Goal: Information Seeking & Learning: Learn about a topic

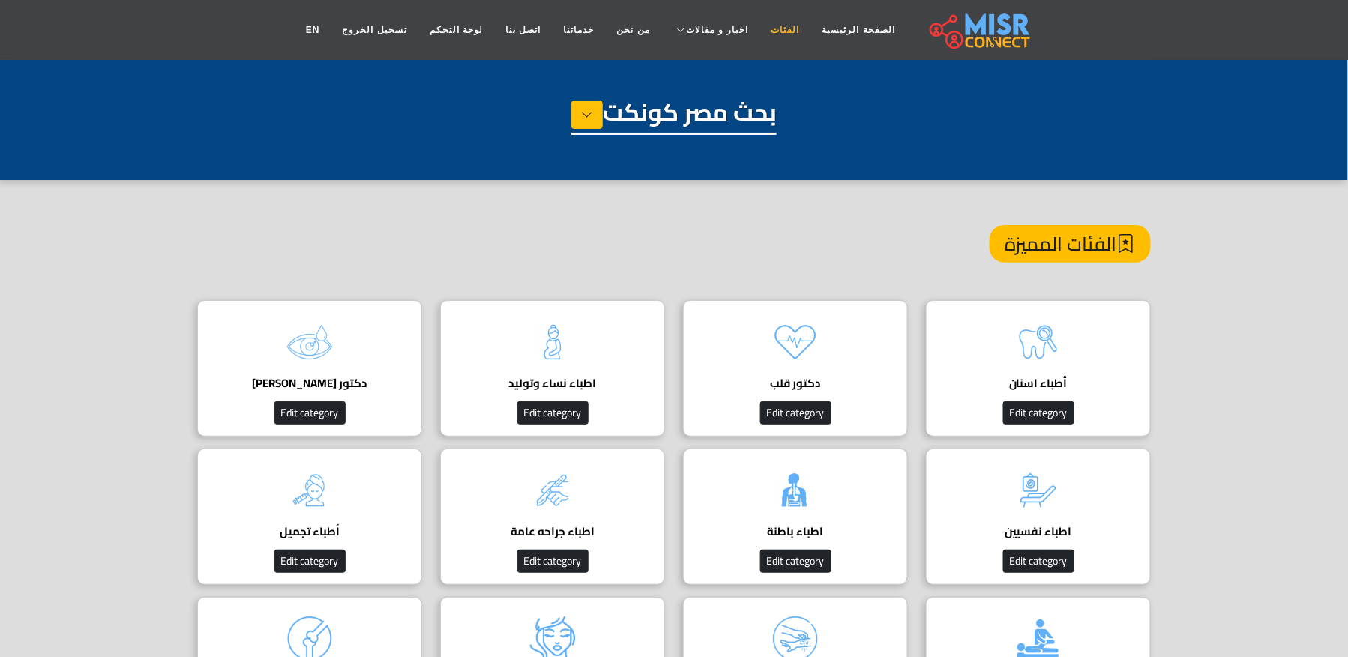
click at [762, 30] on link "الفئات" at bounding box center [785, 30] width 51 height 28
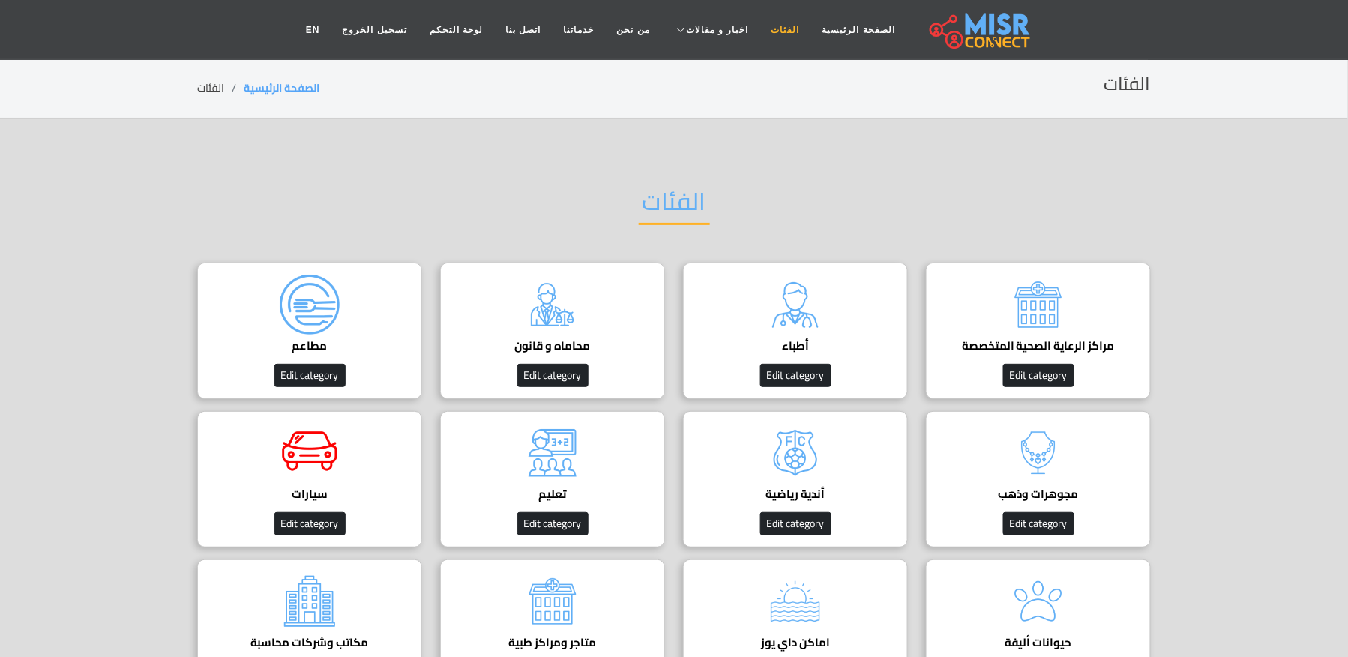
click at [760, 27] on link "الفئات" at bounding box center [785, 30] width 51 height 28
click at [1077, 339] on h4 "مراكز الرعاية الصحية المتخصصة" at bounding box center [1038, 345] width 178 height 13
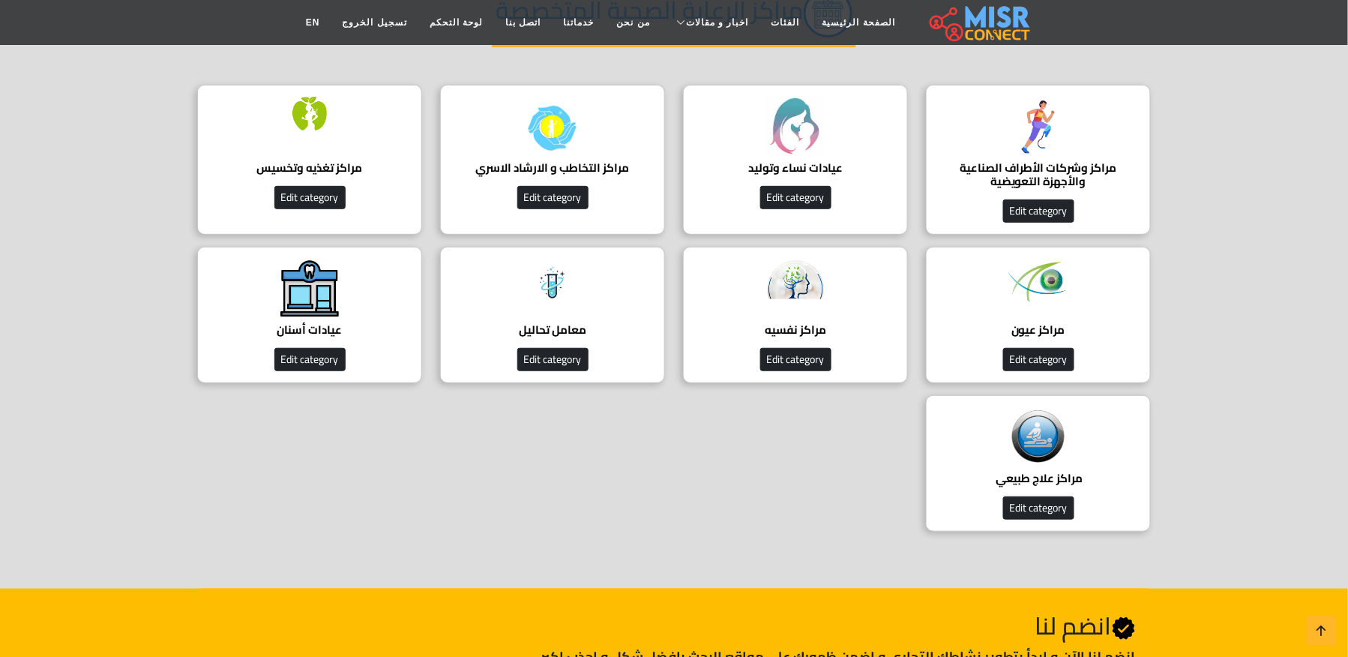
scroll to position [199, 0]
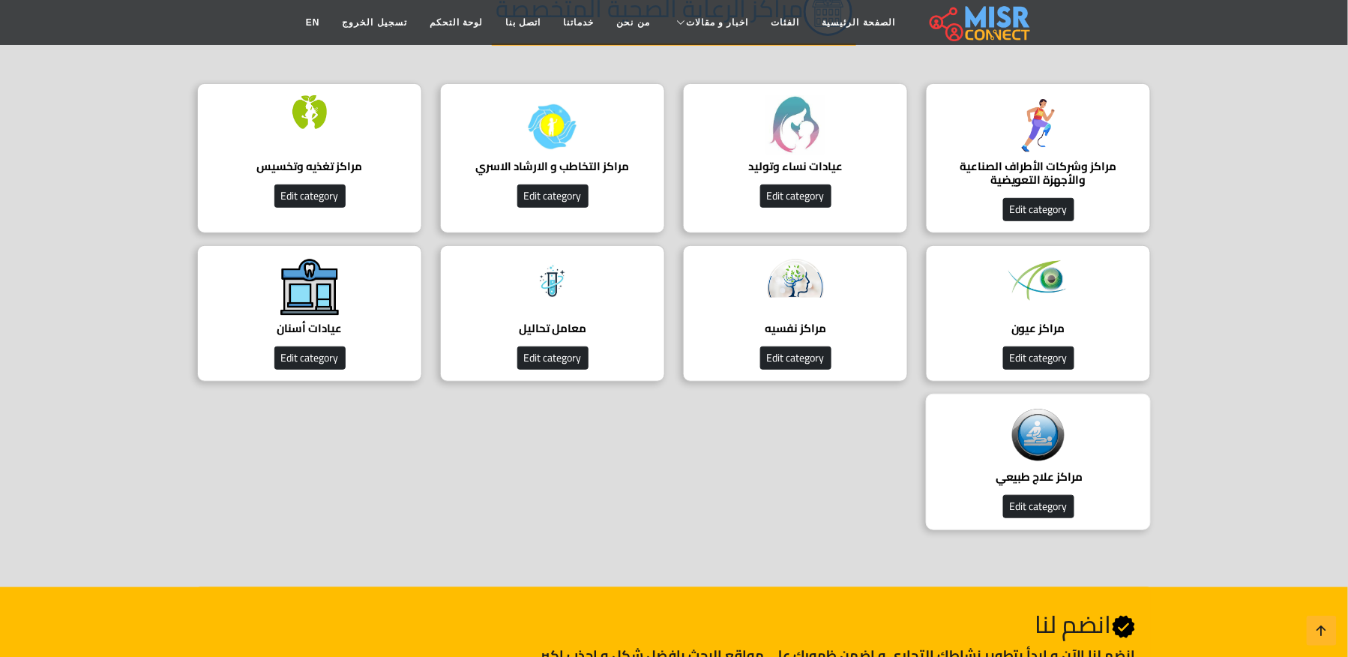
click at [1045, 475] on h4 "مراكز علاج طبيعي ‎" at bounding box center [1038, 476] width 178 height 13
click at [295, 129] on div at bounding box center [310, 125] width 60 height 60
click at [1029, 498] on button "Edit category" at bounding box center [1038, 506] width 71 height 23
click at [1036, 470] on h4 "مراكز علاج طبيعي ‎" at bounding box center [1038, 476] width 178 height 13
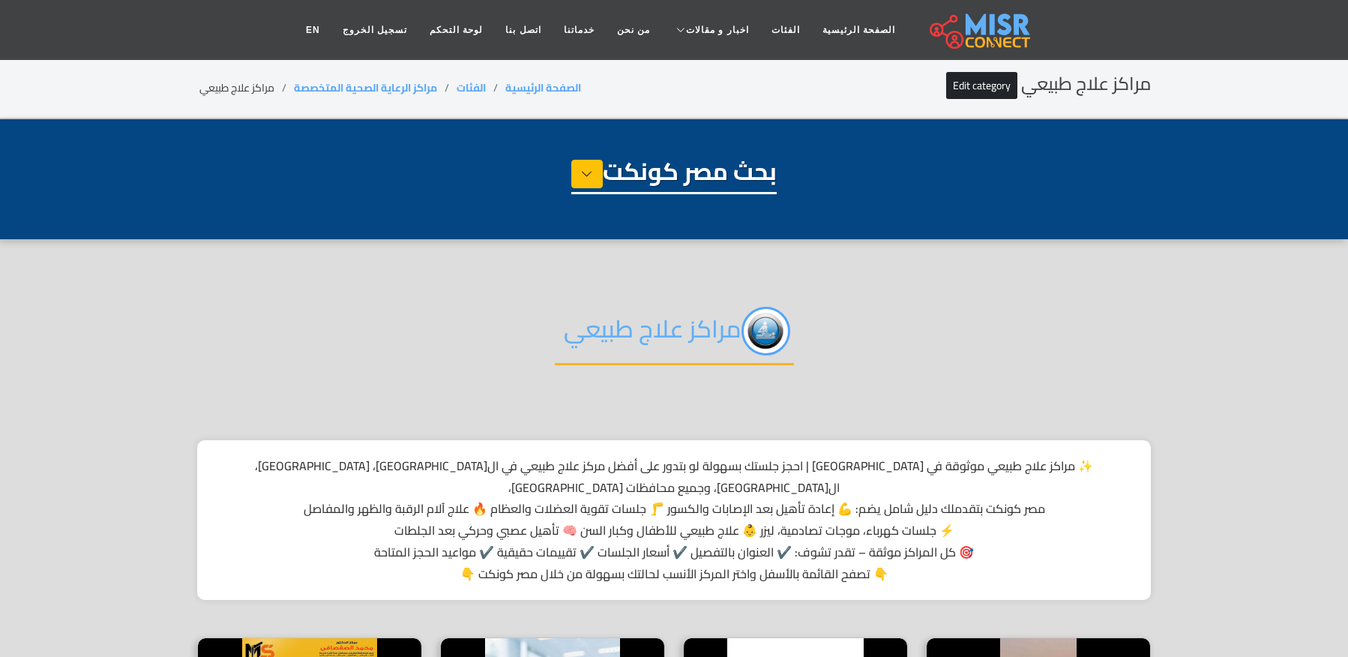
select select "**********"
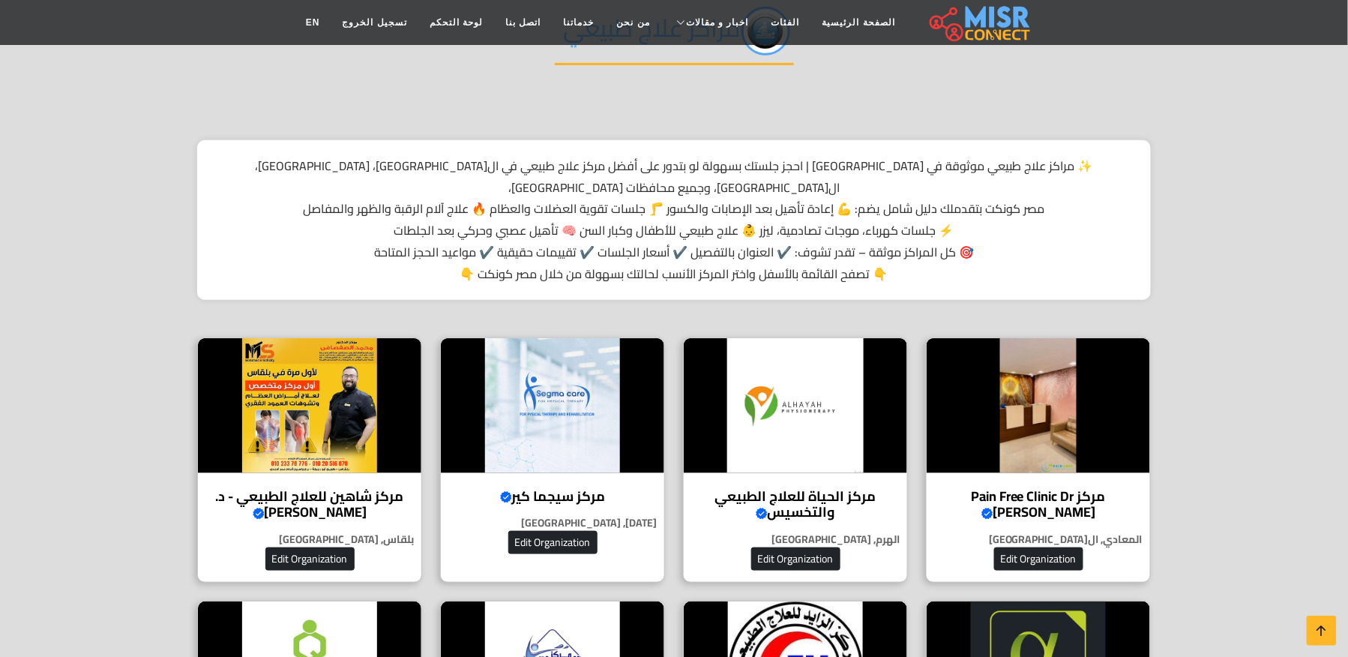
scroll to position [499, 0]
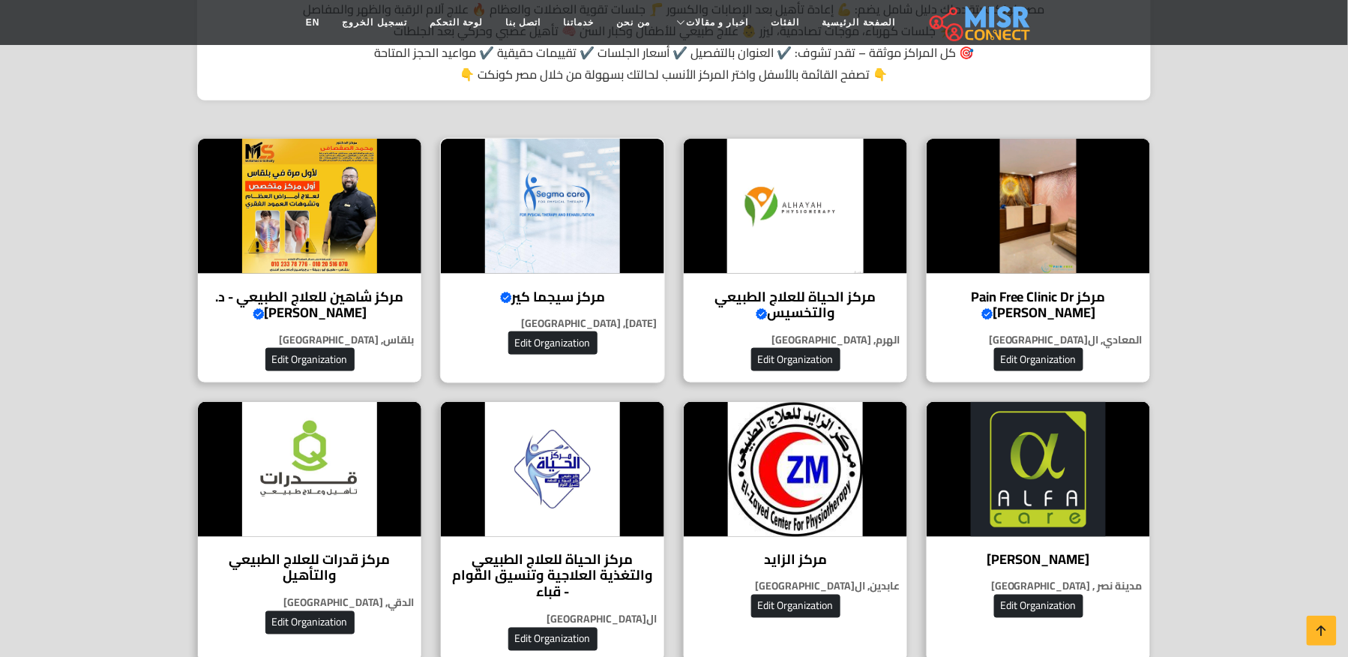
click at [567, 259] on div "مركز سيجما كير Verified account مركز سيجما كير للعلاج الطبيعي والتأهيل والتغذية…" at bounding box center [552, 260] width 225 height 245
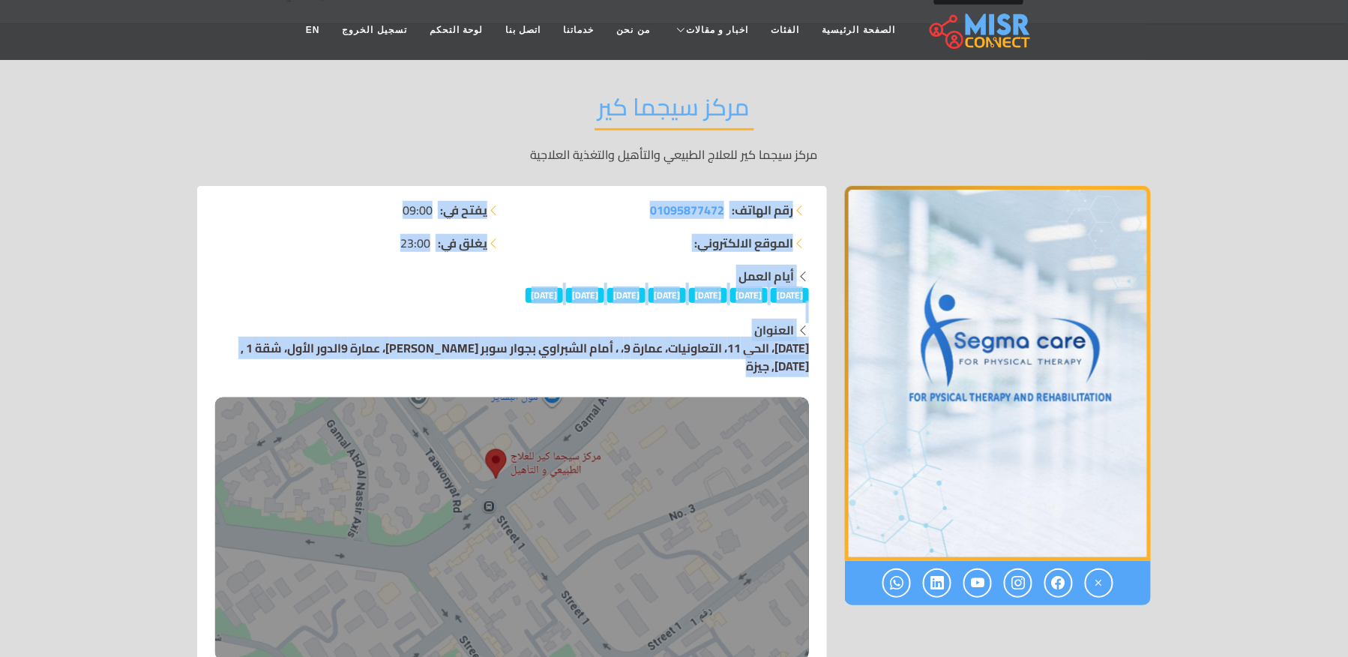
drag, startPoint x: 808, startPoint y: 283, endPoint x: 679, endPoint y: 394, distance: 170.1
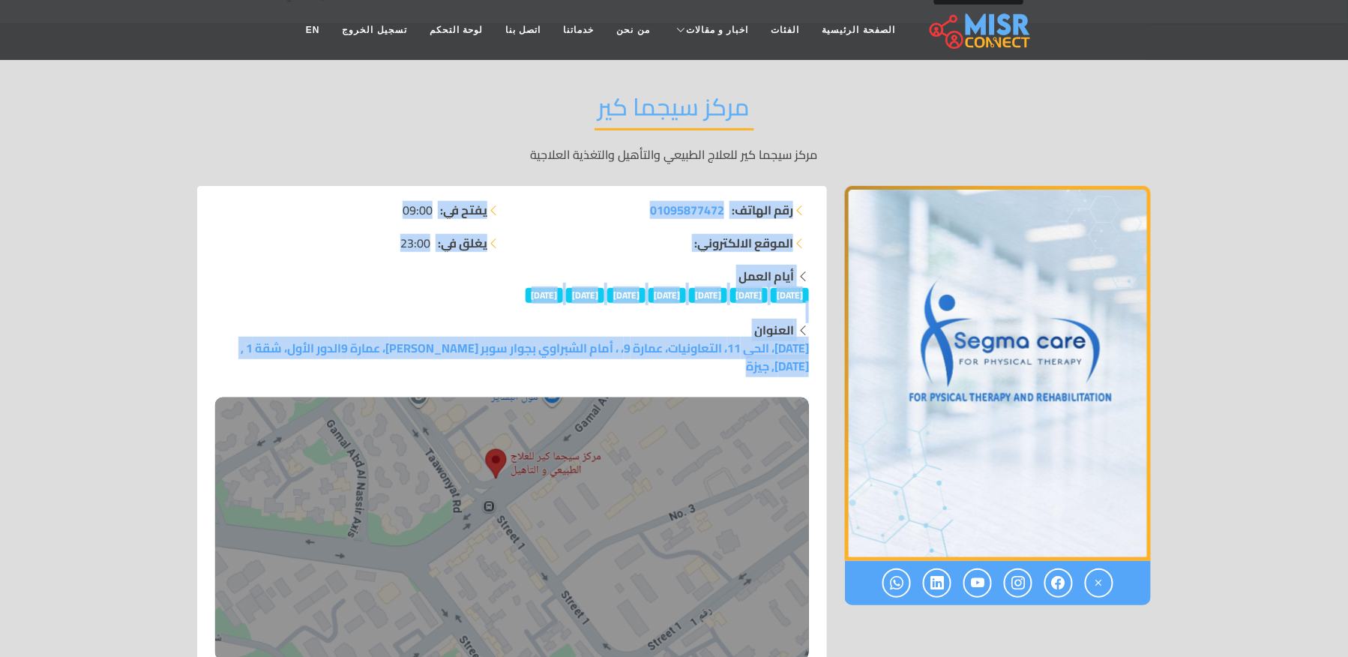
scroll to position [100, 0]
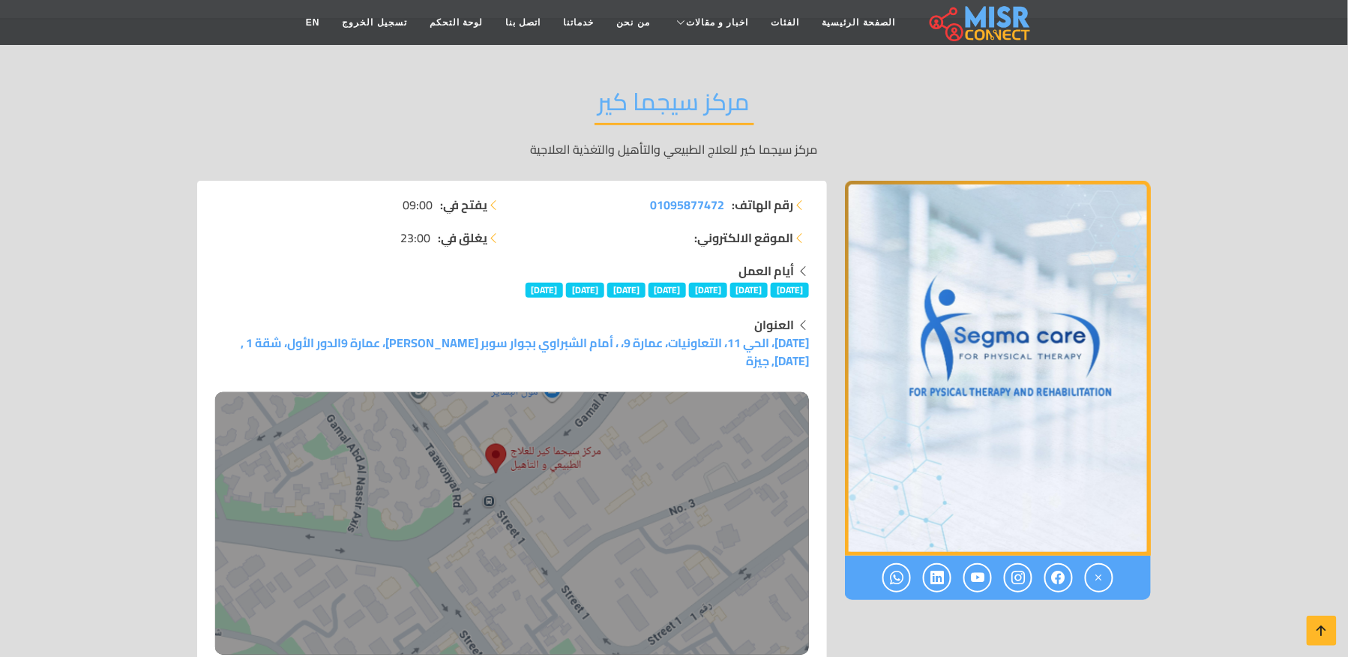
click at [760, 100] on div "مركز سيجما كير مركز سيجما كير للعلاج الطبيعي والتأهيل والتغذية العلاجية" at bounding box center [674, 122] width 954 height 116
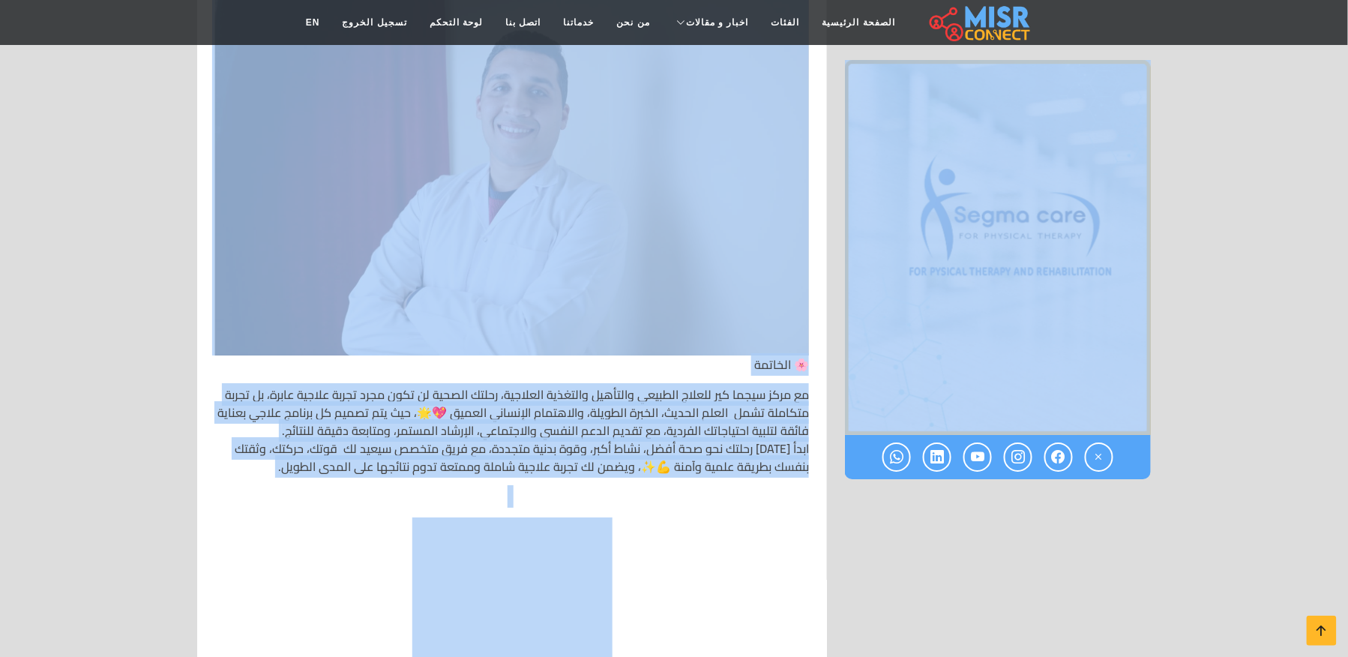
scroll to position [9795, 0]
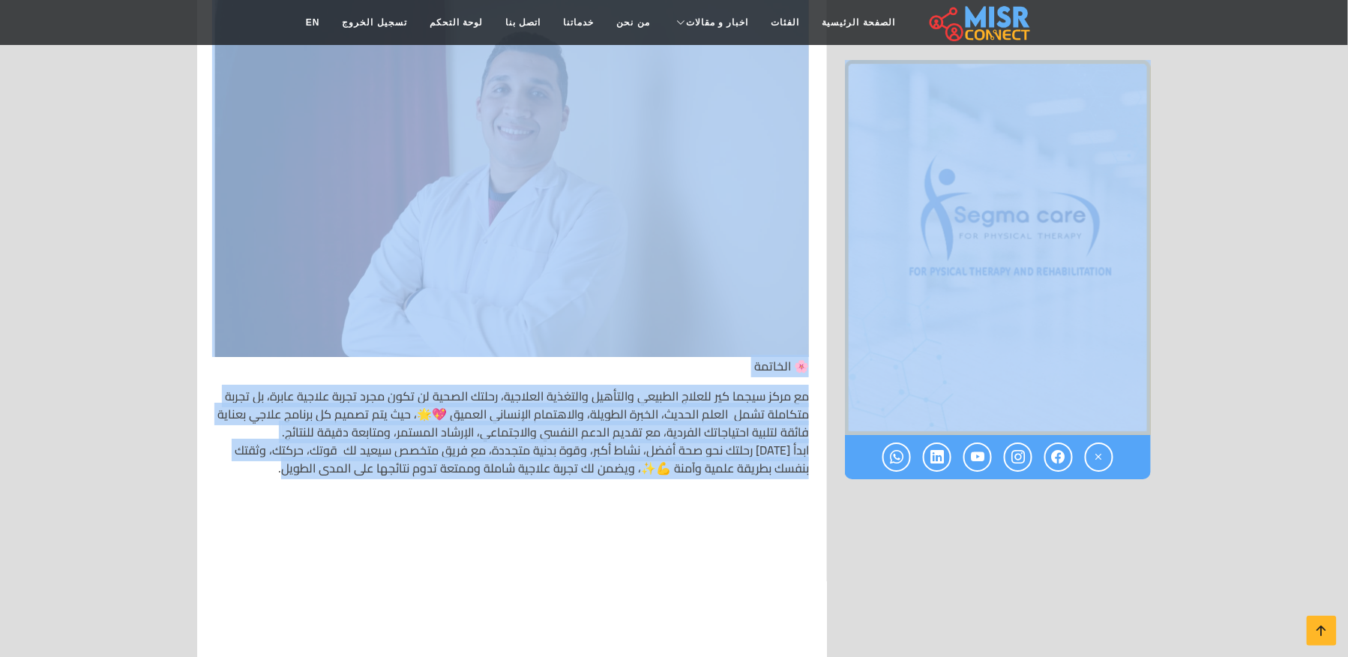
drag, startPoint x: 765, startPoint y: 94, endPoint x: 265, endPoint y: 451, distance: 614.7
copy div "مركز سيجما كير مركز سيجما كير للعلاج الطبيعي والتأهيل والتغذية العلاجية رقم اله…"
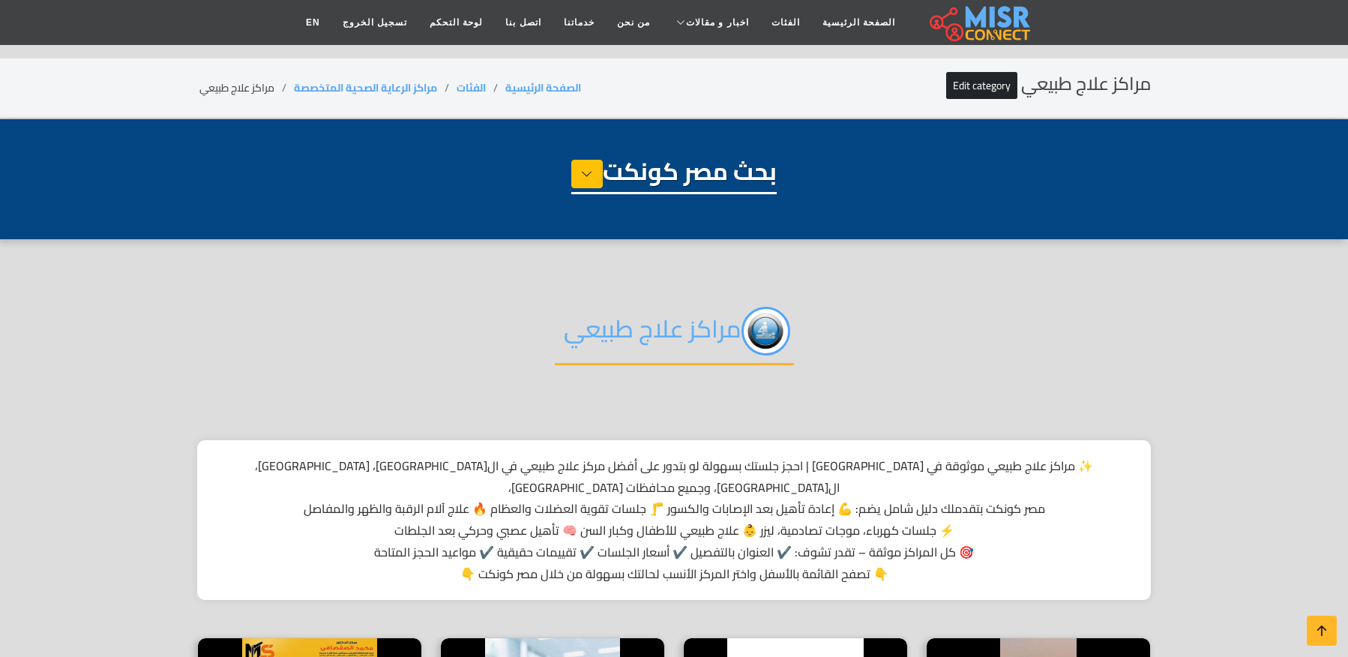
select select "**********"
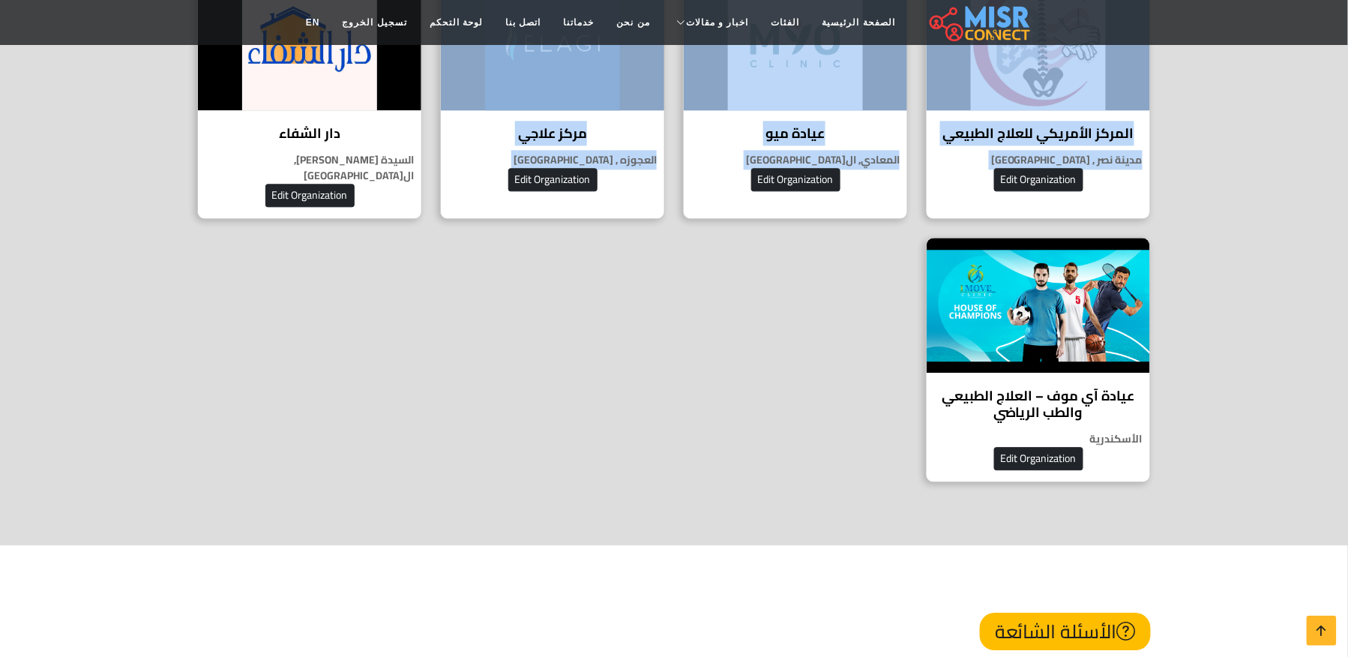
scroll to position [1299, 0]
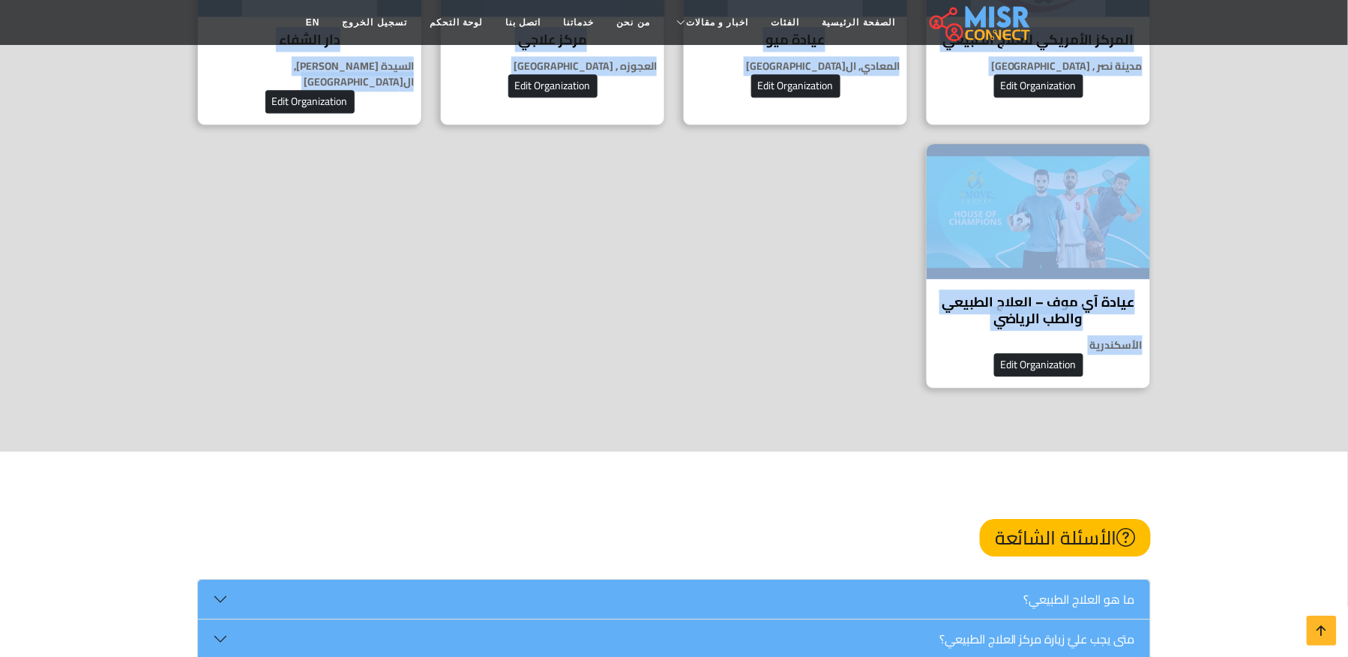
drag, startPoint x: 834, startPoint y: 195, endPoint x: 1047, endPoint y: 403, distance: 298.5
copy main "مراكز علاج طبيعي ‎ ✨ مراكز علاج طبيعي موثوقة في مصر | احجز جلستك بسهولة لو بتدو…"
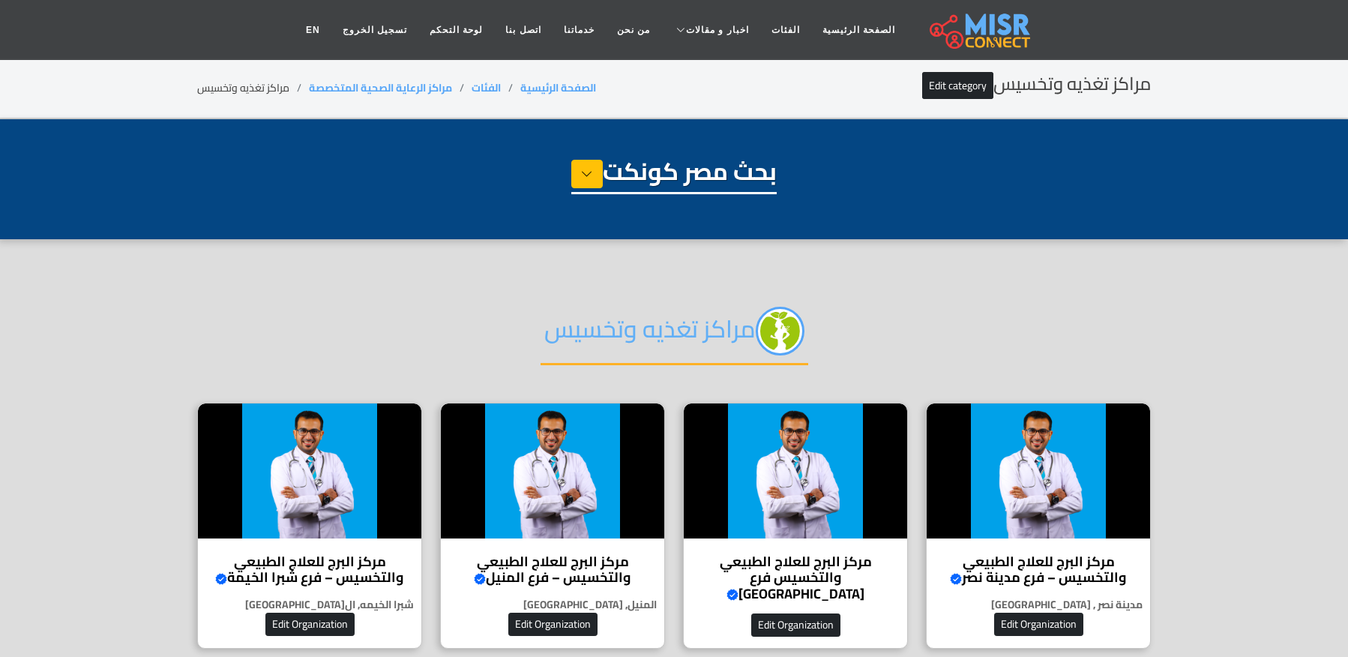
select select "**********"
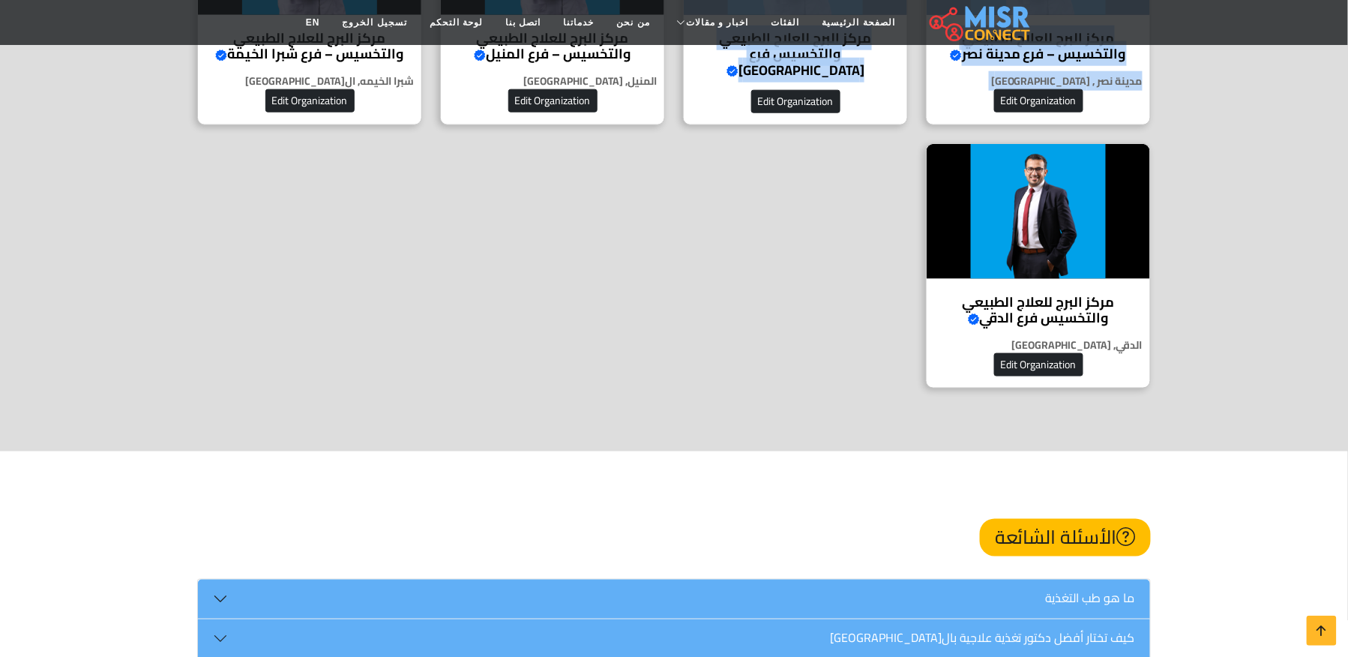
scroll to position [600, 0]
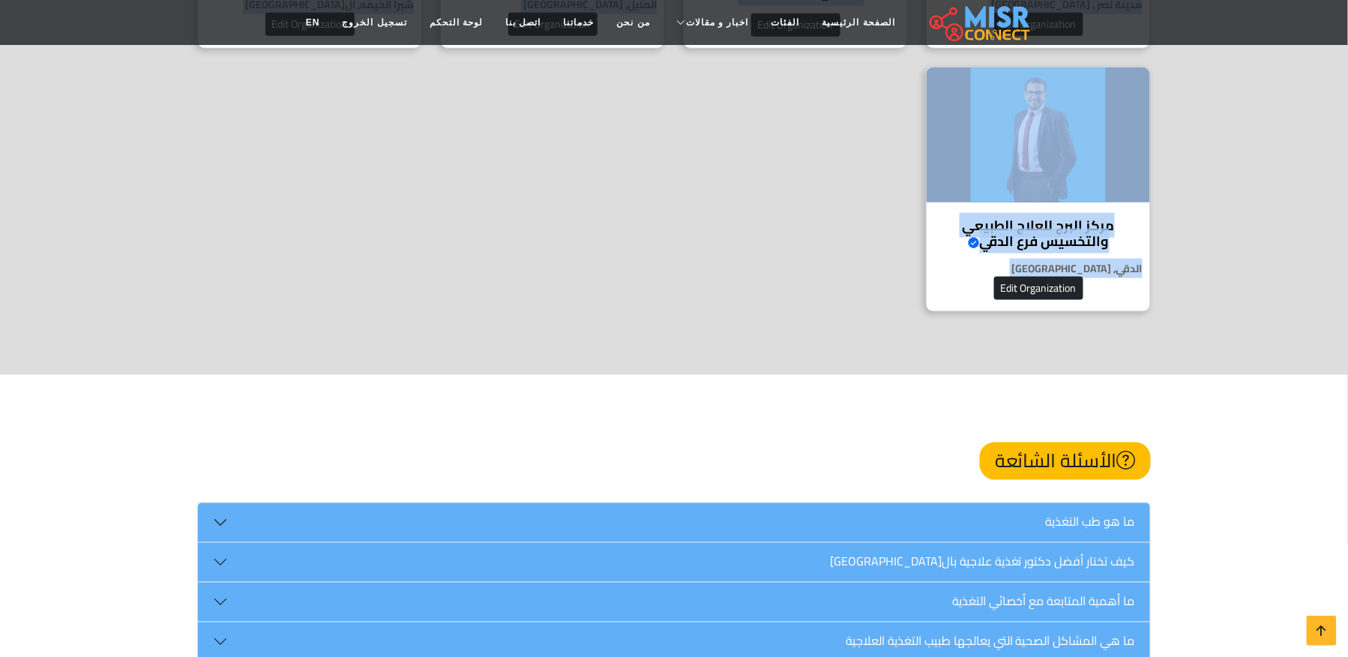
drag, startPoint x: 837, startPoint y: 181, endPoint x: 669, endPoint y: 307, distance: 209.3
click at [669, 307] on section "مراكز تغذيه وتخسيس مركز البرج للعلاج الطبيعي والتخسيس – فرع مدينة نصر Verified …" at bounding box center [674, 6] width 1348 height 735
copy main "مراكز تغذيه وتخسيس مركز البرج للعلاج الطبيعي والتخسيس – فرع مدينة نصر Verified …"
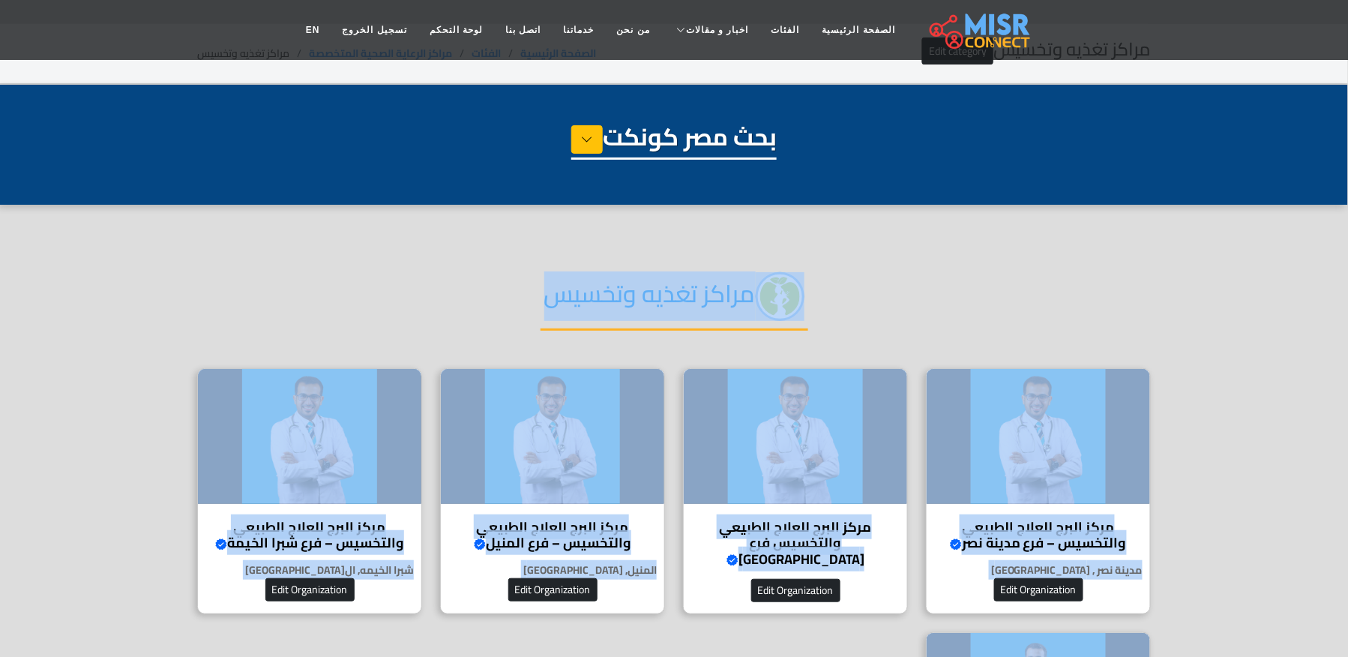
scroll to position [0, 0]
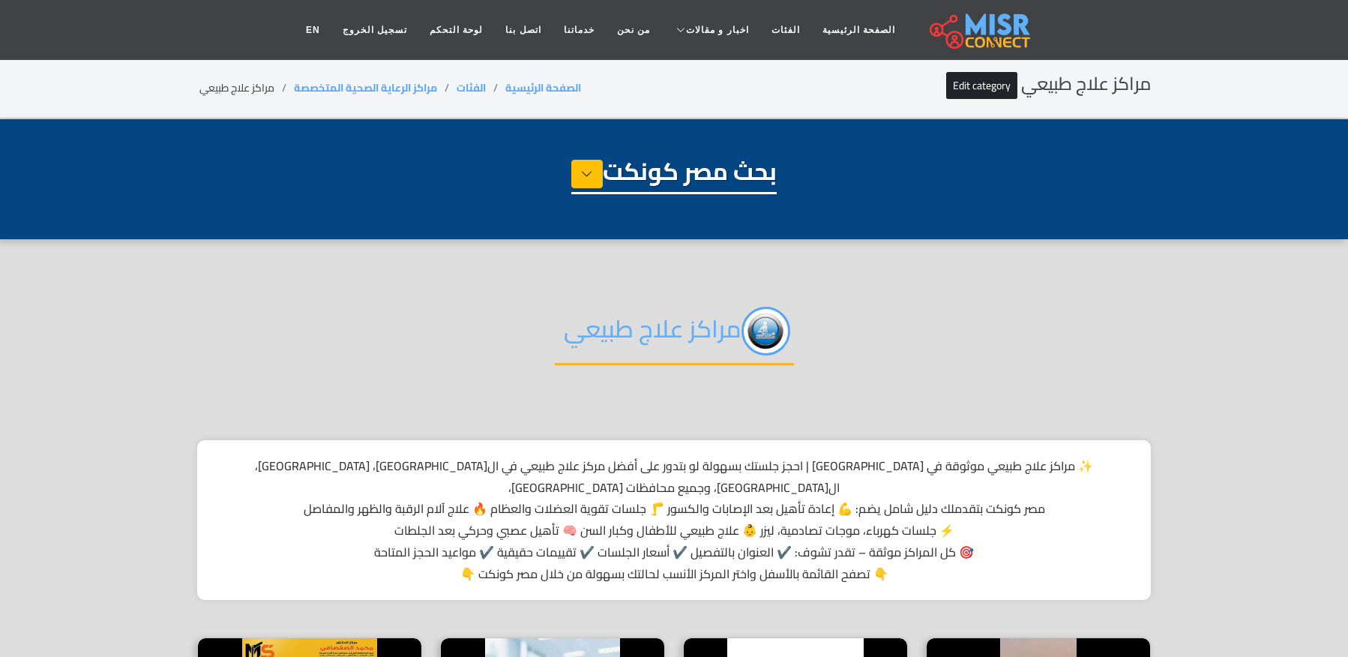
select select "**********"
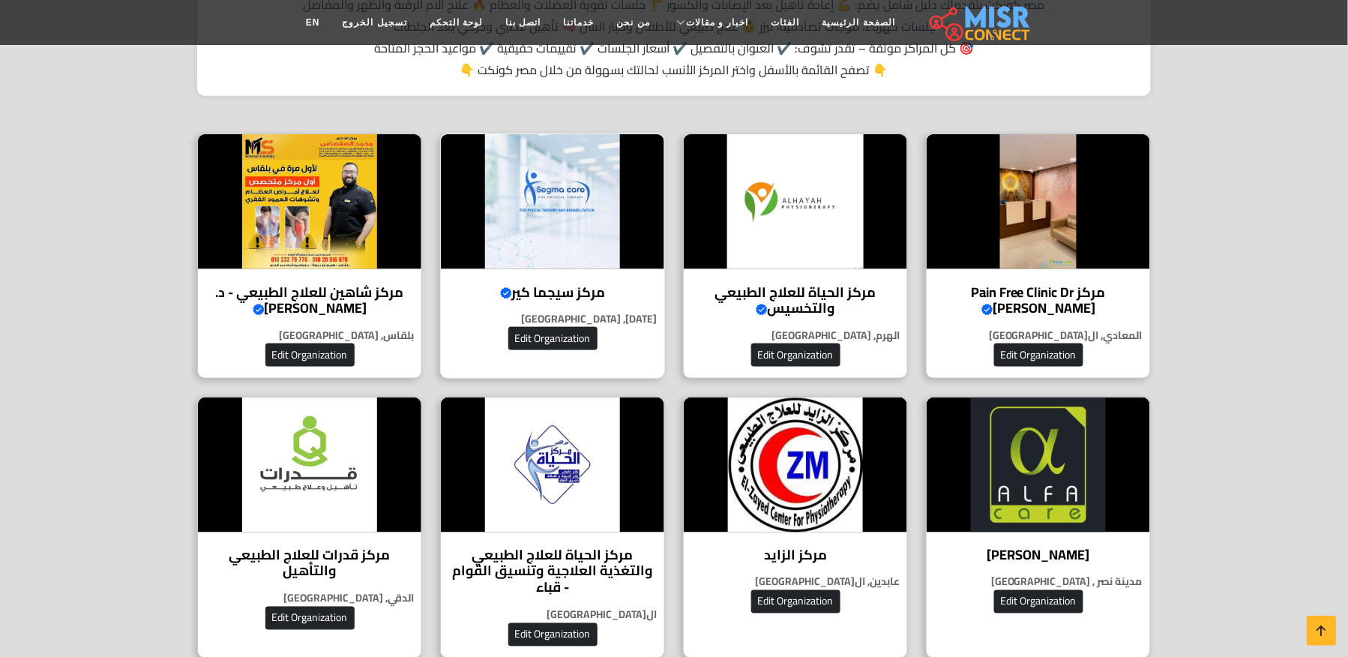
scroll to position [400, 0]
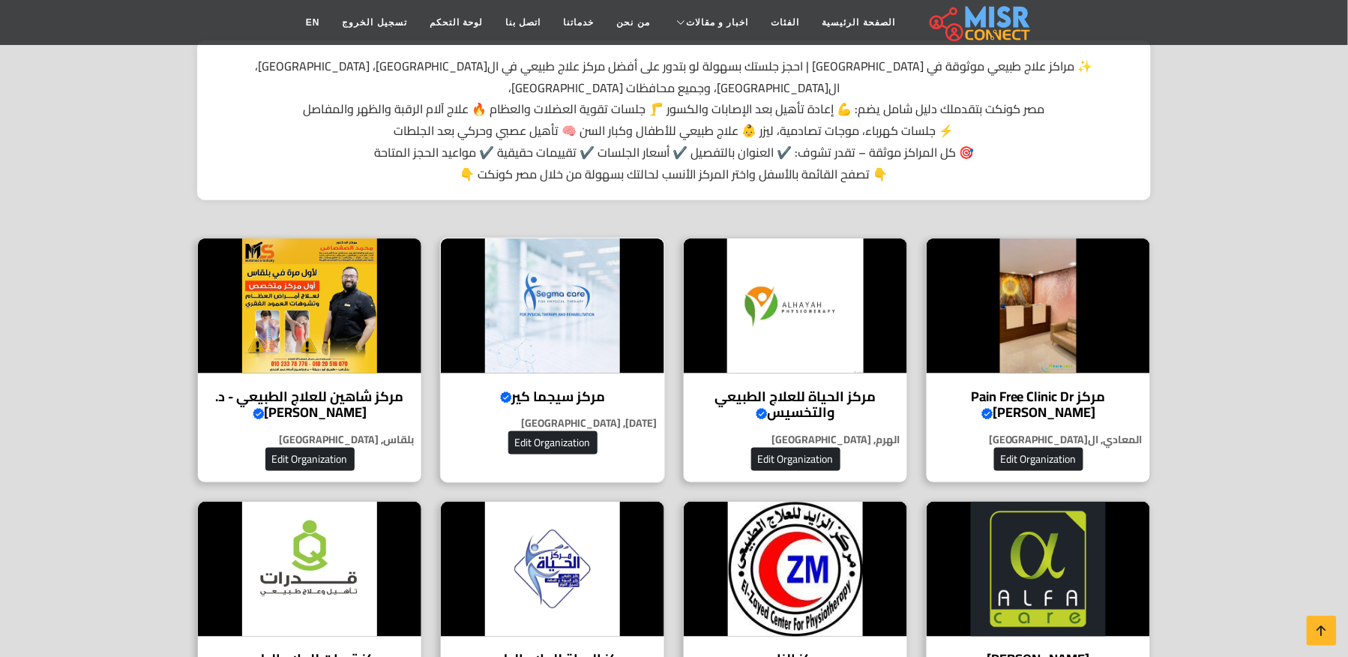
click at [547, 388] on h4 "مركز سيجما كير Verified account" at bounding box center [552, 396] width 201 height 16
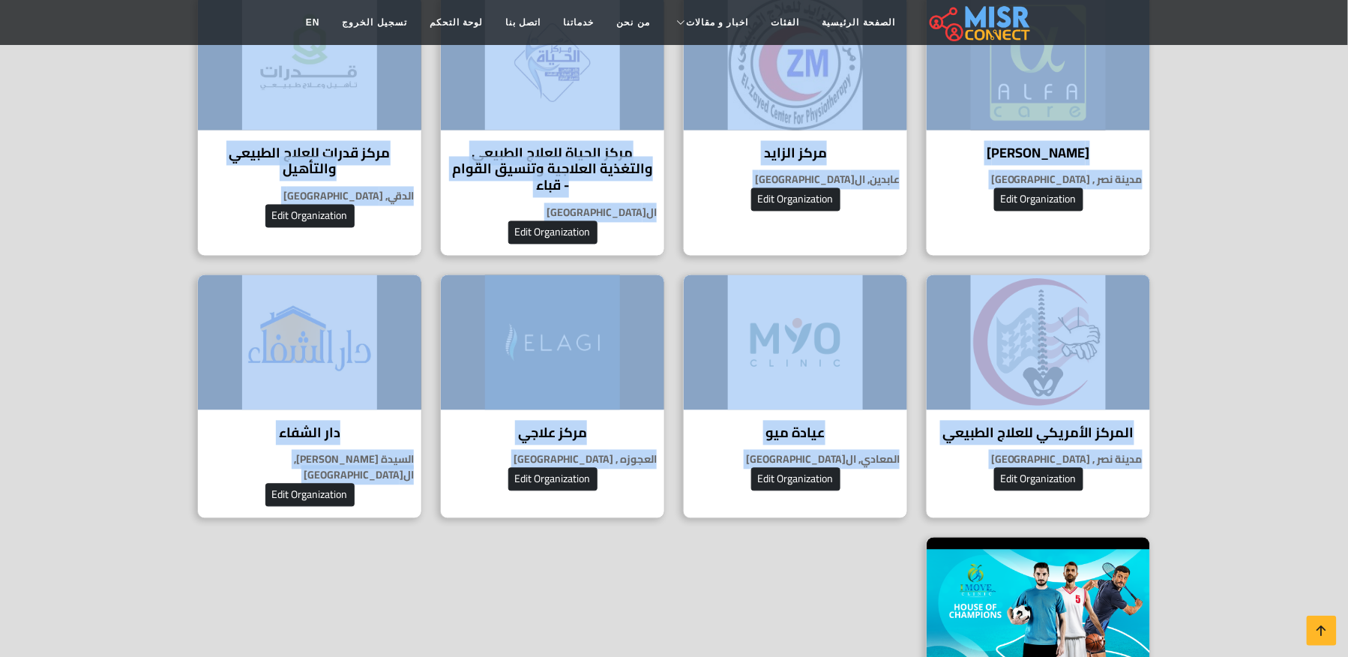
scroll to position [1099, 0]
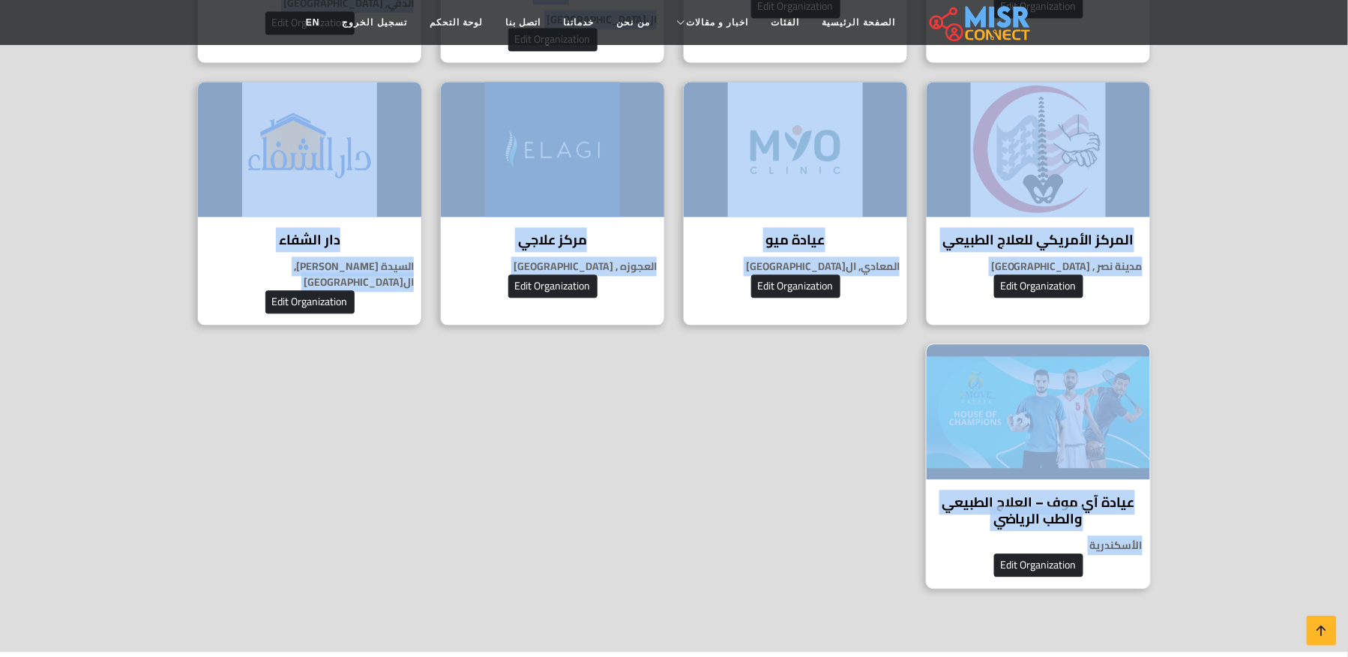
drag, startPoint x: 807, startPoint y: 85, endPoint x: 1098, endPoint y: 538, distance: 538.6
copy main "مراكز علاج طبيعي ‎ ✨ مراكز علاج طبيعي موثوقة في مصر | احجز جلستك بسهولة لو بتدو…"
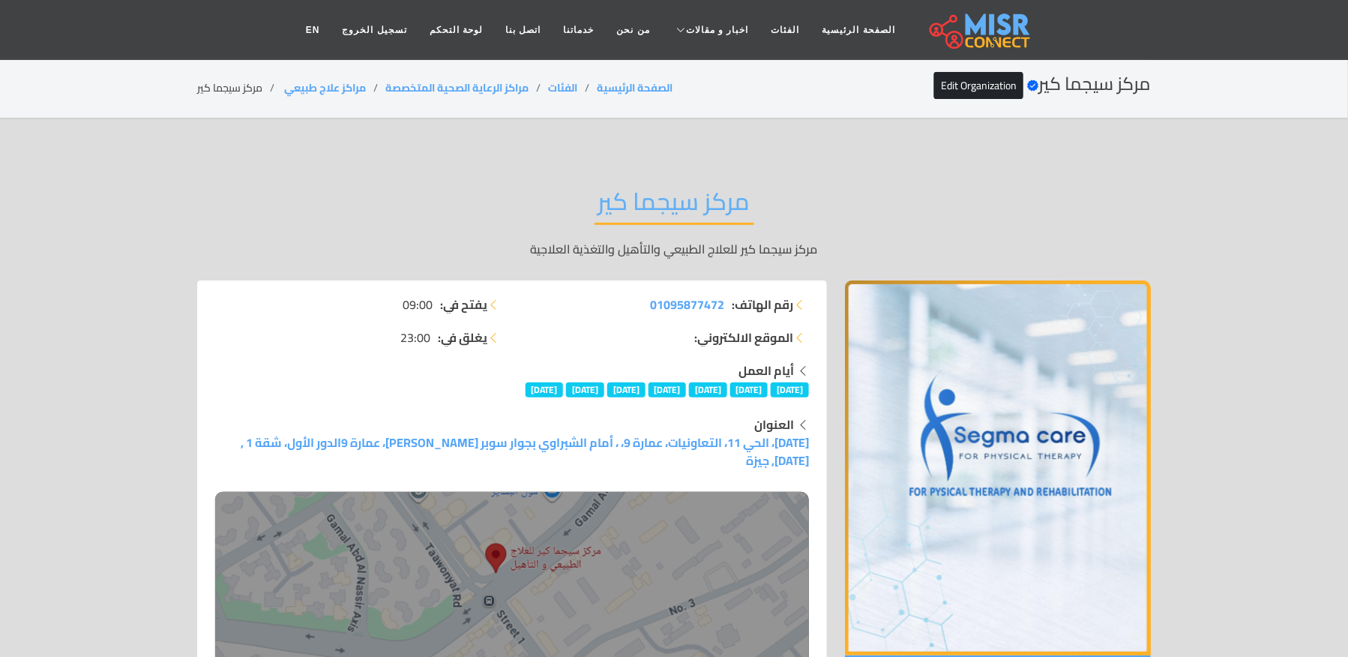
click at [846, 184] on div "مركز سيجما كير مركز سيجما كير للعلاج الطبيعي والتأهيل والتغذية العلاجية" at bounding box center [674, 222] width 954 height 116
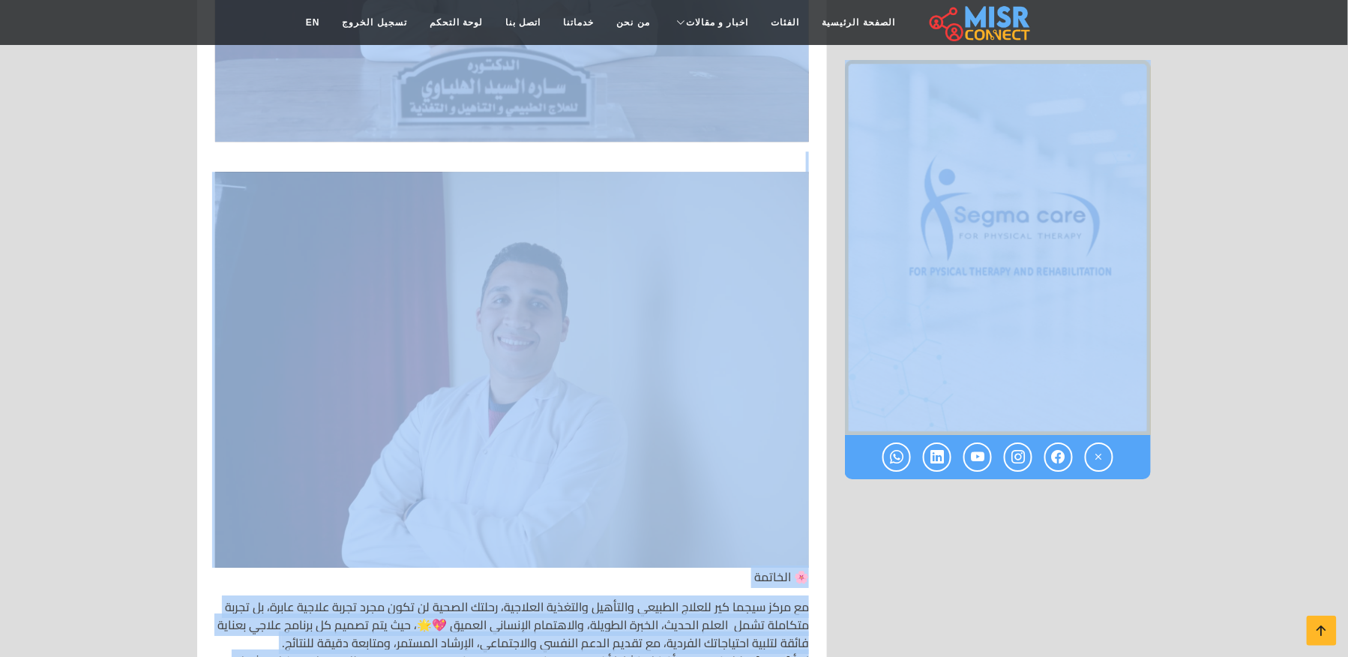
scroll to position [9695, 0]
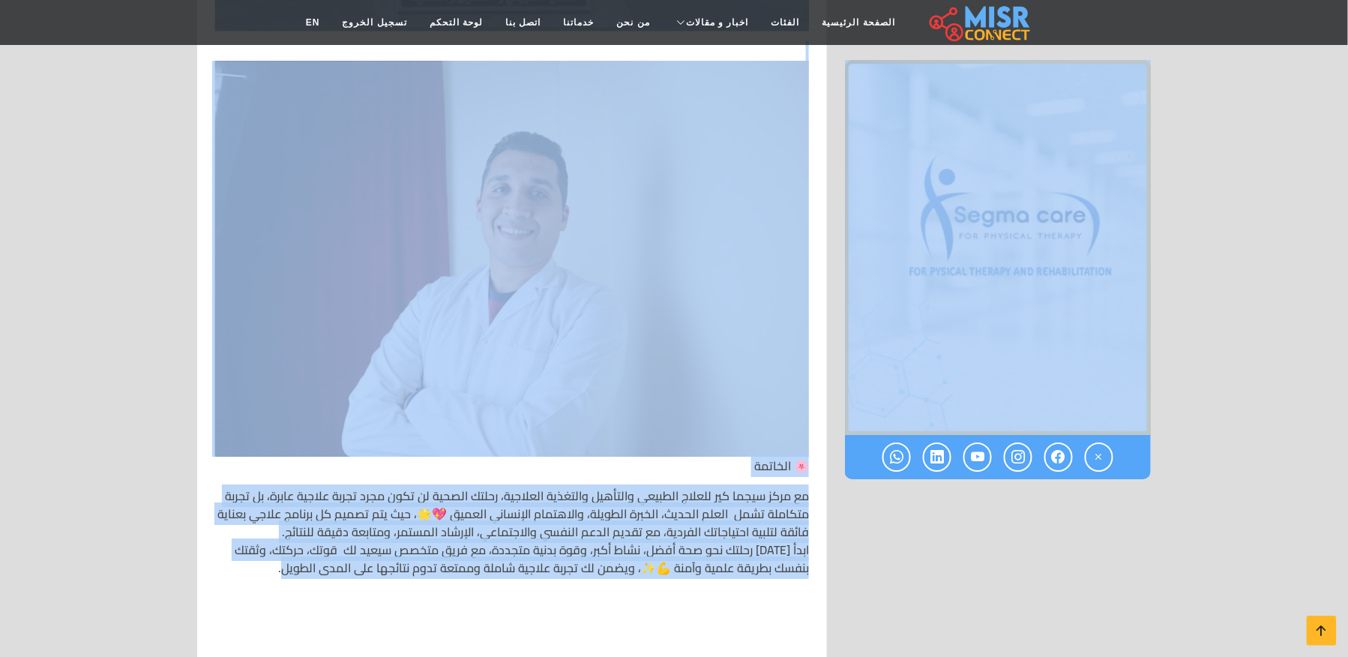
drag, startPoint x: 756, startPoint y: 103, endPoint x: 274, endPoint y: 538, distance: 649.7
copy div "مركز سيجما كير مركز سيجما كير للعلاج الطبيعي والتأهيل والتغذية العلاجية رقم اله…"
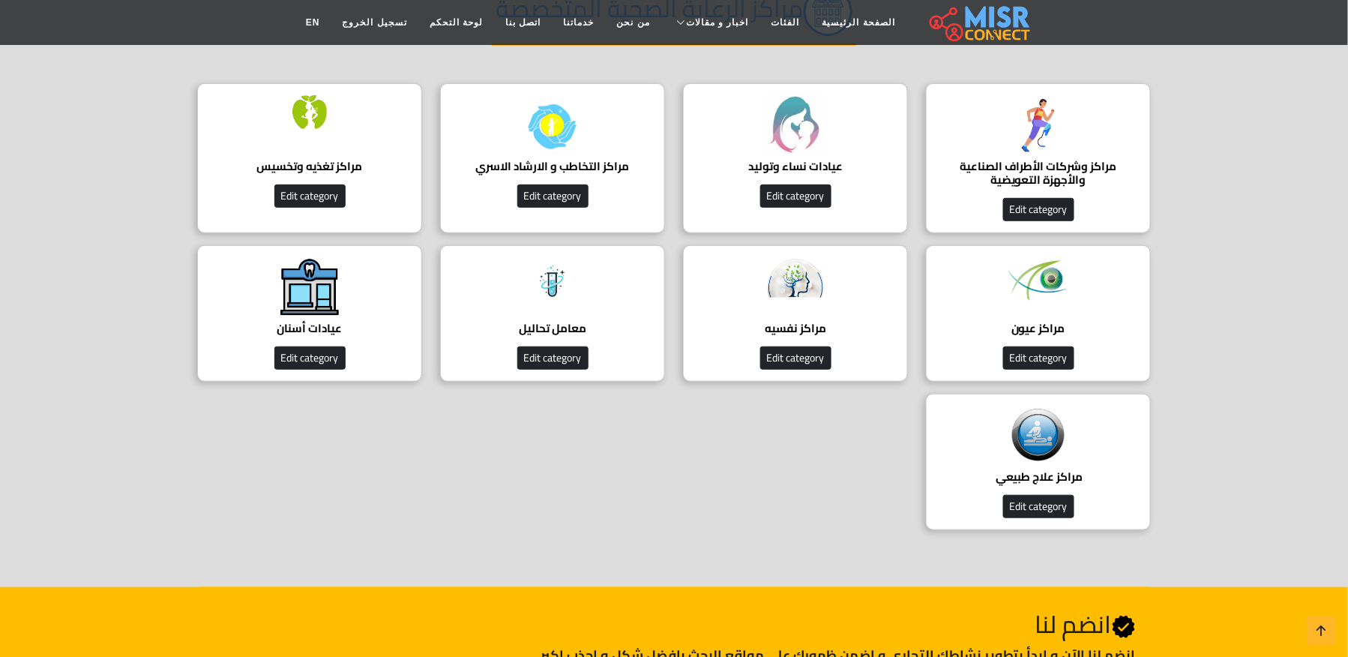
scroll to position [199, 0]
click at [319, 153] on div "مراكز تغذيه وتخسيس دليل مراكز تغذيه وتخسيس Edit category" at bounding box center [309, 158] width 225 height 150
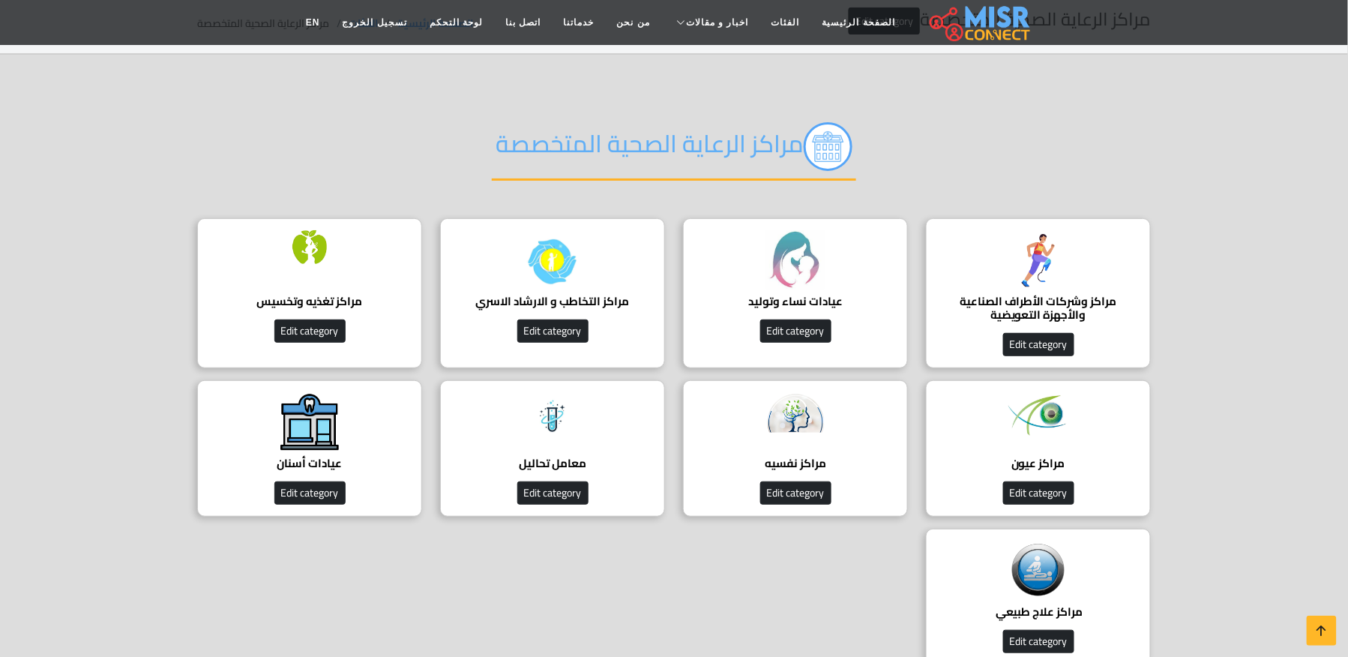
scroll to position [100, 0]
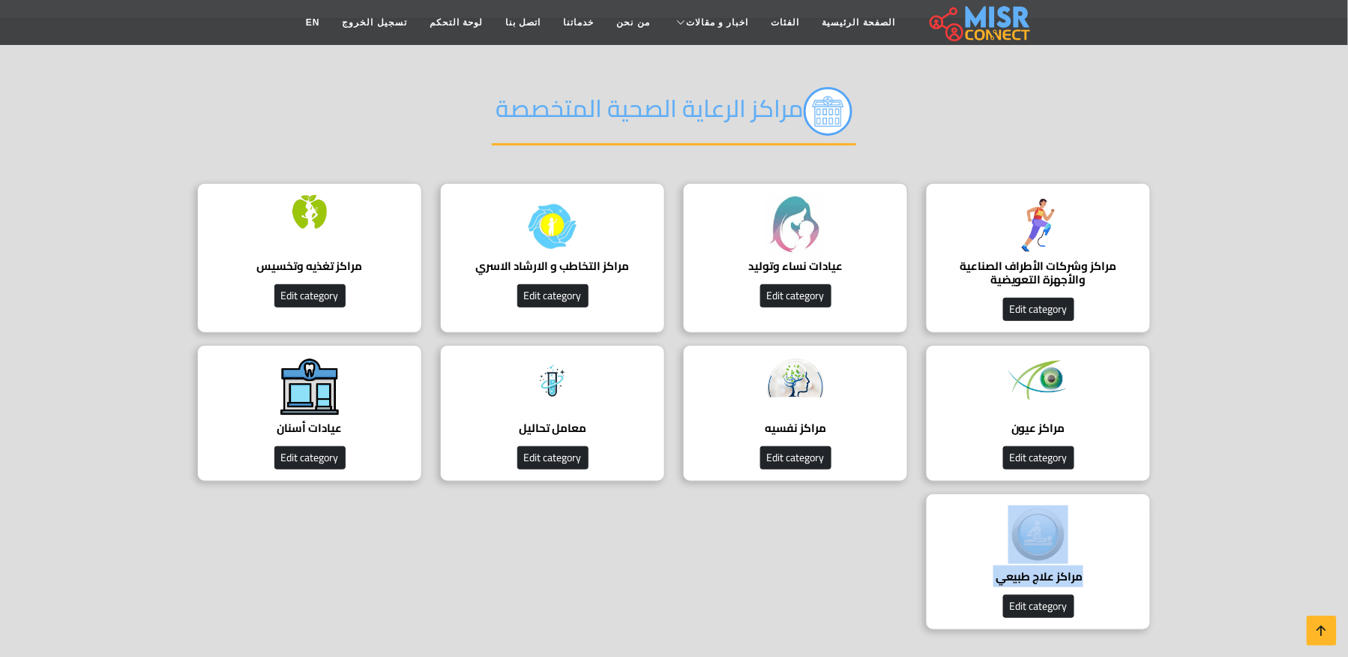
drag, startPoint x: 1167, startPoint y: 565, endPoint x: 921, endPoint y: 588, distance: 247.0
click at [921, 588] on section "مراكز الرعاية الصحية المتخصصة مراكز وشركات الأطراف الصناعية والأجهزة التعويضية …" at bounding box center [674, 352] width 1348 height 667
copy body "مراكز علاج طبيعي ‎ دليل شامل لأفضل مراكز العلاج الطبيعي في مصر. احجز جلسة علاج …"
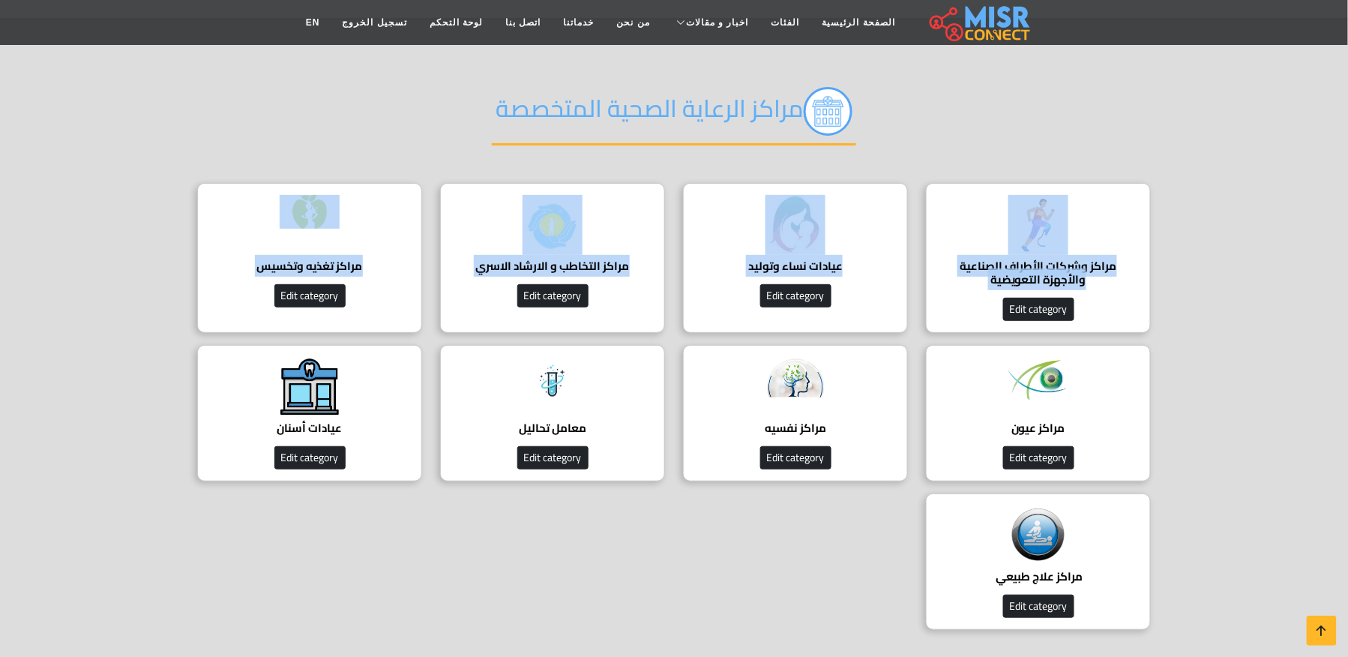
drag, startPoint x: 412, startPoint y: 156, endPoint x: 54, endPoint y: 124, distance: 359.0
click at [256, 304] on div "مراكز الرعاية الصحية المتخصصة مراكز وشركات الأطراف الصناعية والأجهزة التعويضية …" at bounding box center [674, 352] width 990 height 577
drag, startPoint x: 0, startPoint y: 121, endPoint x: 39, endPoint y: 127, distance: 39.4
click at [0, 123] on section "مراكز الرعاية الصحية المتخصصة مراكز وشركات الأطراف الصناعية والأجهزة التعويضية …" at bounding box center [674, 352] width 1348 height 667
click at [109, 118] on section "مراكز الرعاية الصحية المتخصصة مراكز وشركات الأطراف الصناعية والأجهزة التعويضية …" at bounding box center [674, 352] width 1348 height 667
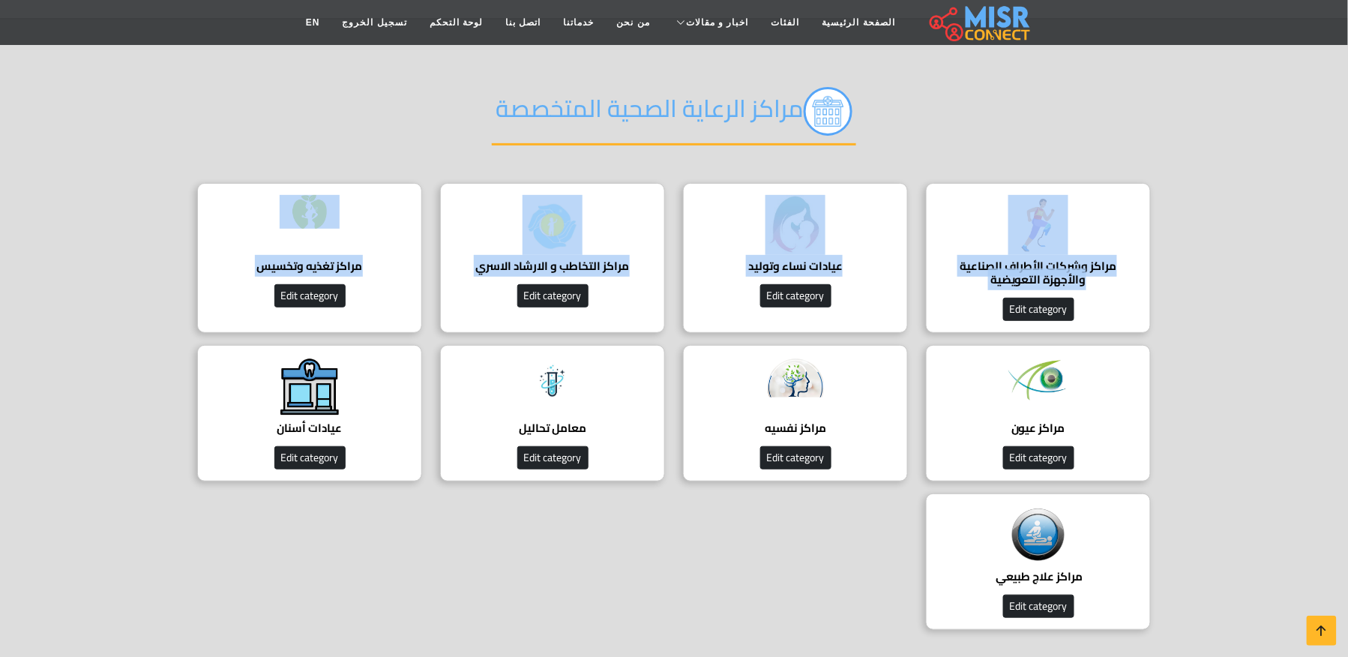
drag, startPoint x: 163, startPoint y: 186, endPoint x: 427, endPoint y: 231, distance: 268.4
click at [319, 295] on section "مراكز الرعاية الصحية المتخصصة مراكز وشركات الأطراف الصناعية والأجهزة التعويضية …" at bounding box center [674, 352] width 1348 height 667
click at [430, 208] on link "مراكز تغذيه وتخسيس دليل مراكز تغذيه وتخسيس Edit category" at bounding box center [309, 258] width 243 height 150
click at [309, 259] on h4 "مراكز تغذيه وتخسيس" at bounding box center [309, 265] width 178 height 13
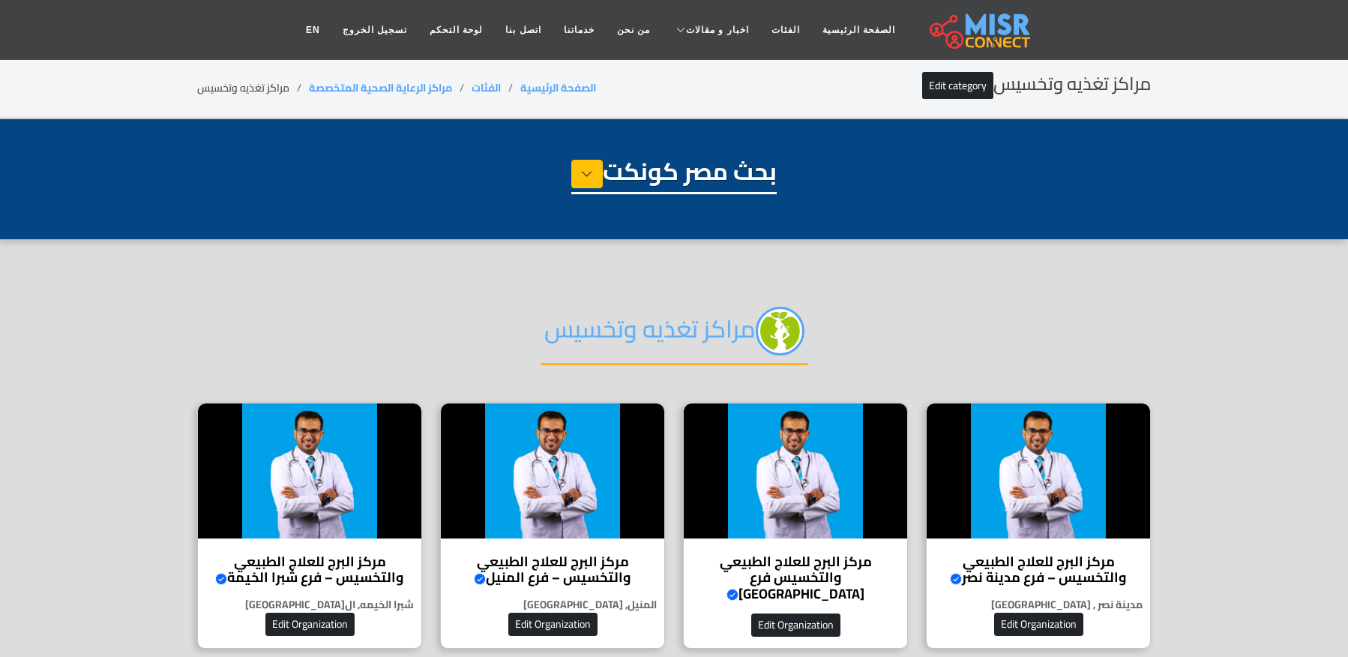
select select "**********"
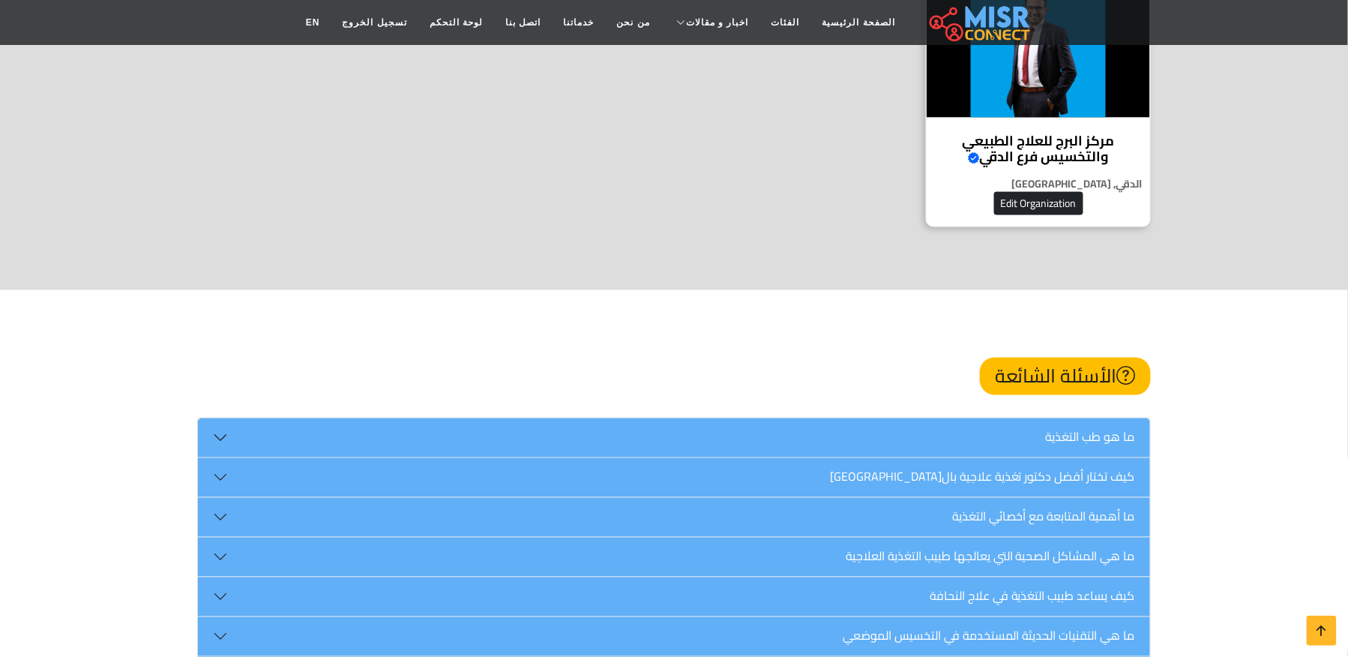
scroll to position [699, 0]
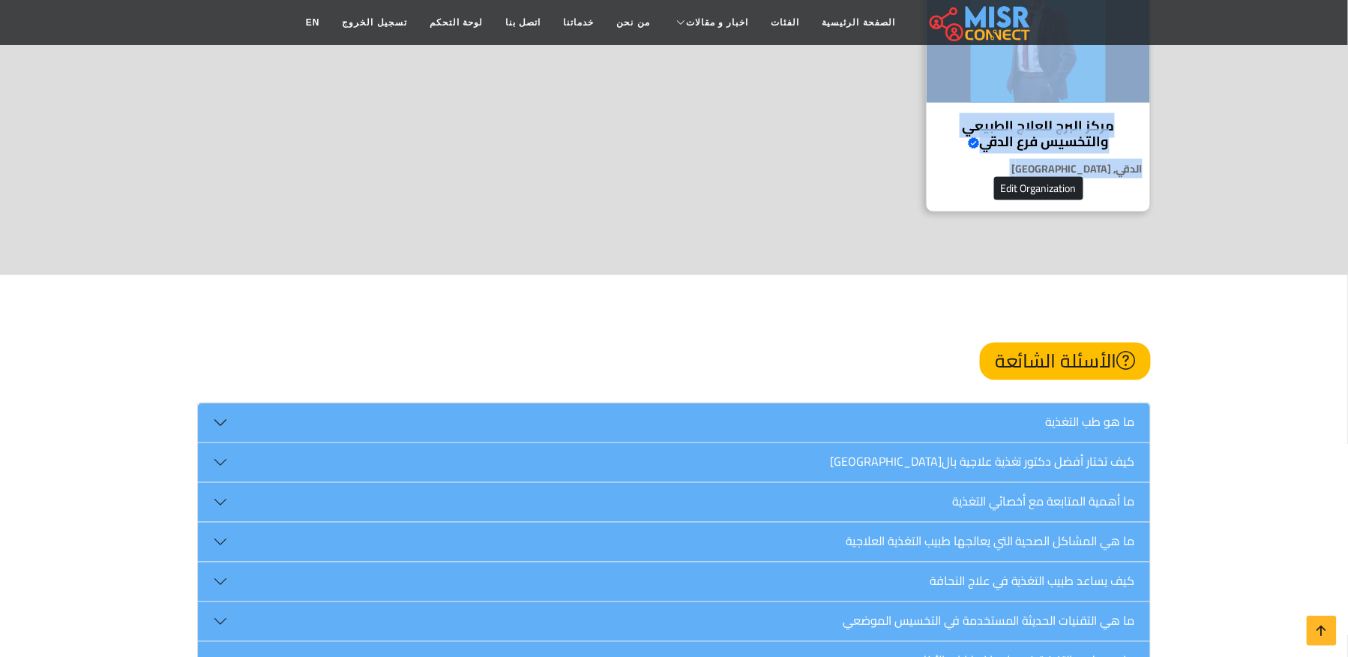
drag, startPoint x: 826, startPoint y: 261, endPoint x: 1326, endPoint y: 220, distance: 501.7
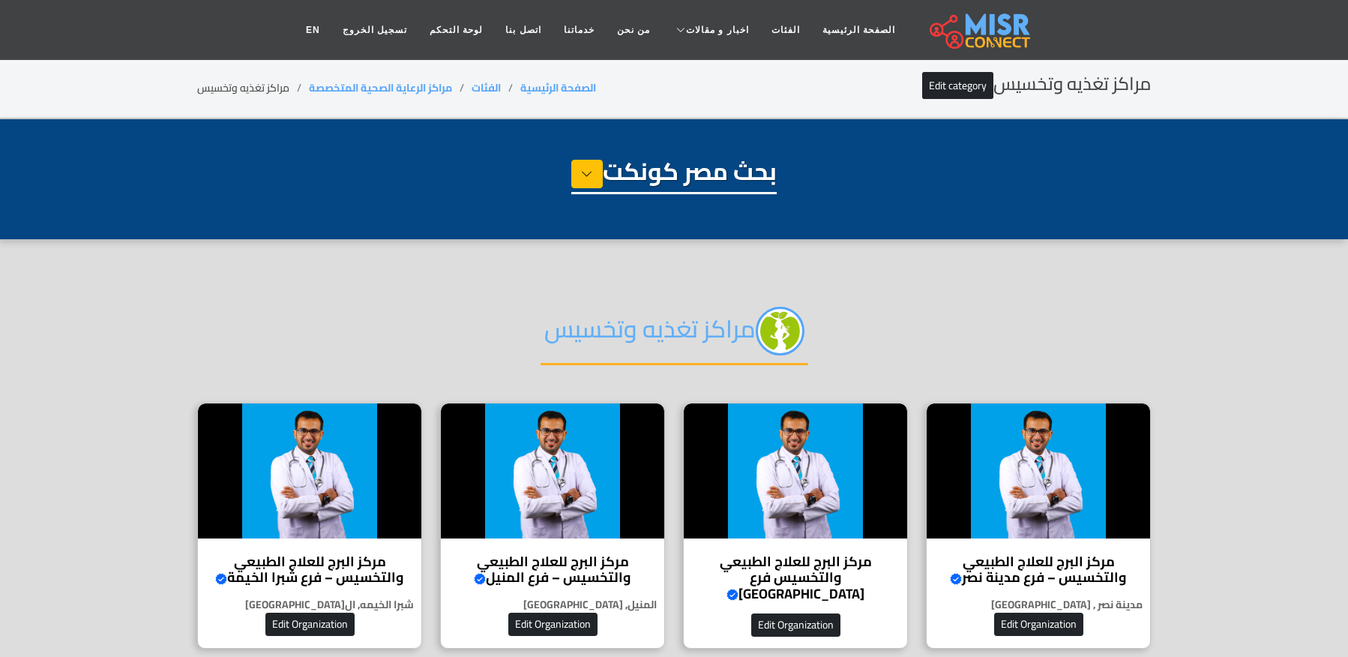
select select "**********"
drag, startPoint x: 861, startPoint y: 309, endPoint x: 403, endPoint y: 340, distance: 458.3
click at [403, 346] on div "مراكز تغذيه وتخسيس" at bounding box center [674, 343] width 954 height 118
copy h2 "مراكز تغذيه وتخسيس"
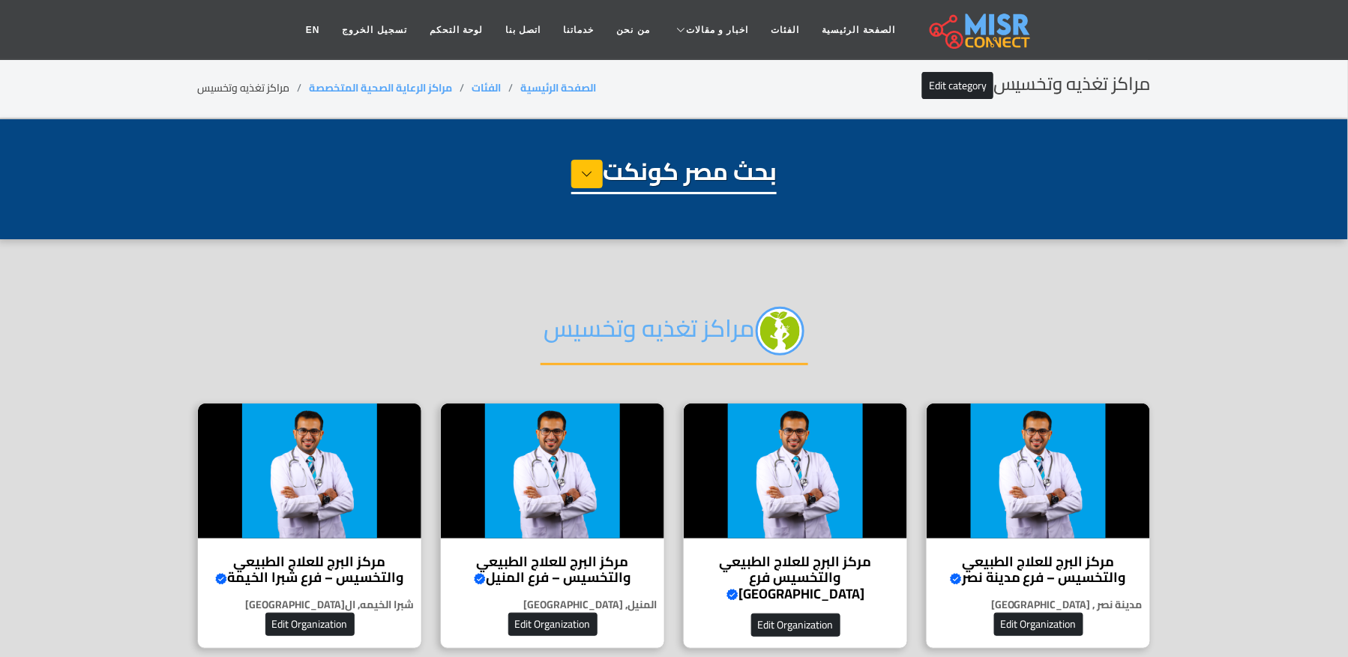
copy h2 "مراكز تغذيه وتخسيس"
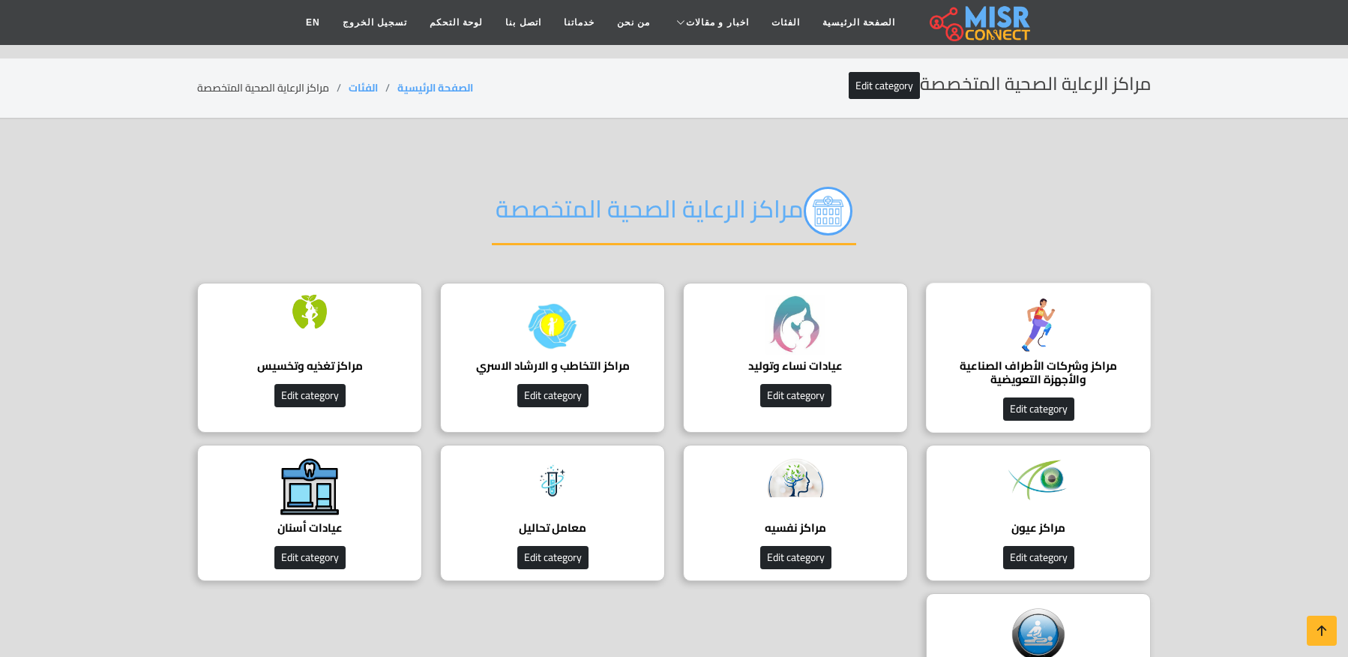
scroll to position [100, 0]
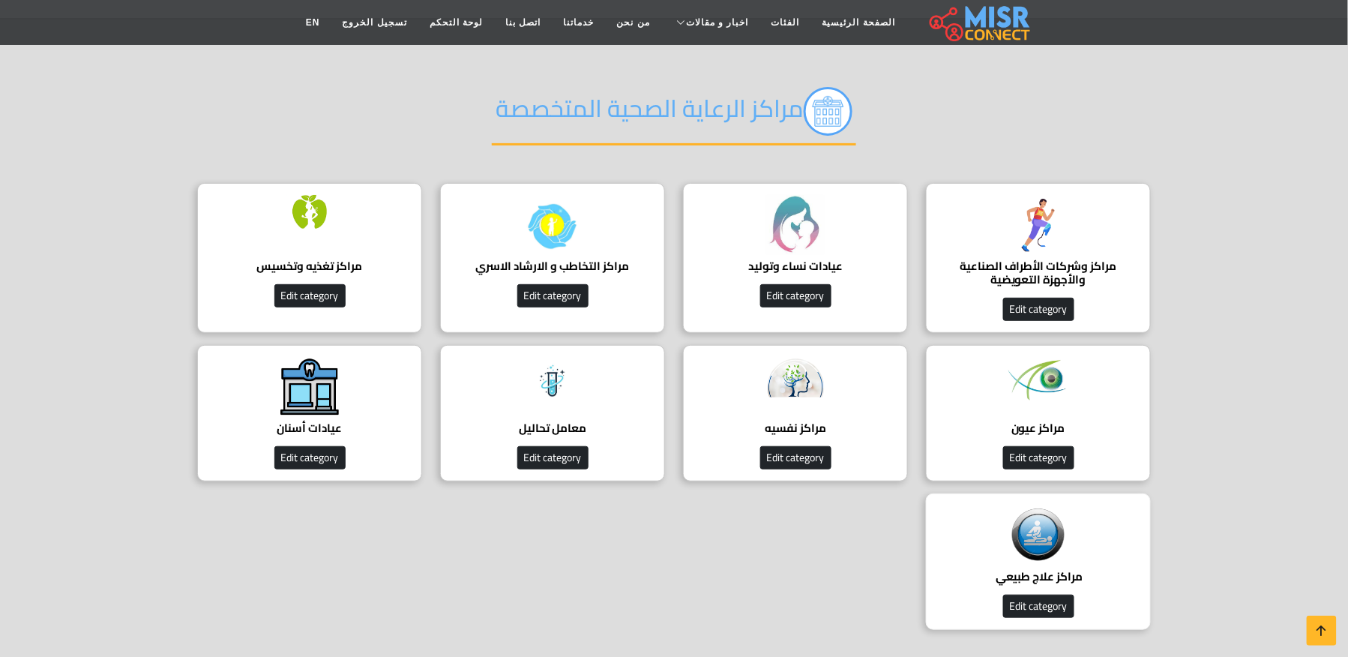
click at [1035, 534] on img at bounding box center [1038, 534] width 60 height 59
click at [1023, 532] on img at bounding box center [1038, 534] width 60 height 59
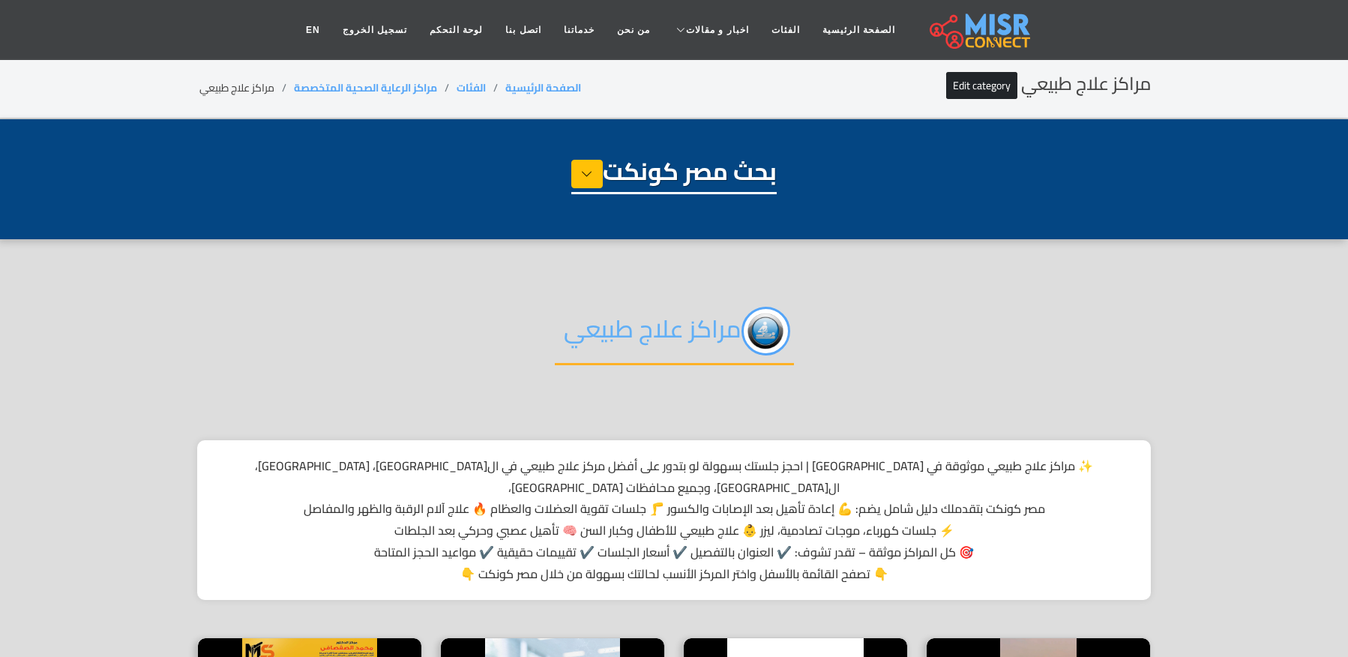
select select "**********"
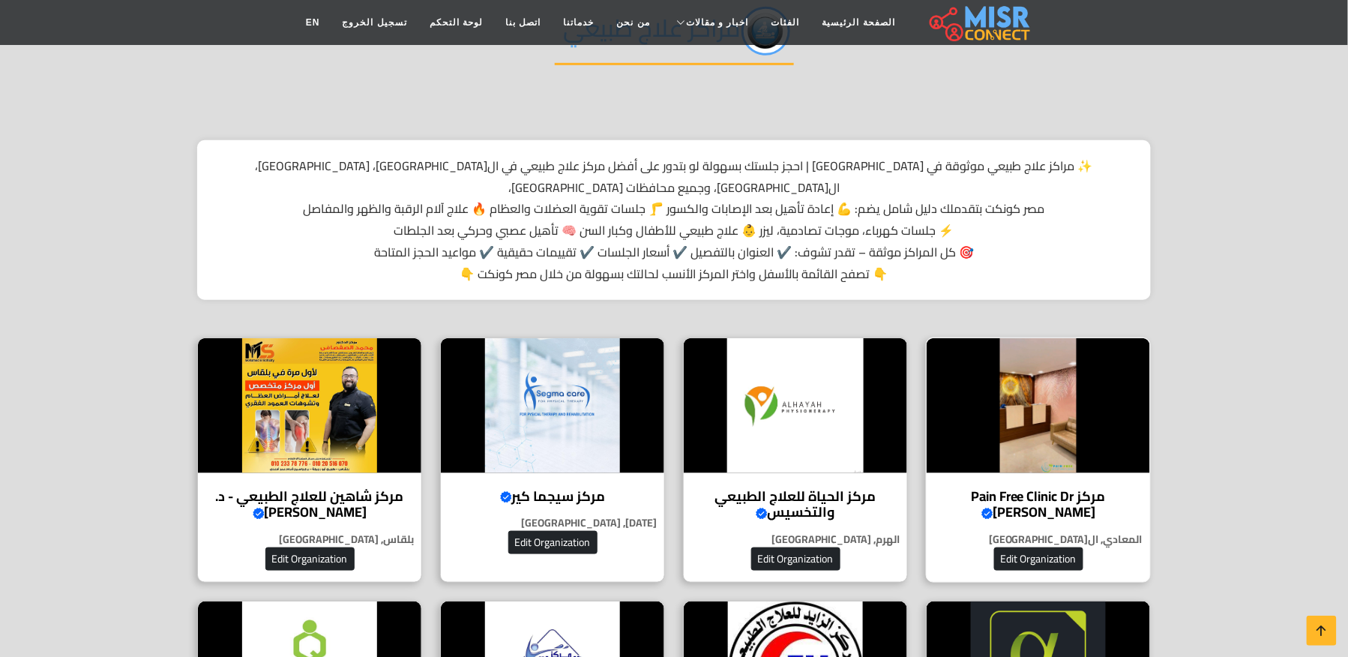
scroll to position [400, 0]
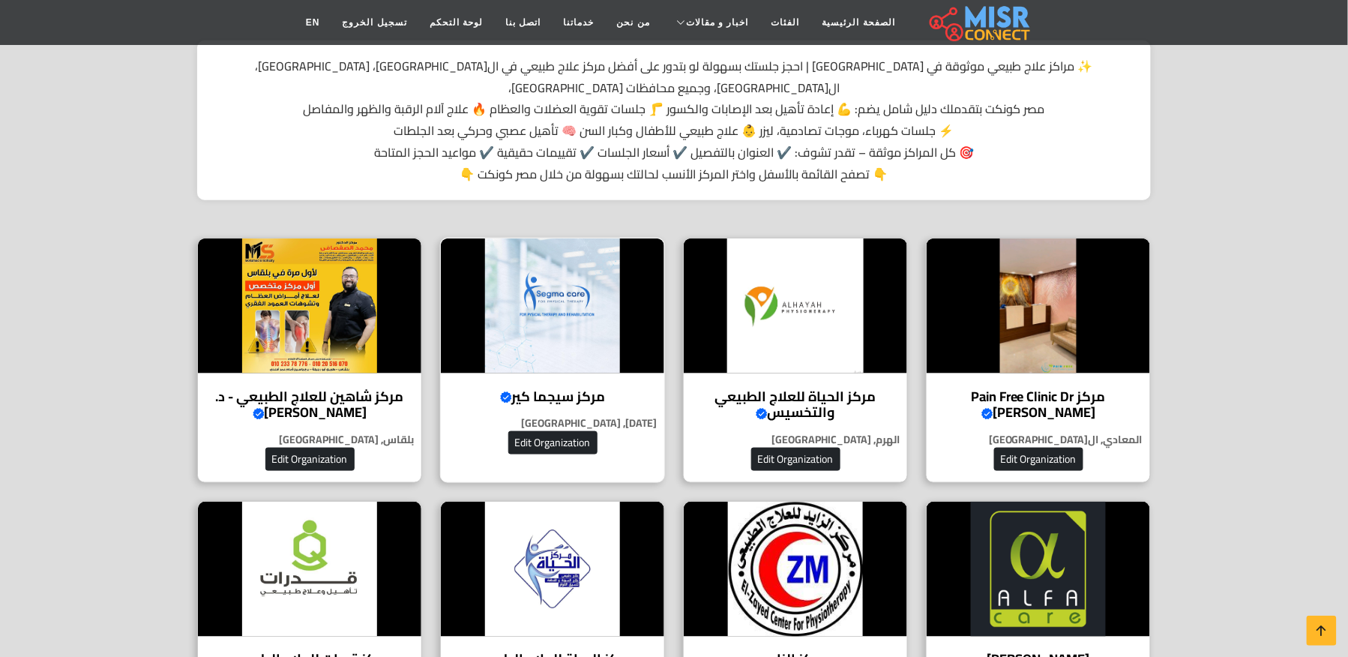
click at [591, 388] on h4 "مركز سيجما كير Verified account" at bounding box center [552, 396] width 201 height 16
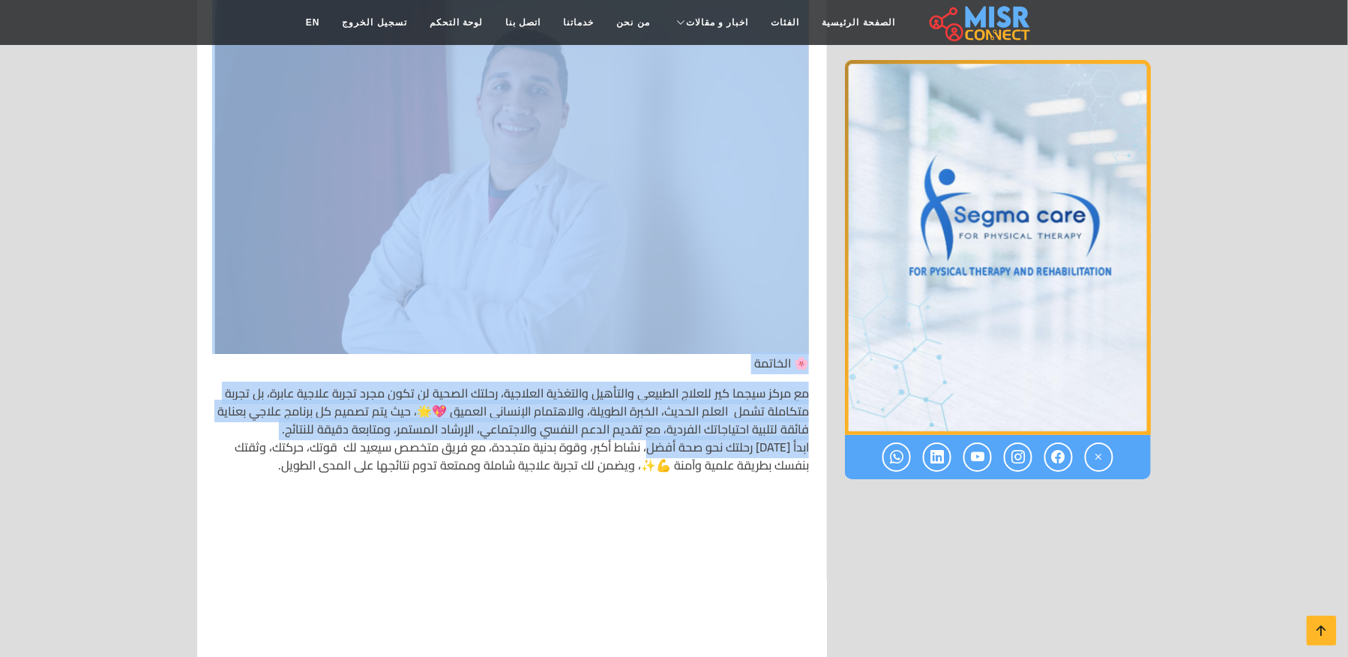
scroll to position [9795, 0]
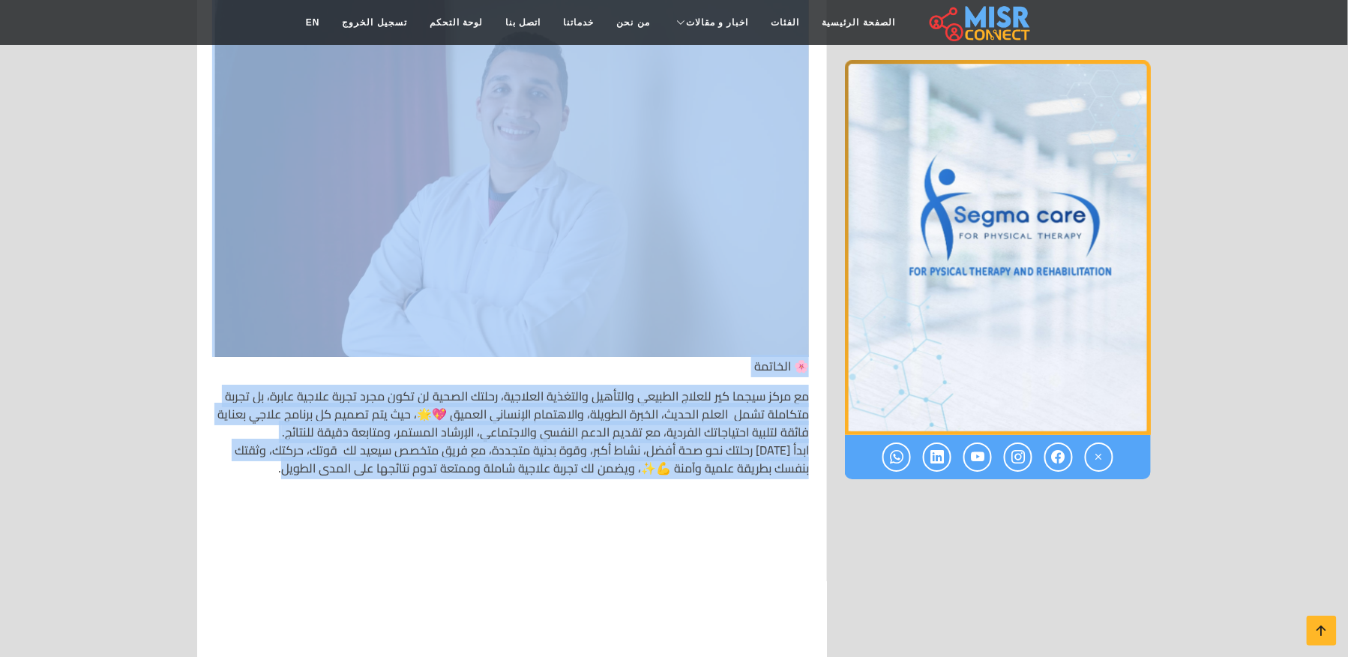
drag, startPoint x: 805, startPoint y: 190, endPoint x: 241, endPoint y: 456, distance: 624.1
copy div "🏥 مركز سيجما كير للعلاج الطبيعي والتأهيل والتغذية العلاجية ✨النبذة عن المركز من…"
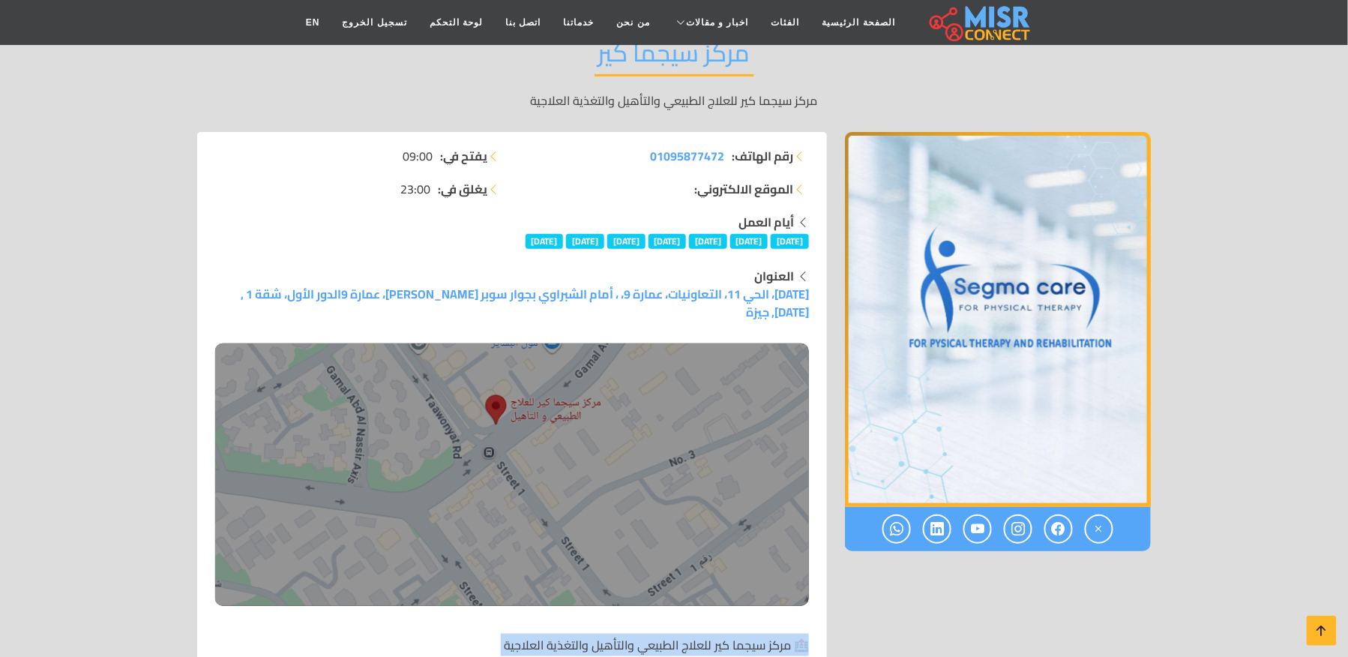
scroll to position [48, 0]
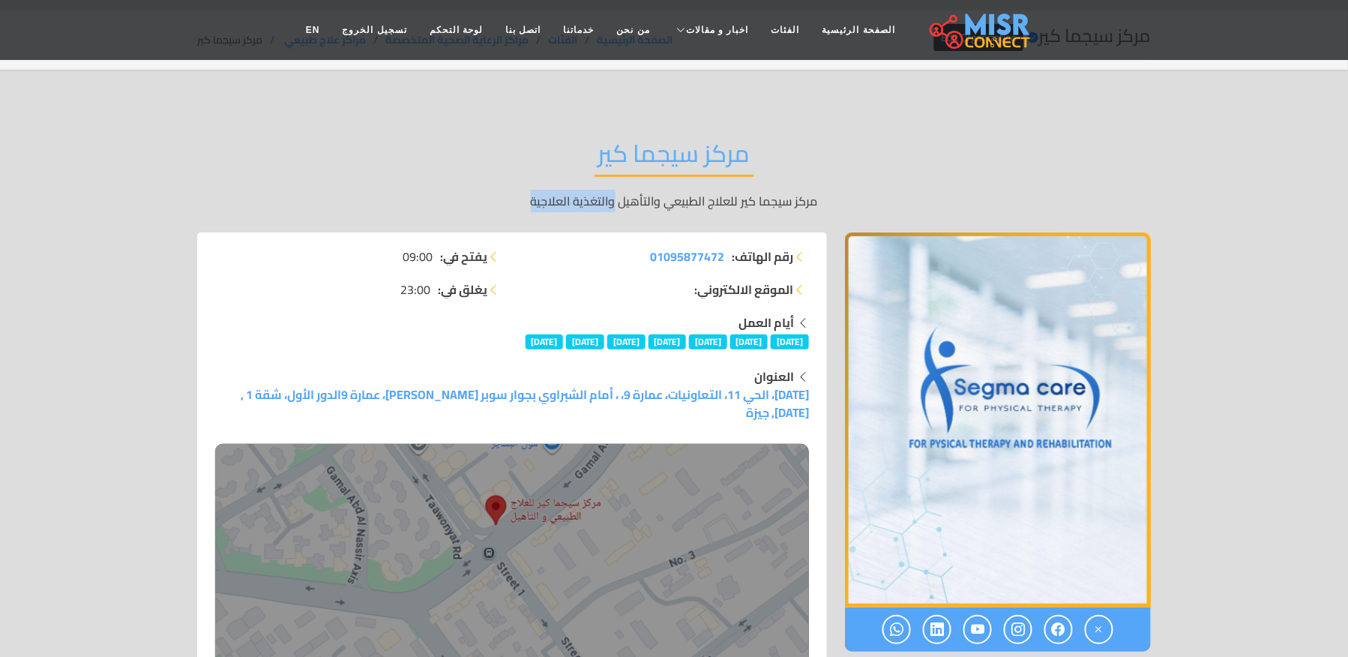
copy p "والتغذية العلاجية"
drag, startPoint x: 511, startPoint y: 199, endPoint x: 613, endPoint y: 195, distance: 102.8
click at [613, 195] on p "مركز سيجما كير للعلاج الطبيعي والتأهيل والتغذية العلاجية" at bounding box center [674, 201] width 954 height 18
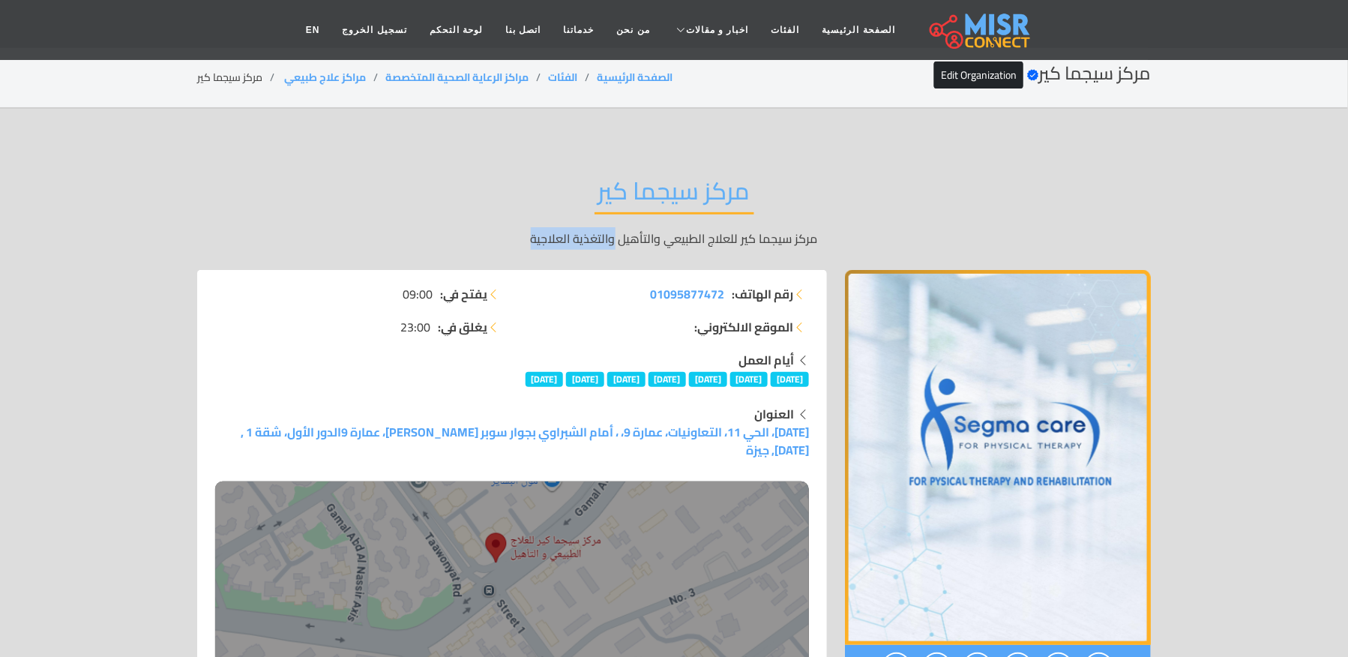
scroll to position [0, 0]
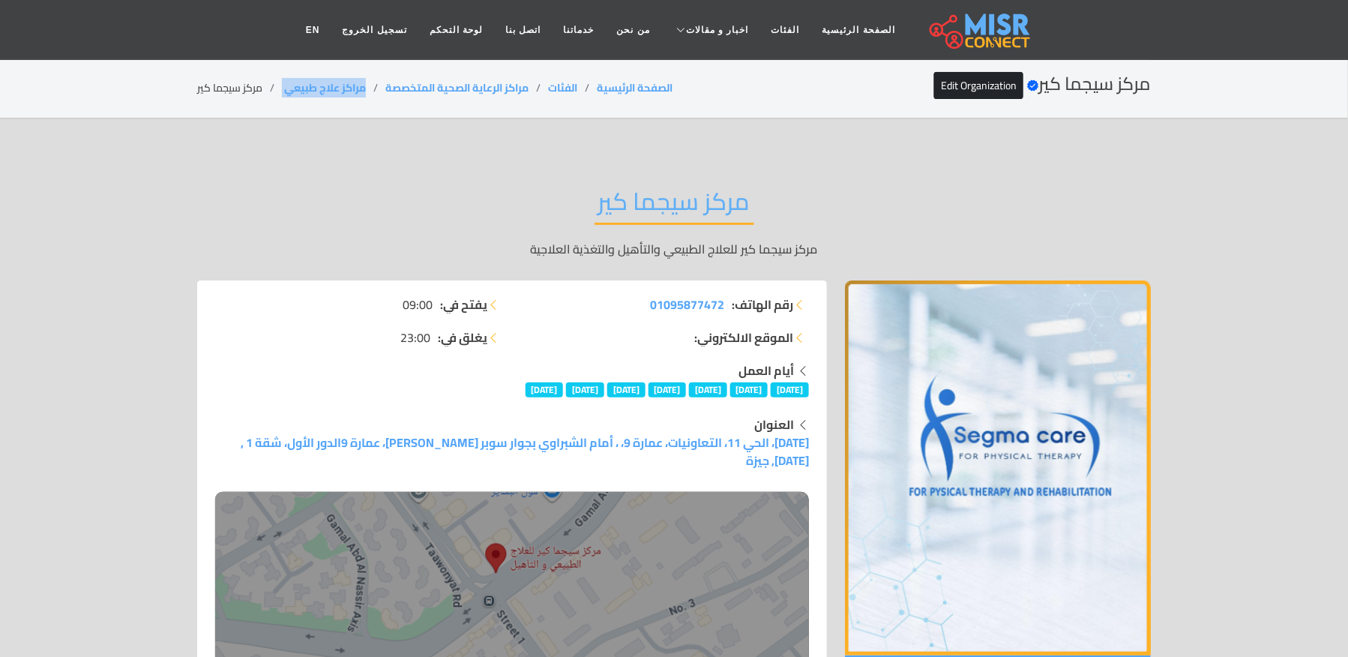
drag, startPoint x: 367, startPoint y: 85, endPoint x: 276, endPoint y: 87, distance: 91.5
click at [276, 87] on ol "الصفحة الرئيسية الفئات مراكز الرعاية الصحية المتخصصة مراكز علاج طبيعي ‎ مركز سي…" at bounding box center [434, 88] width 475 height 16
copy ol "مراكز علاج طبيعي ‎"
drag, startPoint x: 166, startPoint y: 97, endPoint x: 265, endPoint y: 88, distance: 98.7
click at [265, 88] on section "مركز سيجما كير Verified account Edit Organization الصفحة الرئيسية الفئات مراكز …" at bounding box center [674, 88] width 1348 height 61
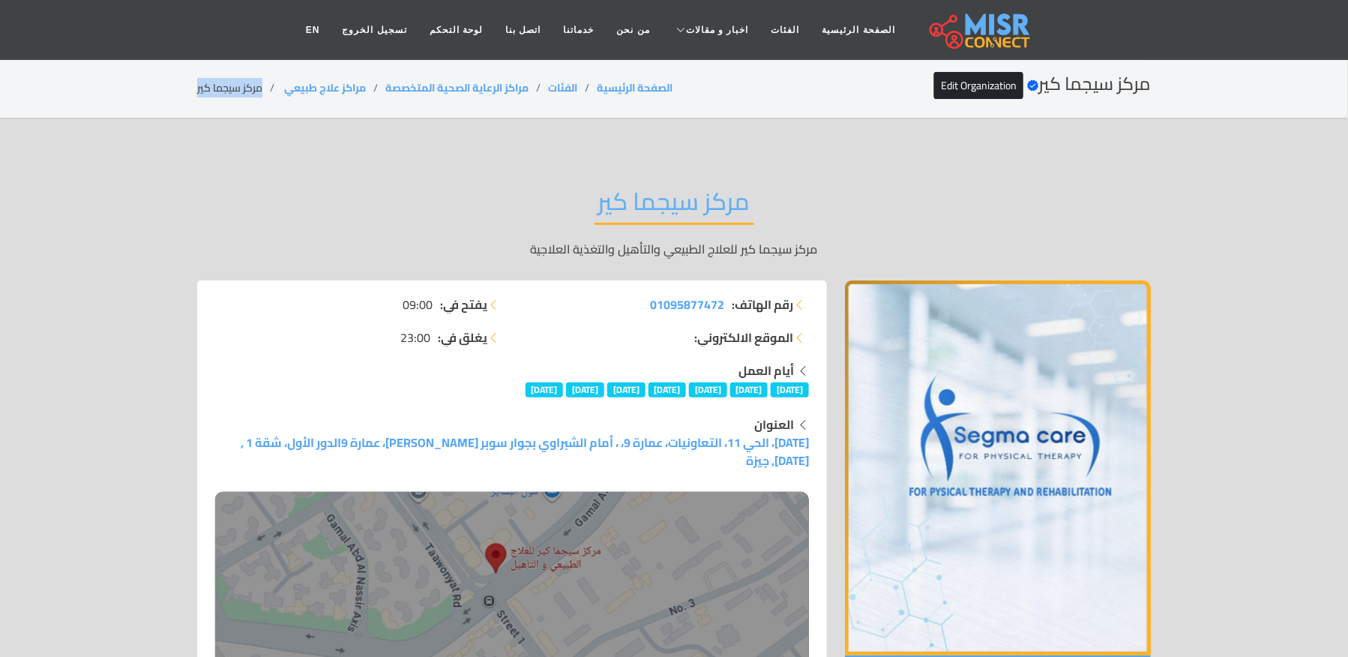
copy li "مركز سيجما كير"
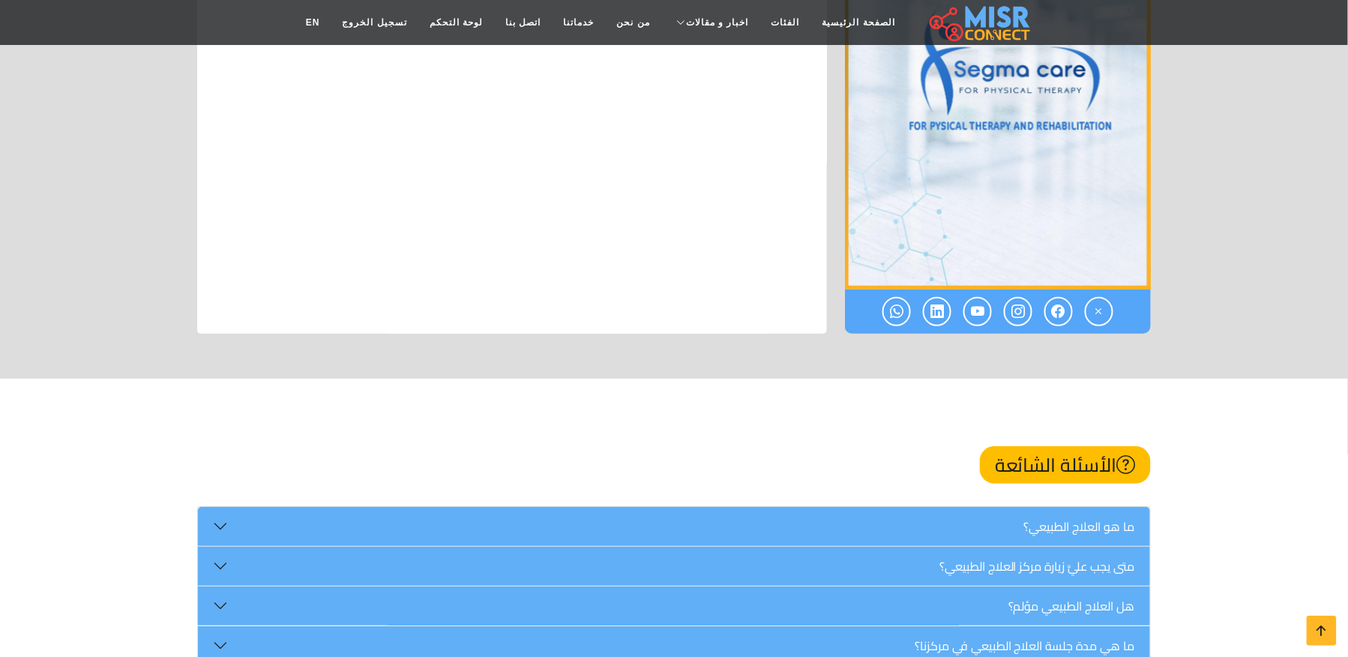
scroll to position [12220, 0]
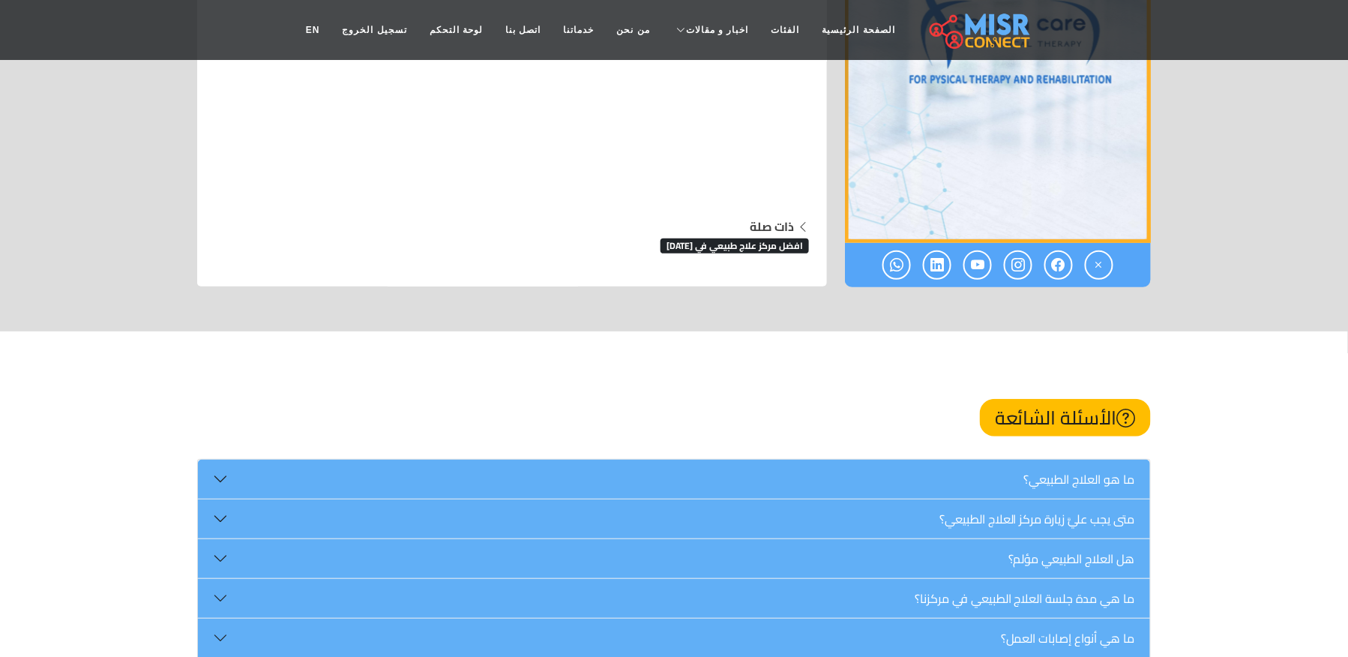
scroll to position [12220, 0]
click at [763, 238] on span "افضل مركز علاج طبيعي في [DATE]" at bounding box center [734, 245] width 148 height 15
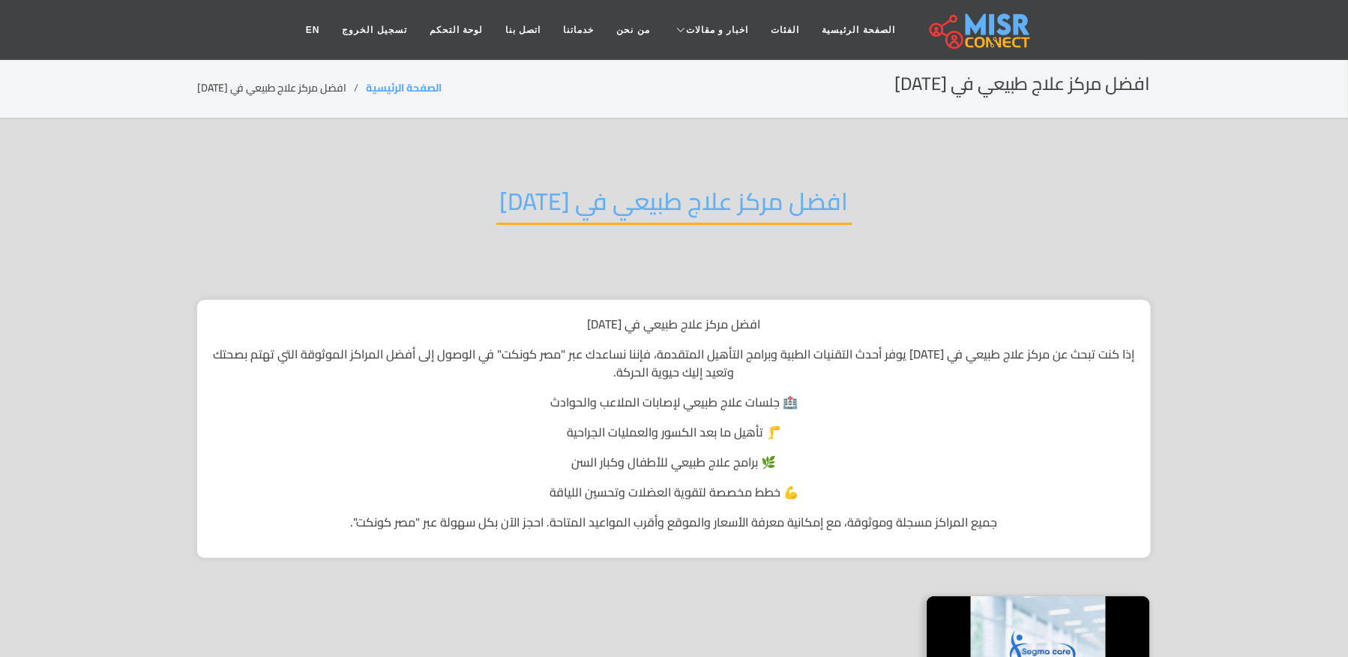
drag, startPoint x: 141, startPoint y: 81, endPoint x: 346, endPoint y: 85, distance: 204.7
click at [346, 85] on section "افضل مركز علاج طبيعي في [DATE] الصفحة الرئيسية افضل مركز علاج طبيعي في [DATE]" at bounding box center [674, 88] width 1348 height 61
copy li "افضل مركز علاج طبيعي في 6 أكتوبر"
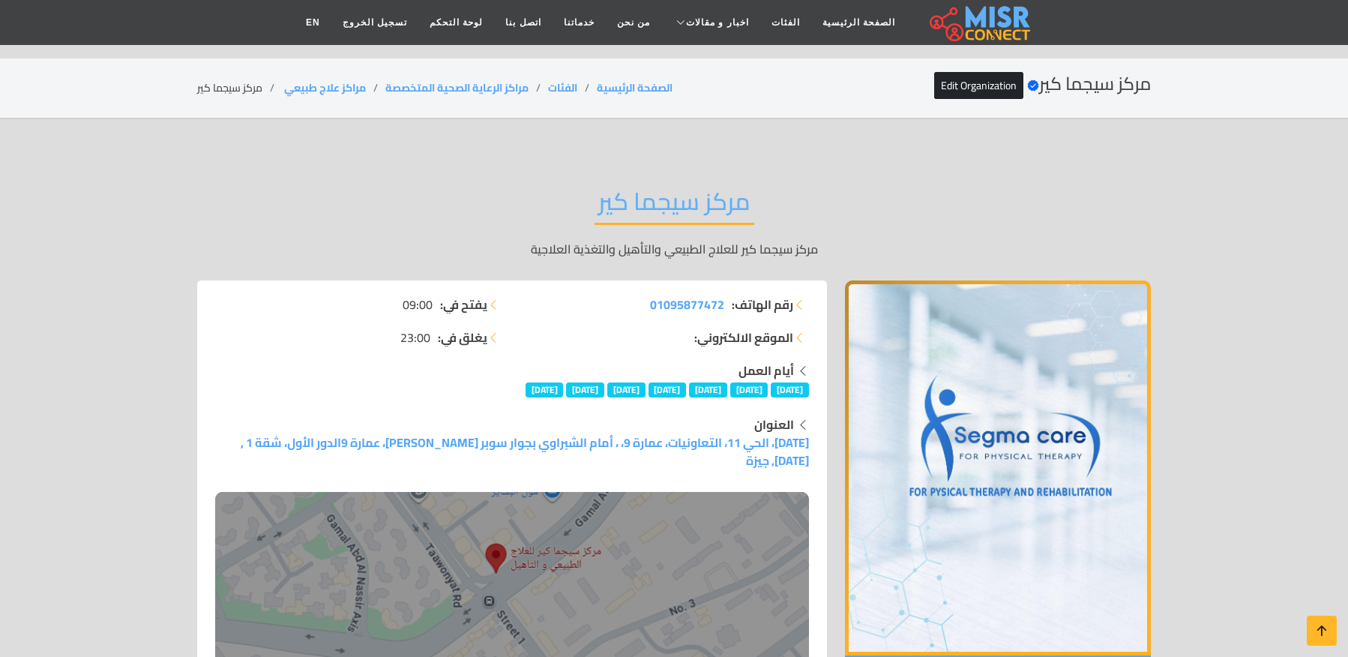
scroll to position [12019, 0]
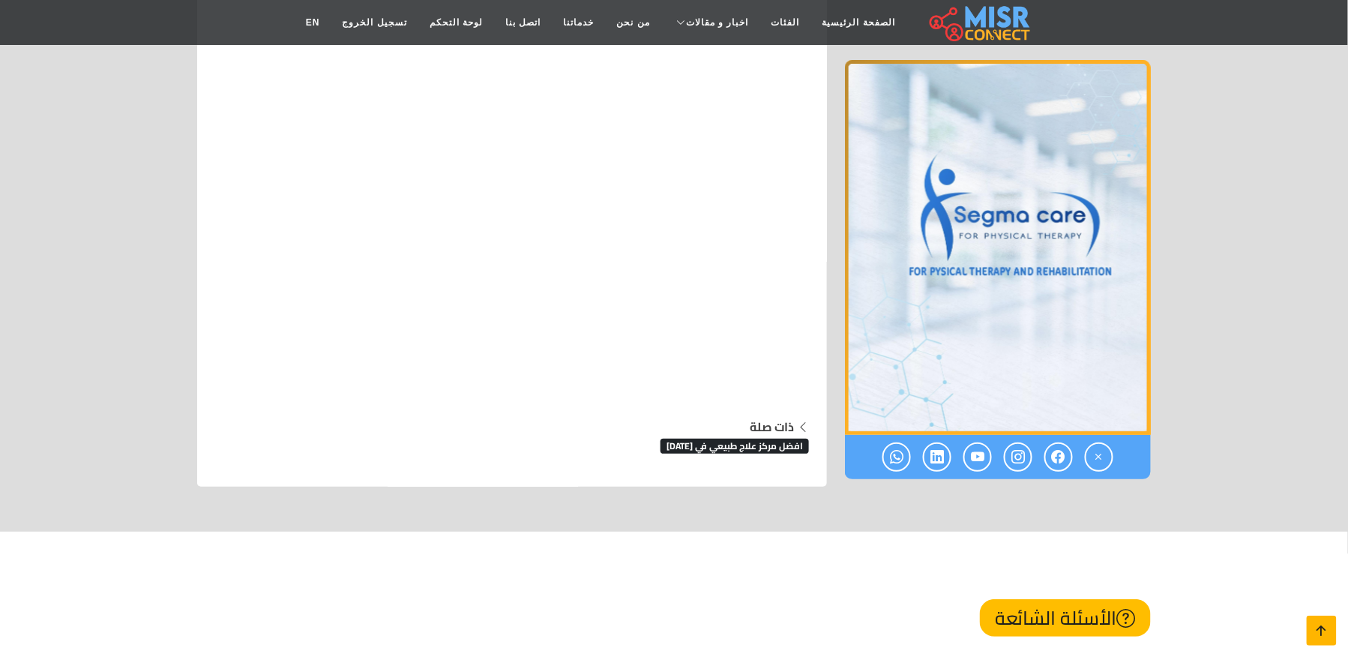
click at [1323, 639] on icon at bounding box center [1321, 630] width 21 height 21
click at [1321, 633] on icon at bounding box center [1321, 630] width 21 height 21
click at [1319, 618] on link at bounding box center [1322, 630] width 30 height 30
click at [1319, 621] on icon at bounding box center [1321, 630] width 21 height 21
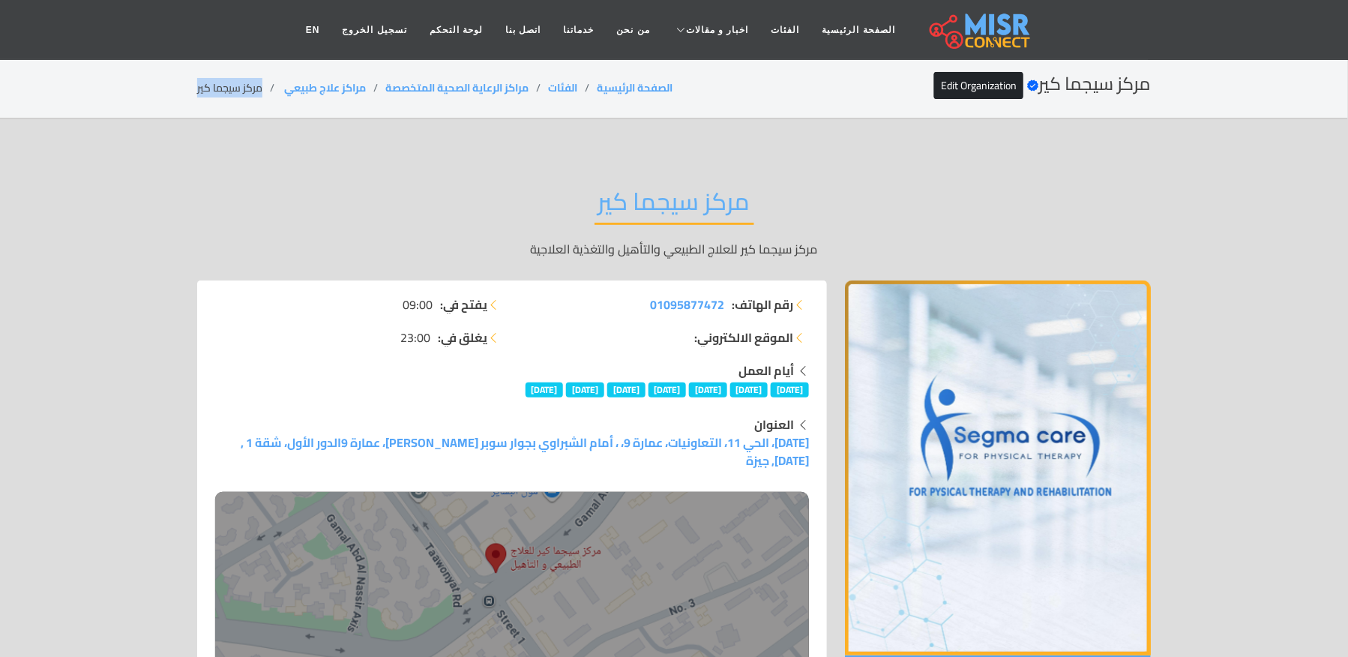
copy li "مركز سيجما كير"
drag, startPoint x: 169, startPoint y: 81, endPoint x: 264, endPoint y: 82, distance: 95.2
click at [265, 90] on section "مركز سيجما كير Verified account Edit Organization الصفحة الرئيسية الفئات مراكز …" at bounding box center [674, 88] width 1348 height 61
copy ol "مراكز علاج طبيعي ‎"
drag, startPoint x: 373, startPoint y: 81, endPoint x: 277, endPoint y: 82, distance: 96.7
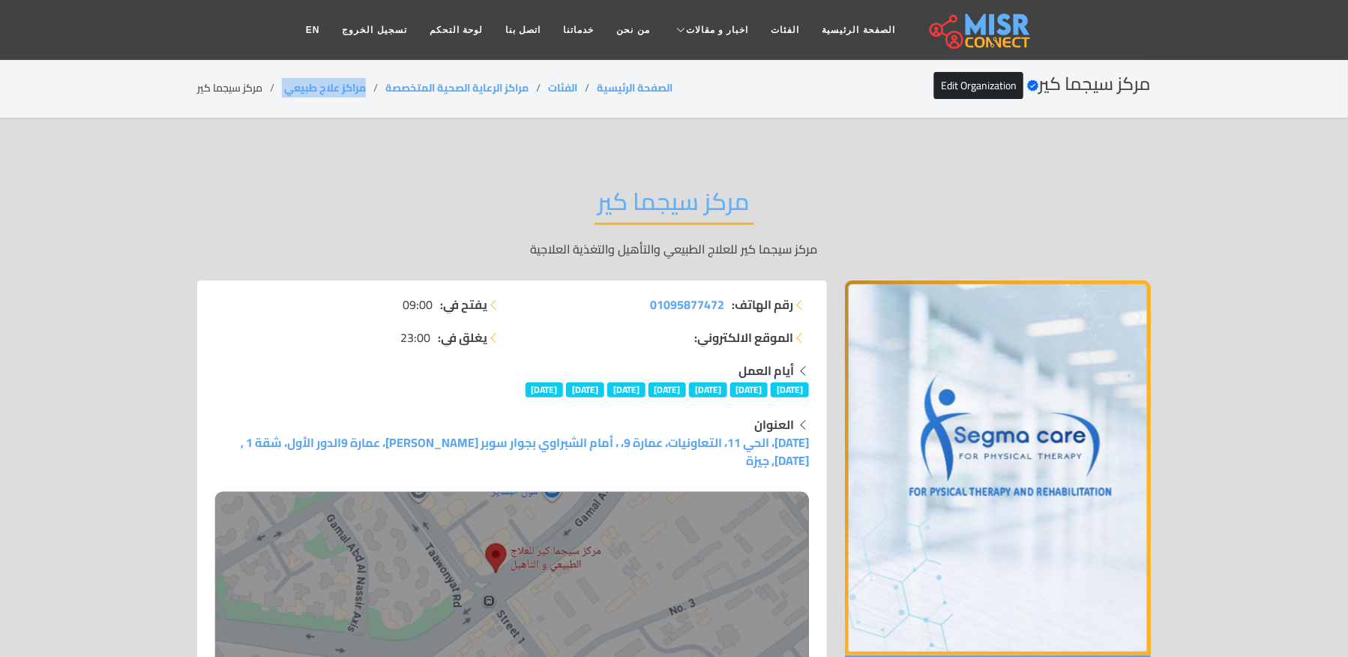
click at [277, 82] on ol "الصفحة الرئيسية الفئات مراكز الرعاية الصحية المتخصصة مراكز علاج طبيعي ‎ مركز سي…" at bounding box center [434, 88] width 475 height 16
copy ol "مراكز علاج طبيعي ‎"
drag, startPoint x: 187, startPoint y: 94, endPoint x: 261, endPoint y: 25, distance: 101.8
click at [268, 85] on div "مركز سيجما كير Verified account Edit Organization الصفحة الرئيسية الفئات مراكز …" at bounding box center [674, 87] width 990 height 29
copy li "مركز سيجما كير"
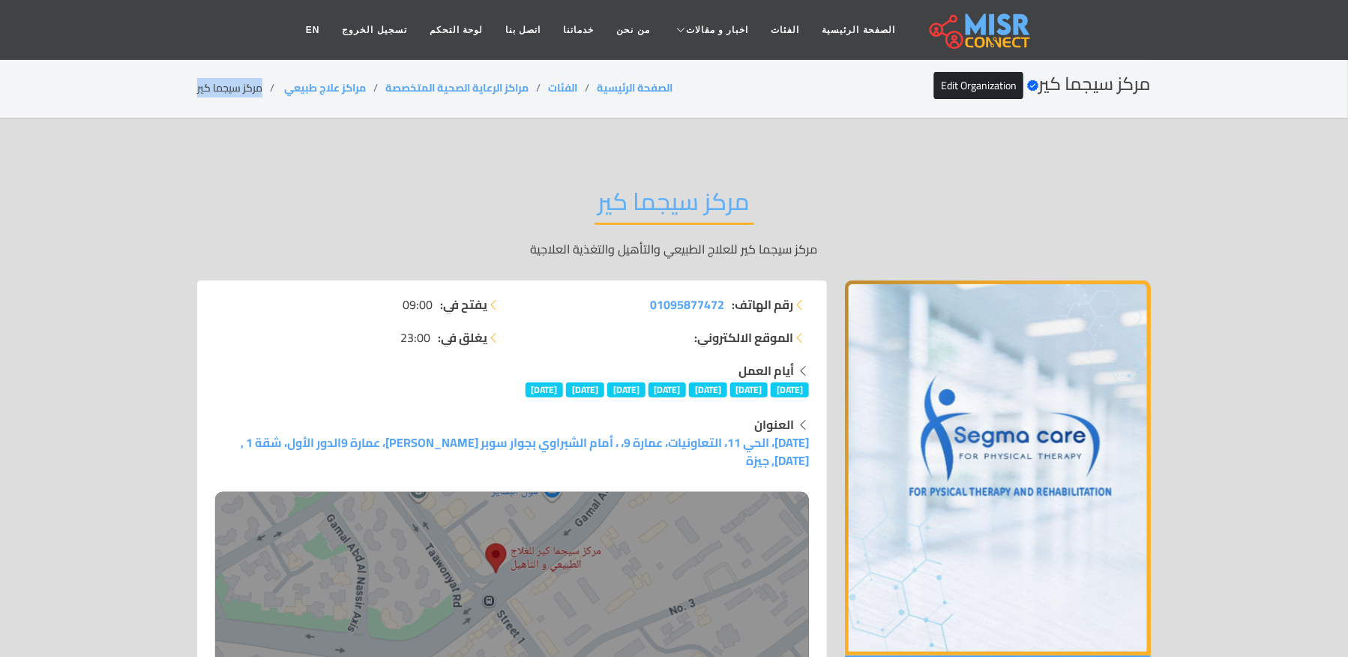
copy li "مركز سيجما كير"
copy ol "مراكز علاج طبيعي ‎"
drag, startPoint x: 369, startPoint y: 81, endPoint x: 279, endPoint y: 79, distance: 90.0
click at [279, 79] on div "مركز سيجما كير Verified account Edit Organization الصفحة الرئيسية الفئات مراكز …" at bounding box center [674, 87] width 954 height 29
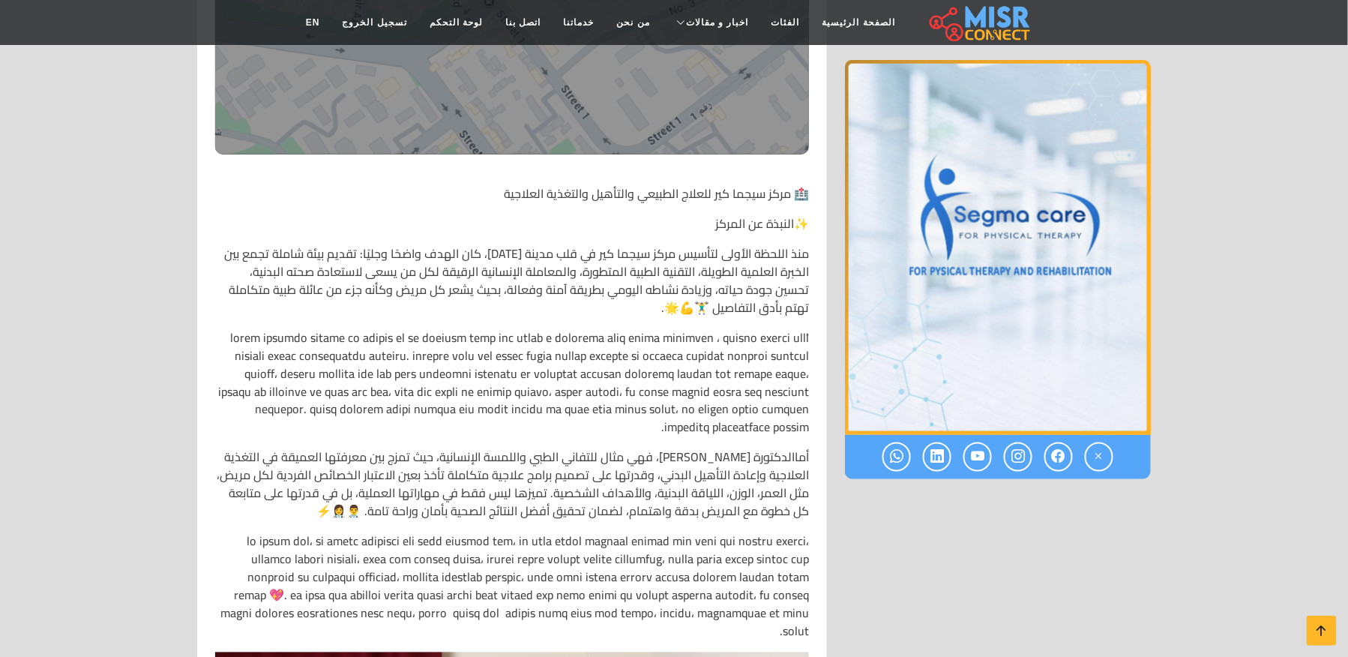
scroll to position [699, 0]
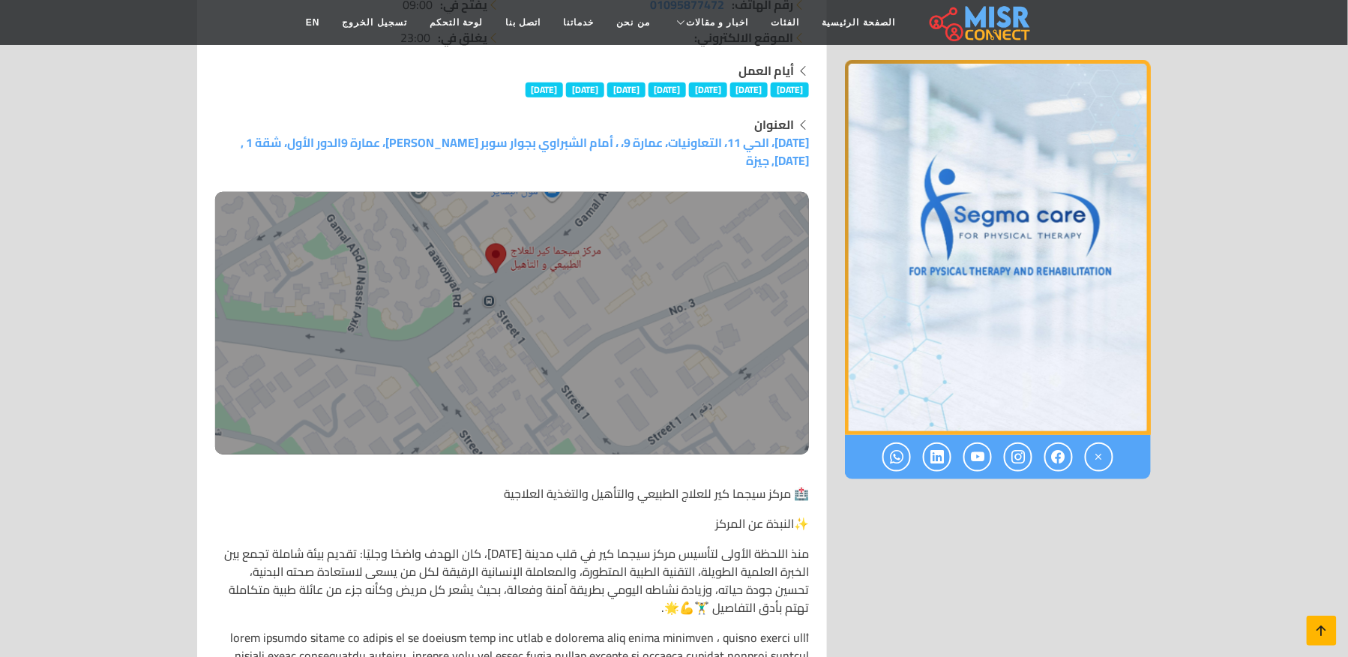
click at [1328, 642] on link at bounding box center [1322, 630] width 30 height 30
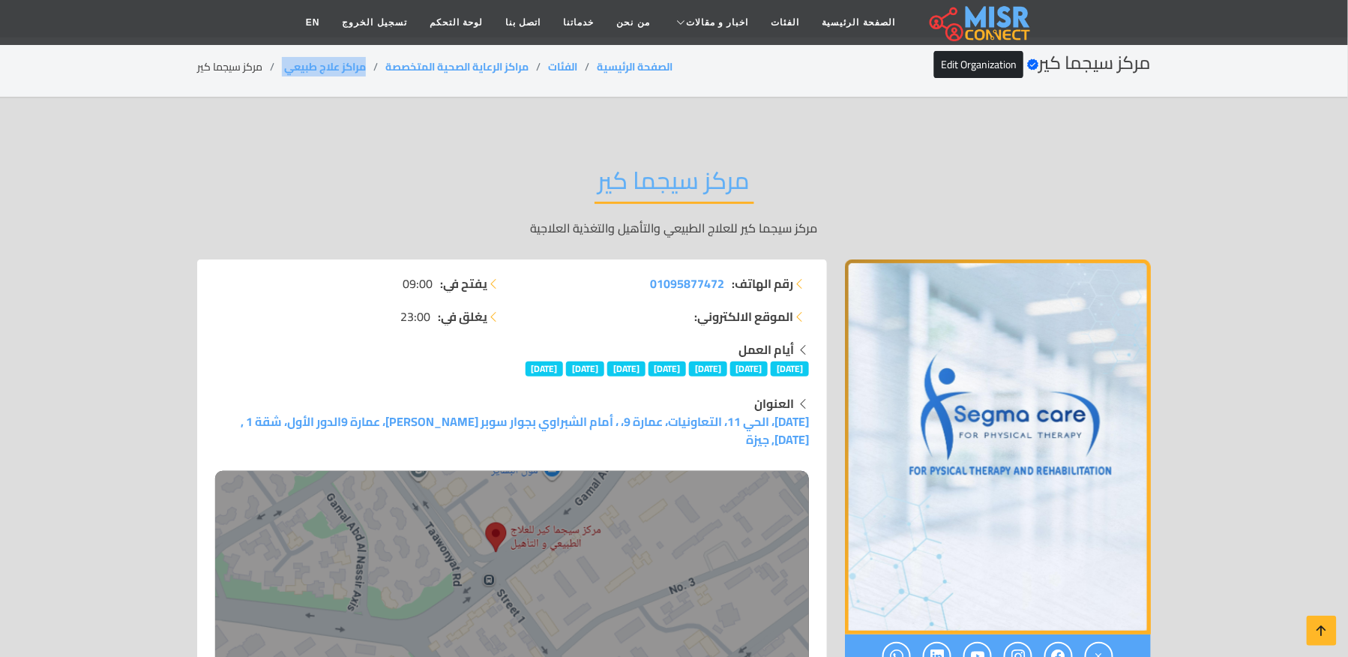
scroll to position [0, 0]
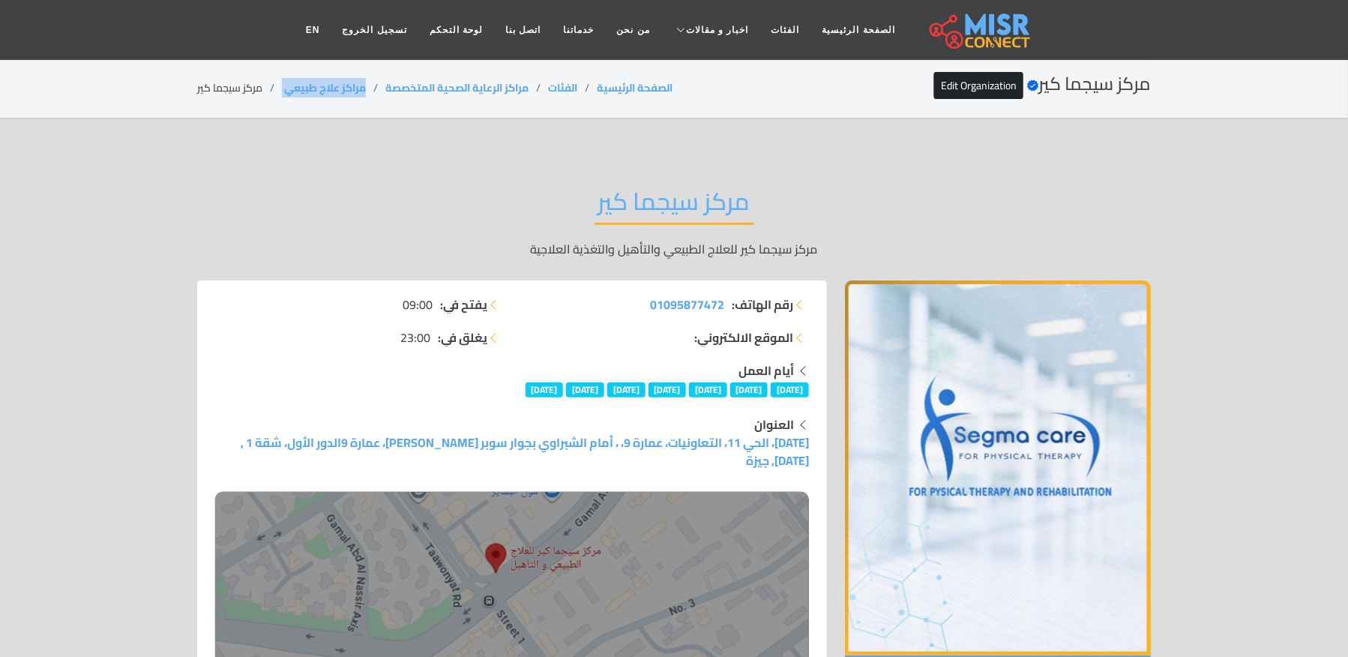
copy ol "مراكز علاج طبيعي ‎"
click at [256, 88] on li "مركز سيجما كير" at bounding box center [239, 88] width 85 height 16
copy main "مركز سيجما كير"
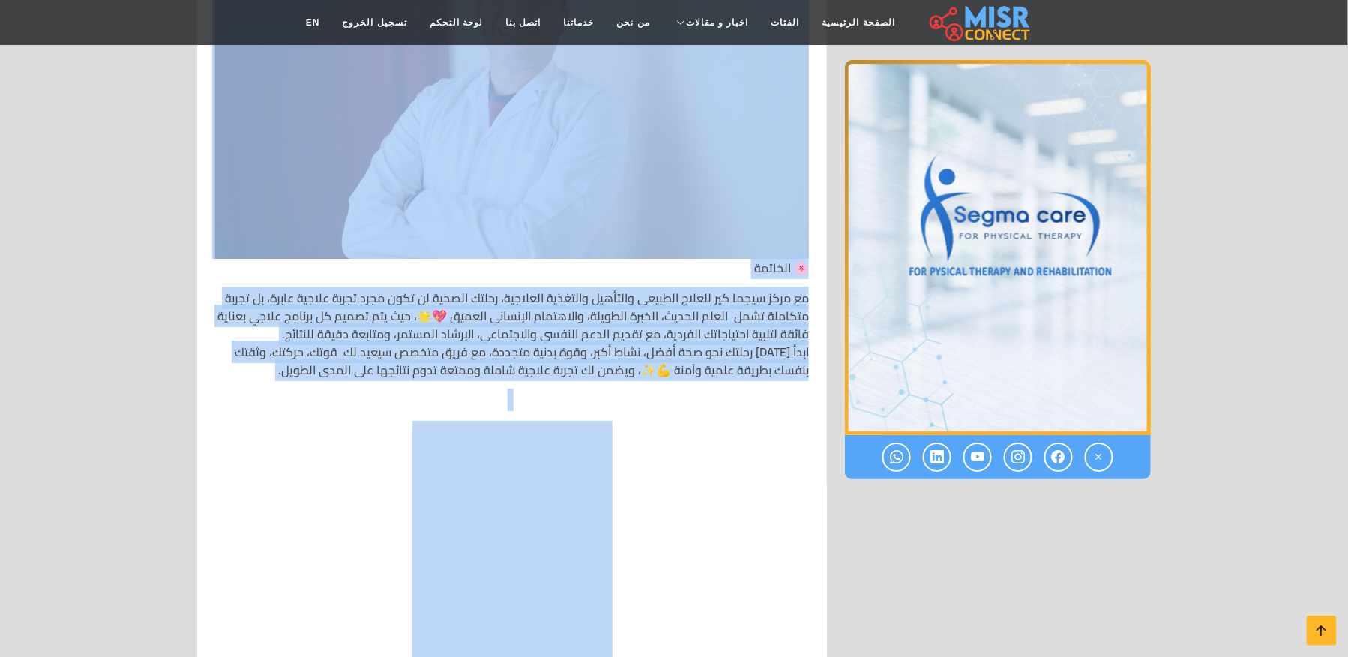
scroll to position [9896, 0]
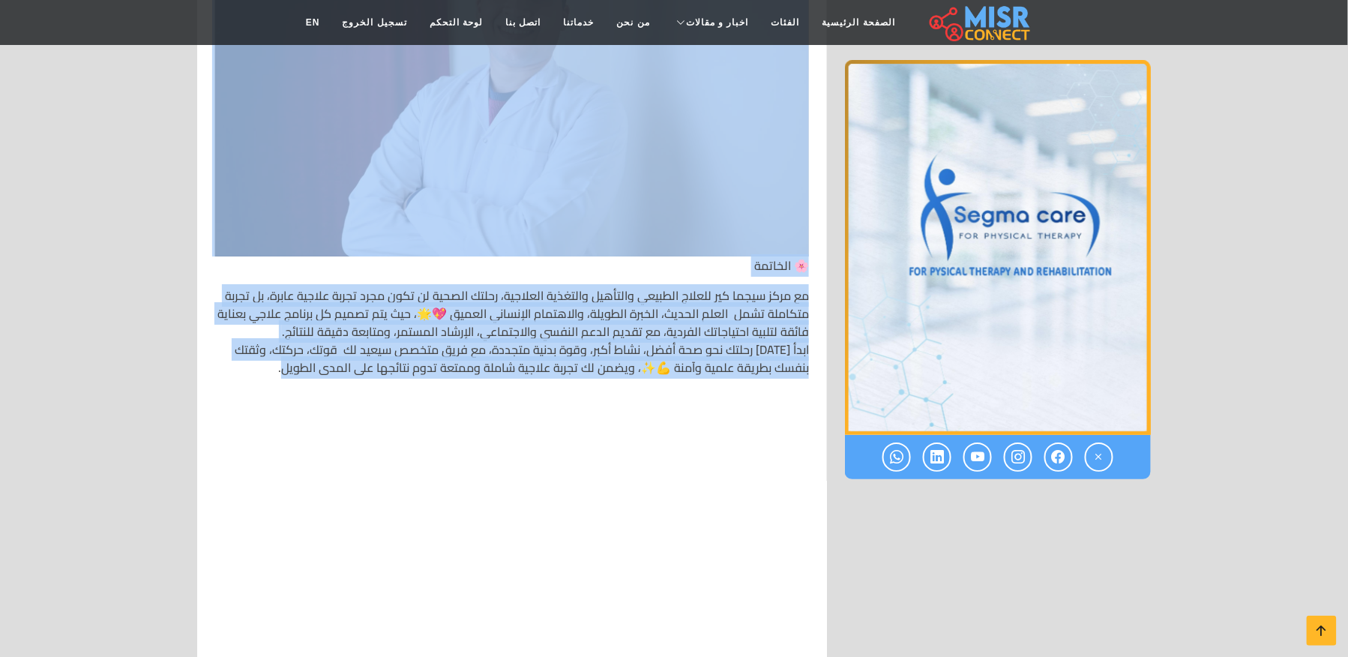
drag, startPoint x: 804, startPoint y: 379, endPoint x: 280, endPoint y: 352, distance: 524.0
copy div "🏥 مركز سيجما كير للعلاج الطبيعي والتأهيل والتغذية العلاجية ✨النبذة عن المركز من…"
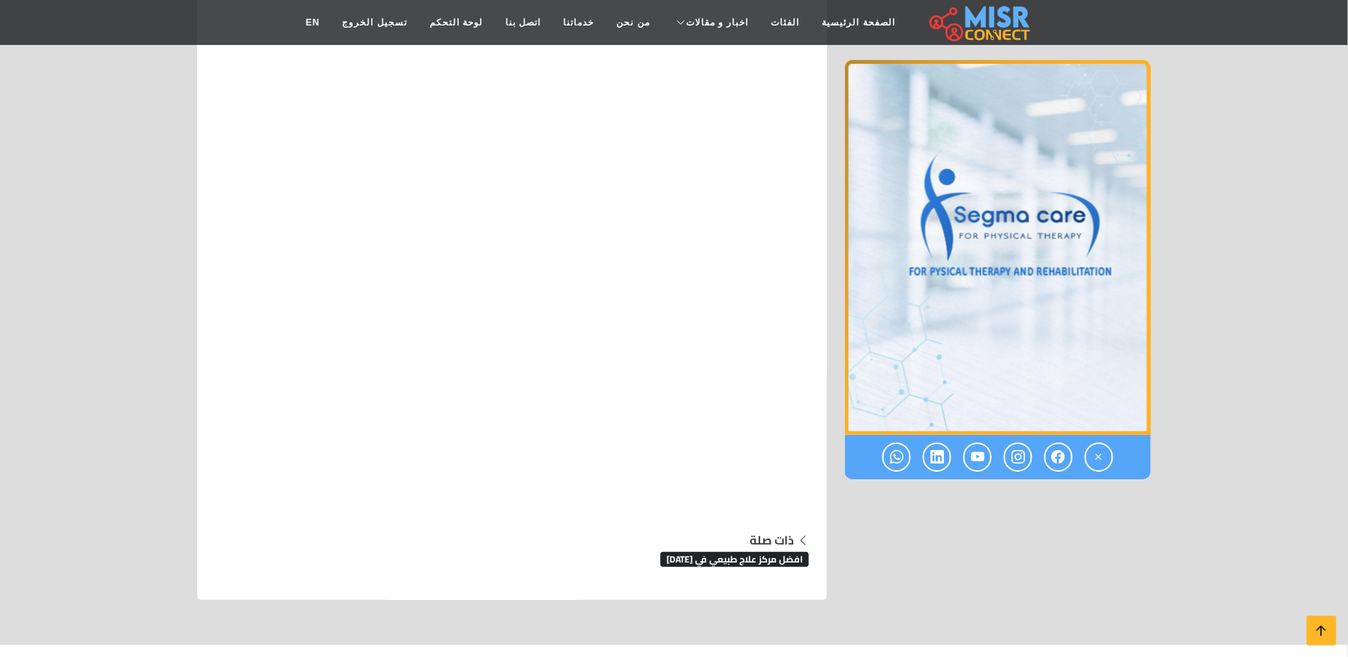
scroll to position [12019, 0]
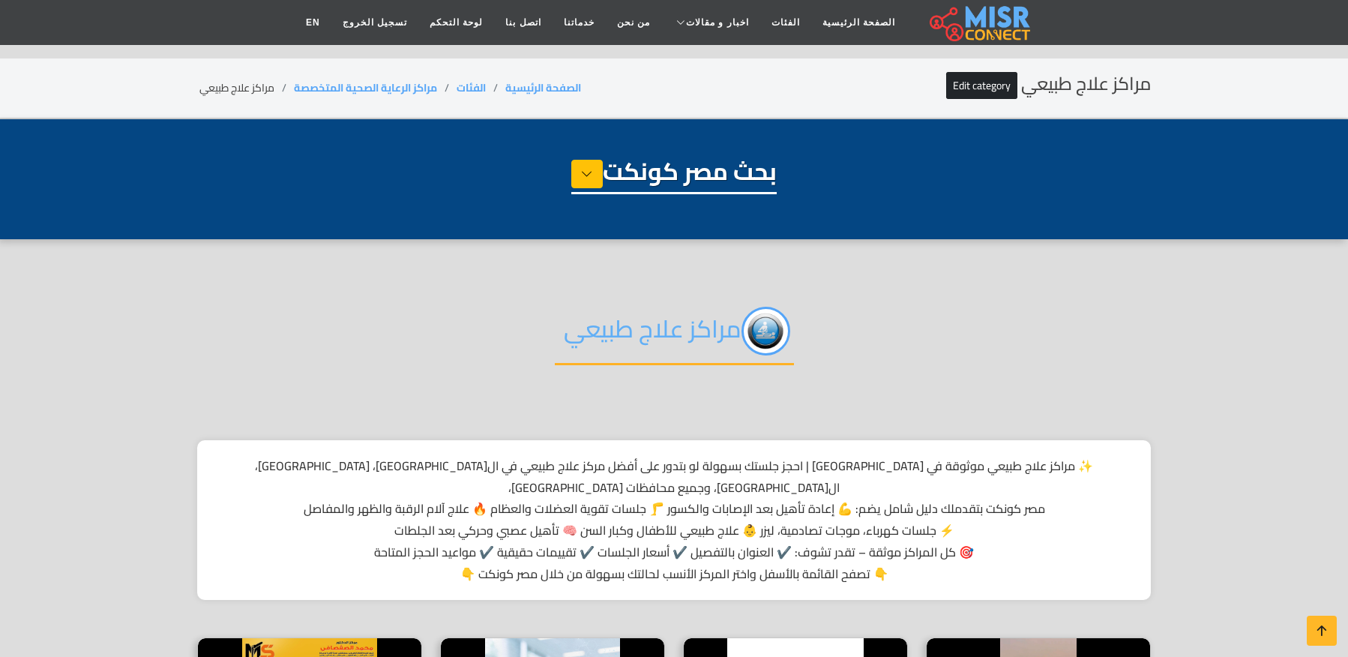
select select "**********"
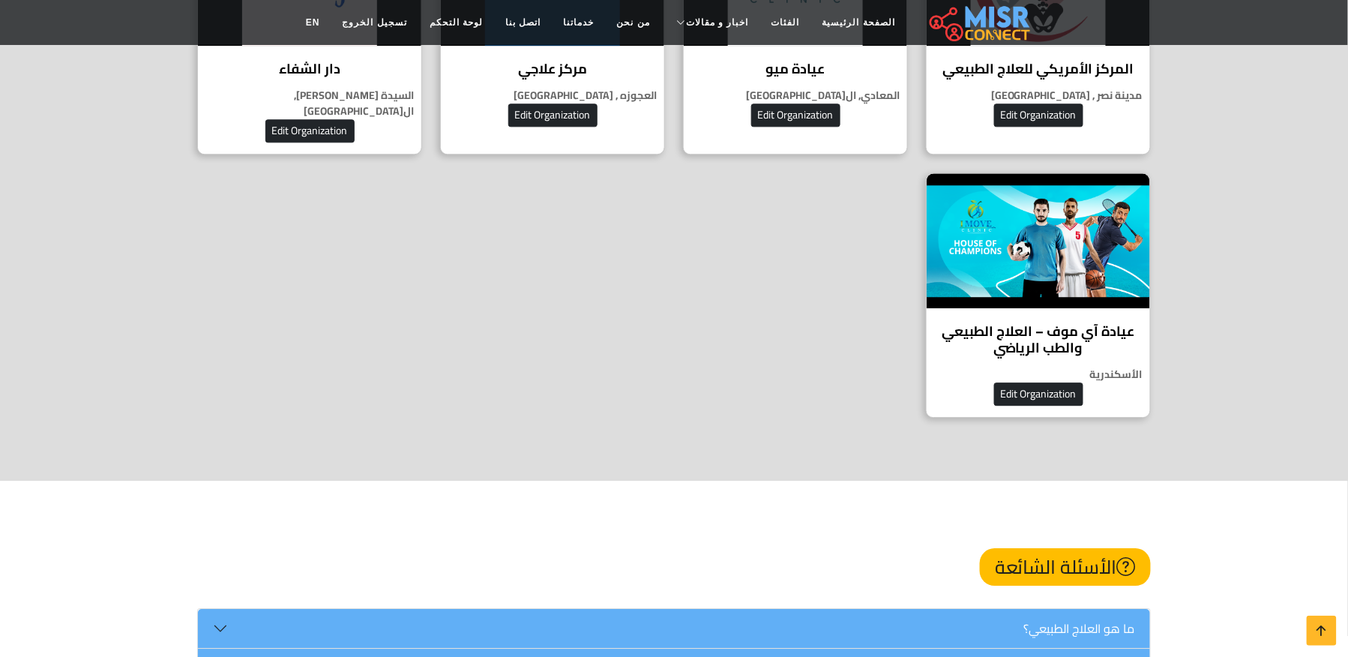
scroll to position [1299, 0]
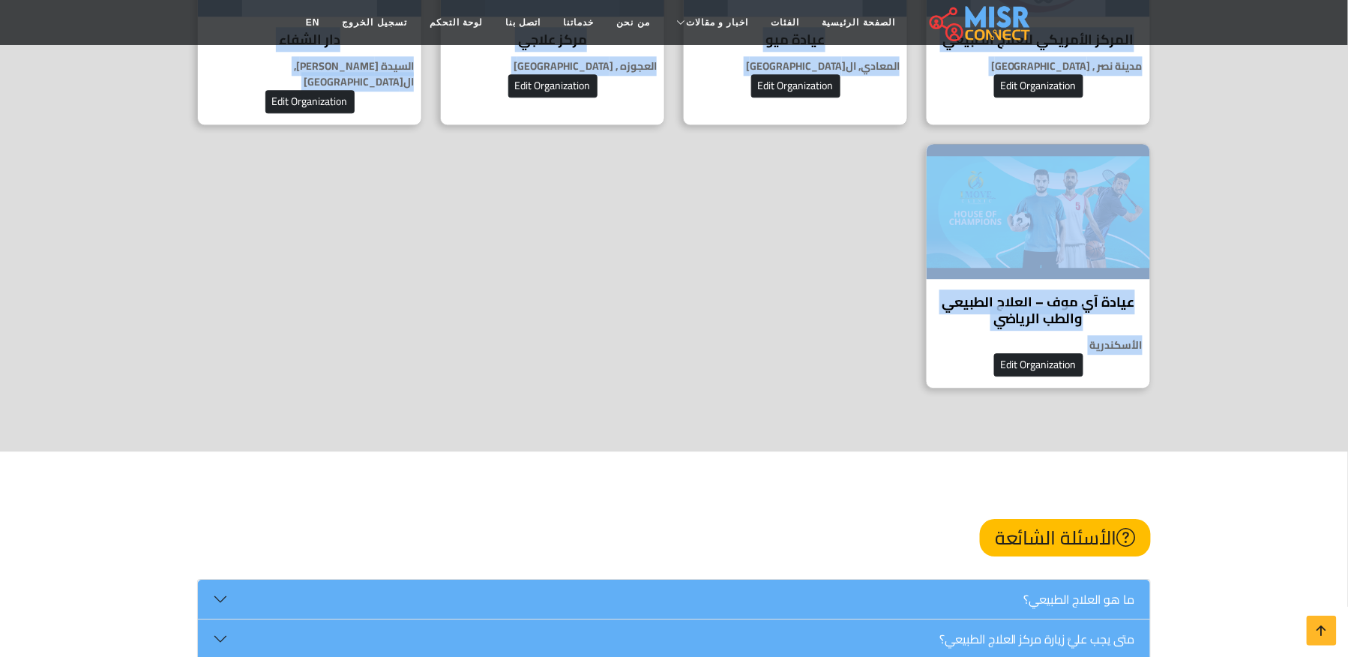
drag, startPoint x: 804, startPoint y: 205, endPoint x: 1084, endPoint y: 394, distance: 337.9
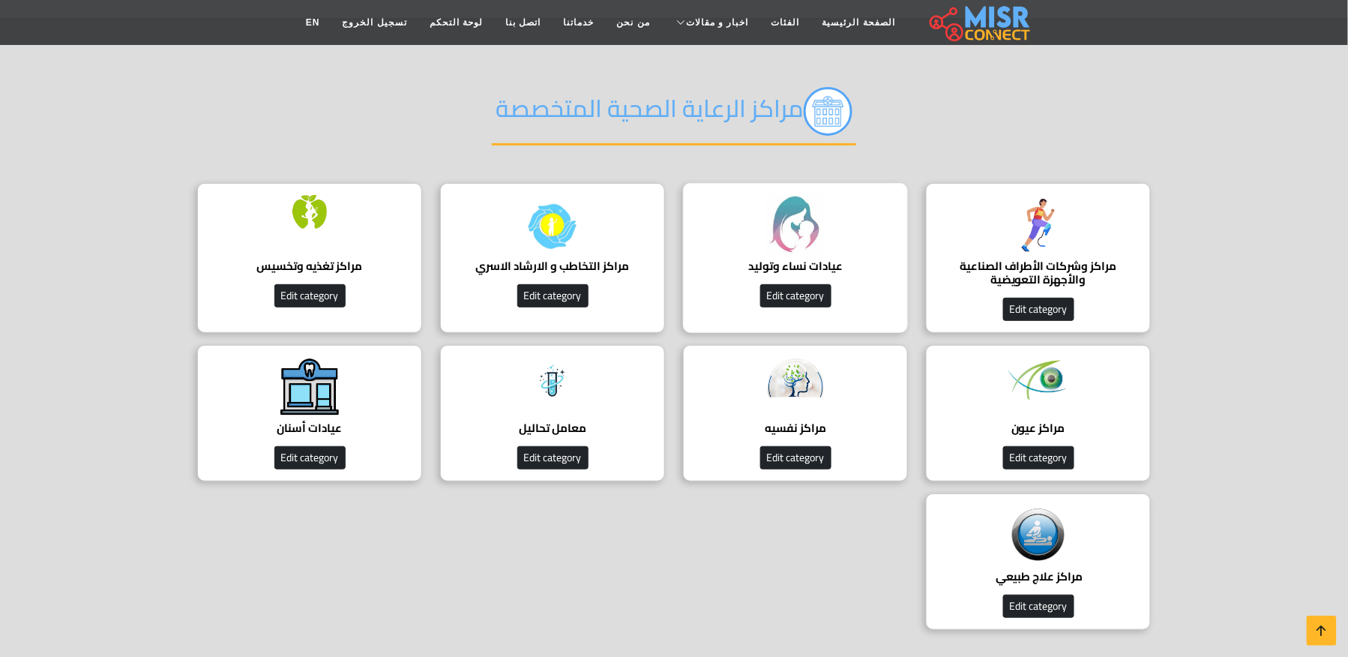
scroll to position [100, 0]
click at [339, 247] on div "مراكز تغذيه وتخسيس دليل مراكز تغذيه وتخسيس Edit category" at bounding box center [309, 258] width 225 height 150
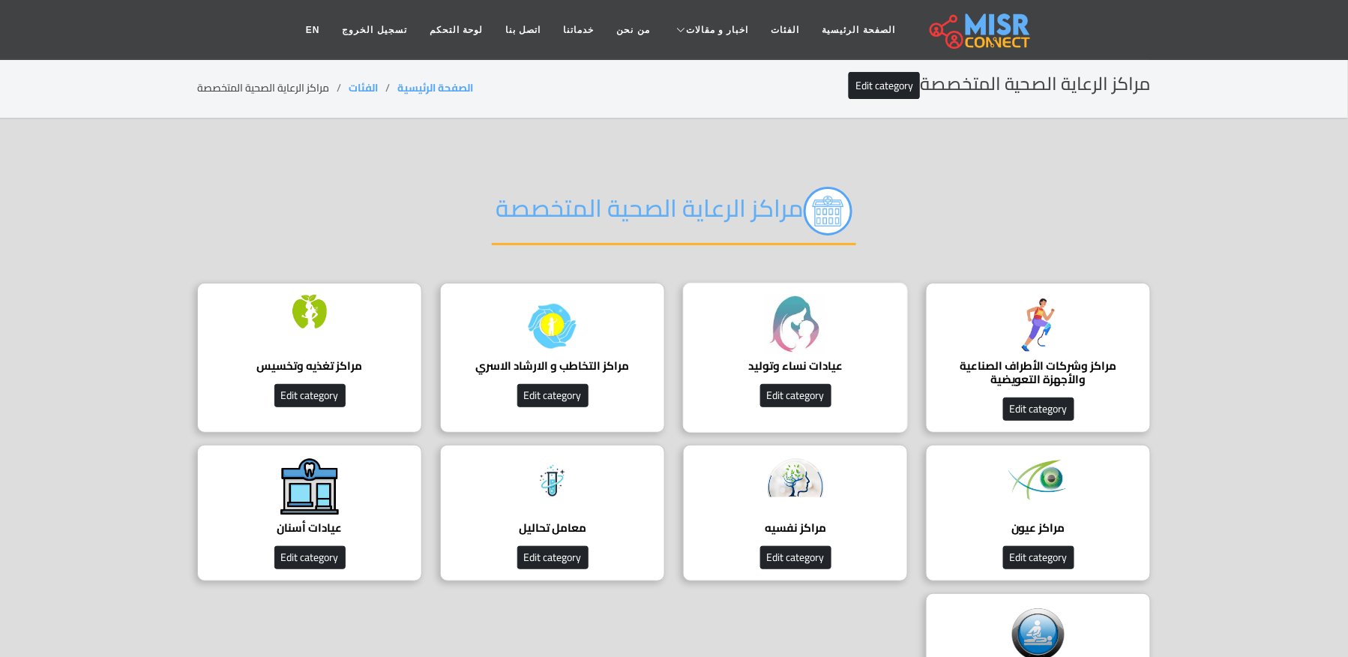
click at [817, 359] on h4 "عيادات نساء وتوليد" at bounding box center [795, 365] width 178 height 13
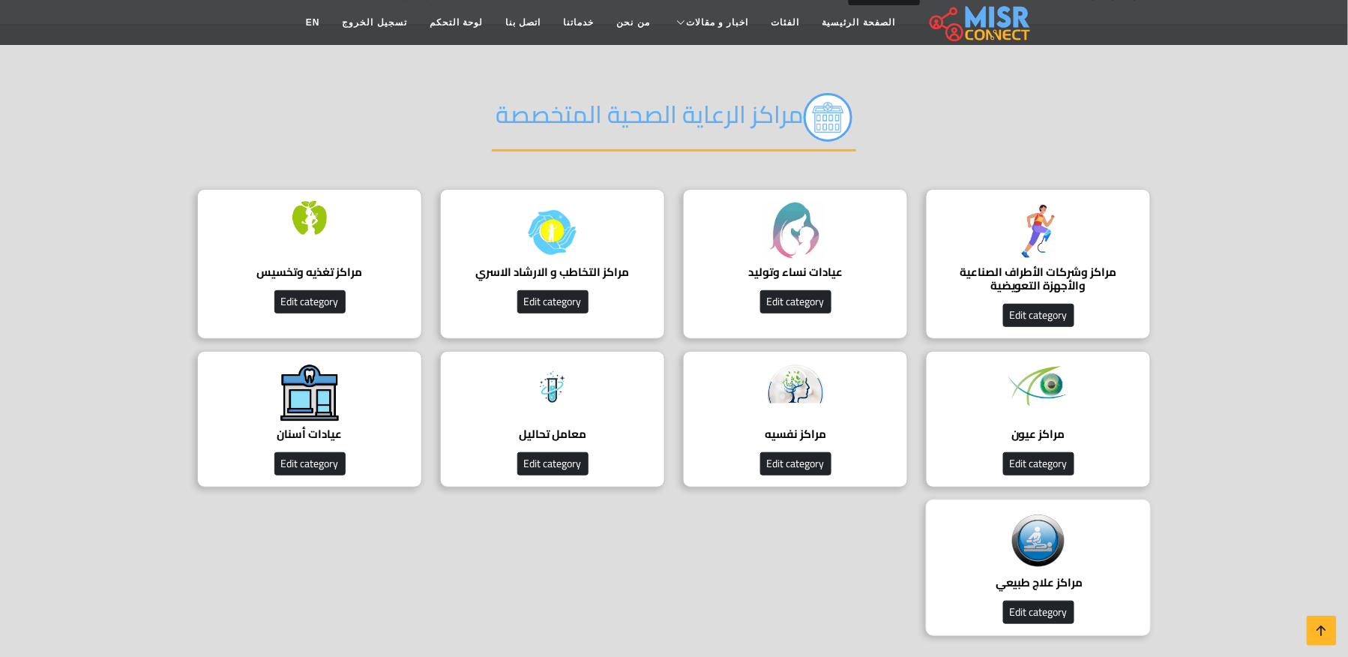
scroll to position [199, 0]
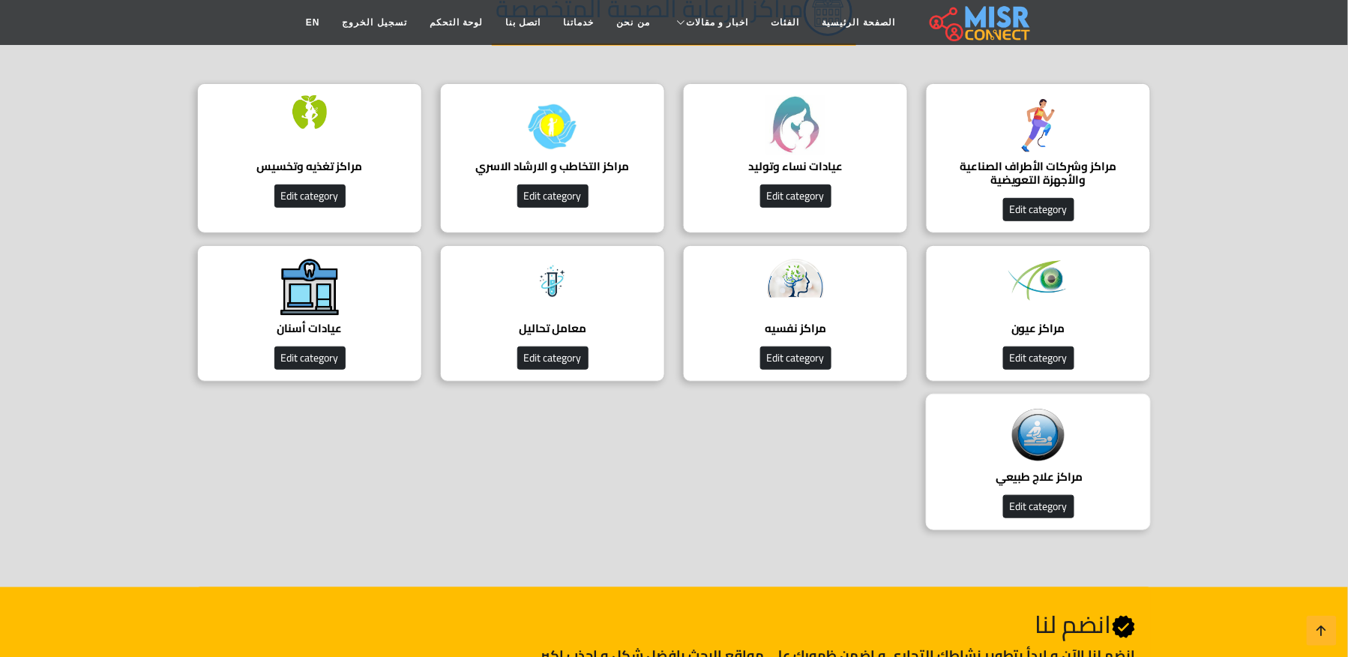
click at [1038, 451] on img at bounding box center [1038, 435] width 60 height 59
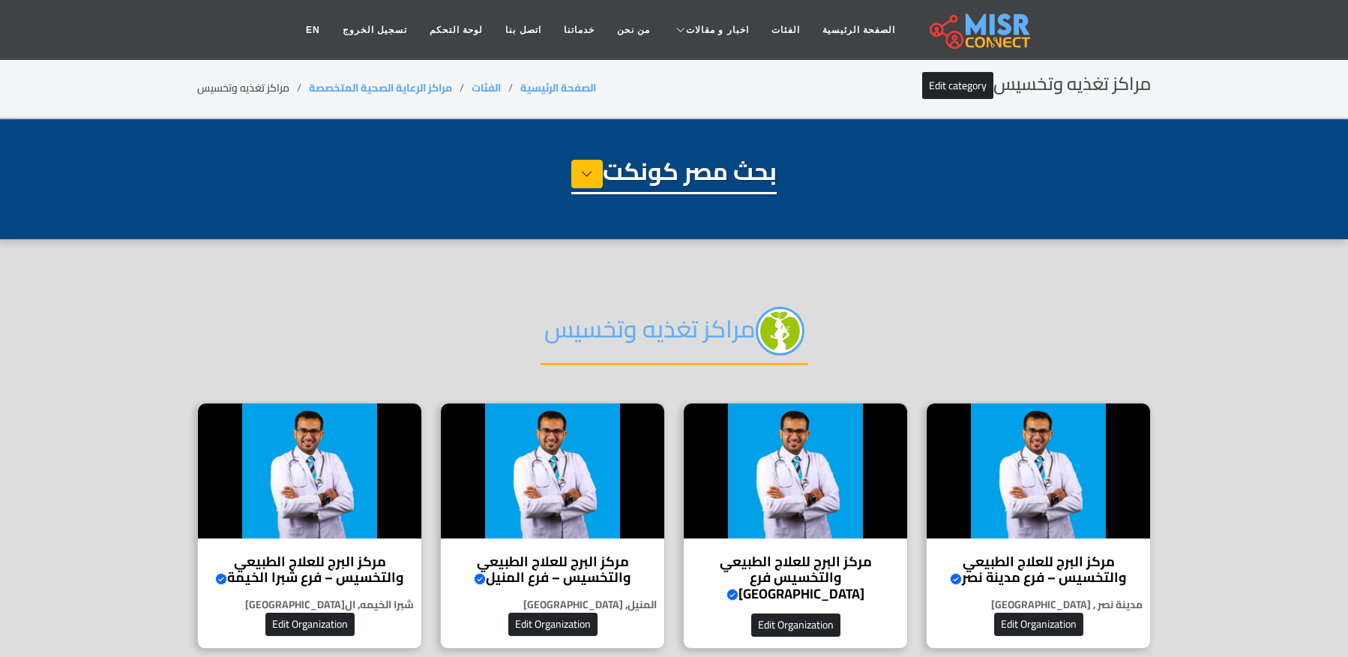
select select "**********"
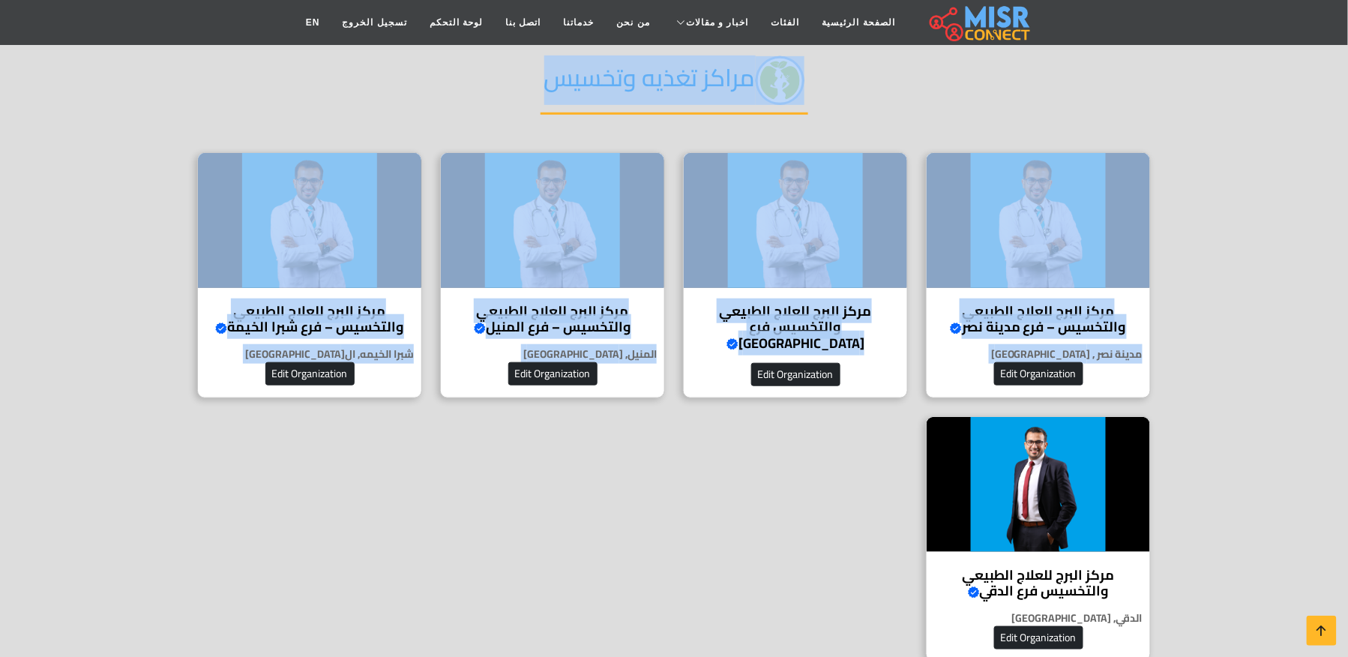
scroll to position [300, 0]
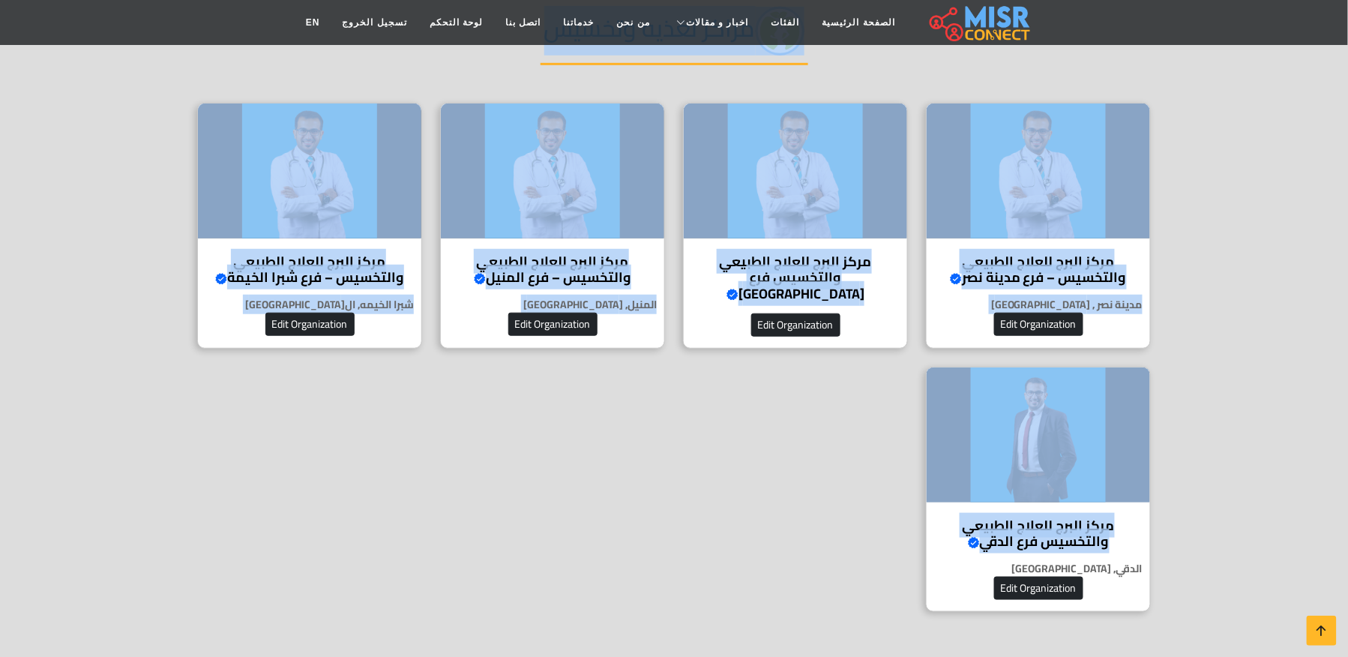
drag, startPoint x: 0, startPoint y: 0, endPoint x: 1237, endPoint y: 561, distance: 1358.1
click at [1237, 561] on section "مراكز تغذيه وتخسيس مركز البرج للعلاج الطبيعي والتخسيس – فرع مدينة نصر Verified …" at bounding box center [674, 306] width 1348 height 735
copy div "lorem ipsum dolors amet conse adipis elitsed doeiusmo – tem incid utl Etdolore …"
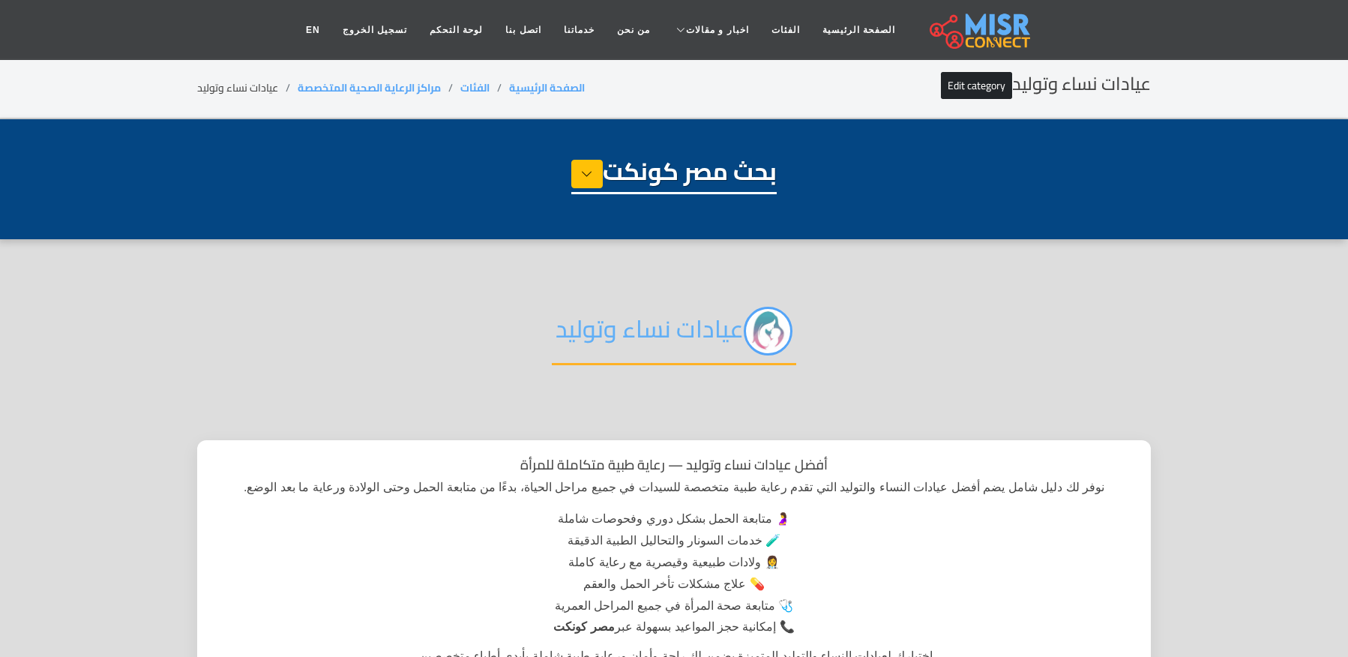
select select "**********"
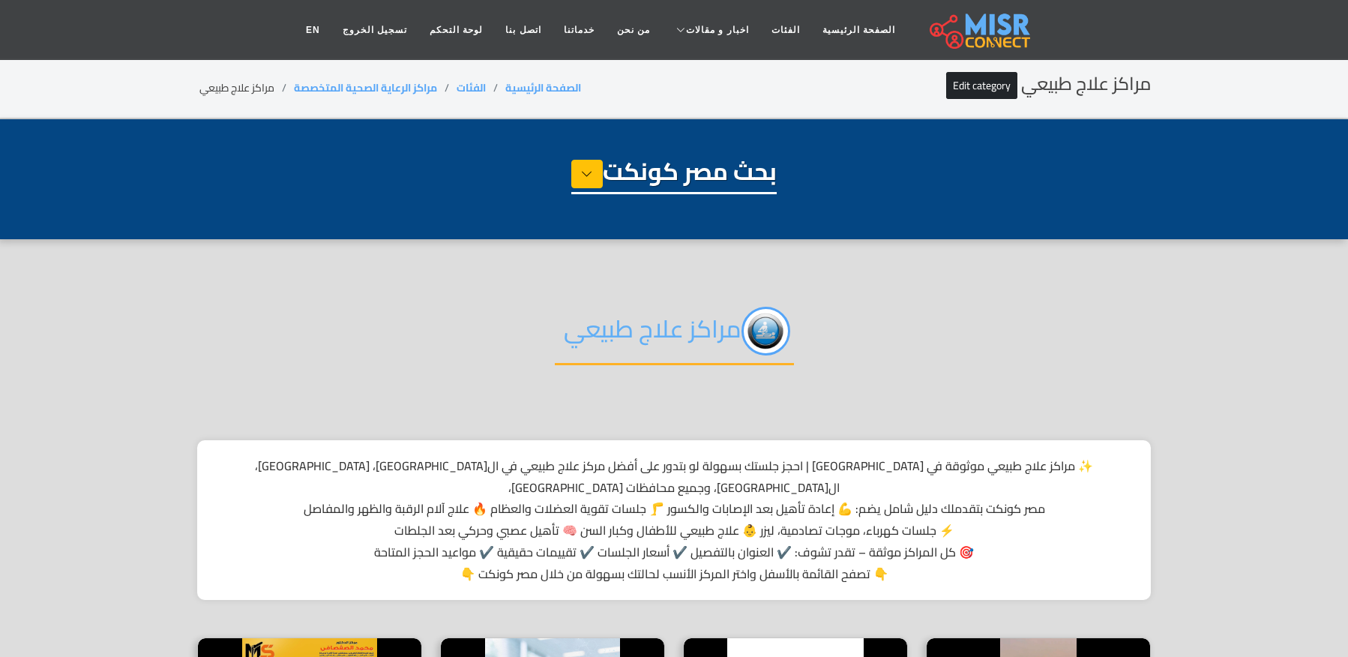
select select "**********"
click at [240, 84] on li "مراكز علاج طبيعي ‎" at bounding box center [245, 88] width 97 height 16
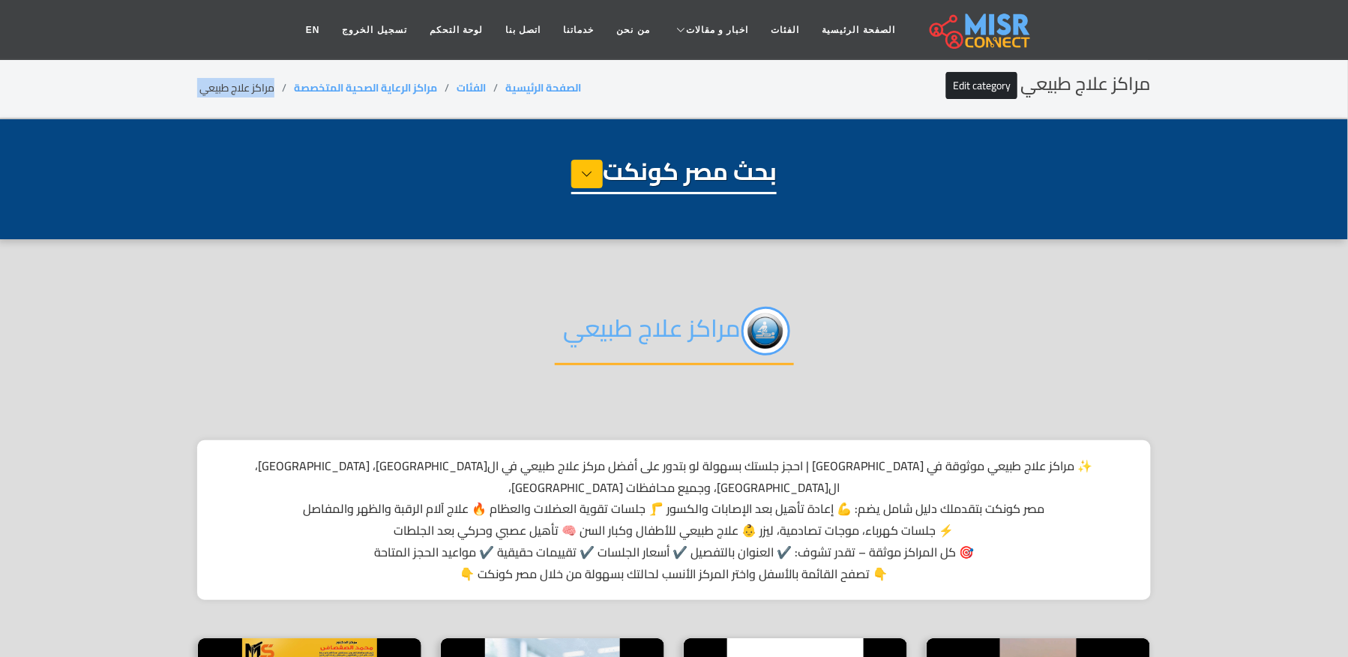
copy main "مراكز علاج طبيعي ‎"
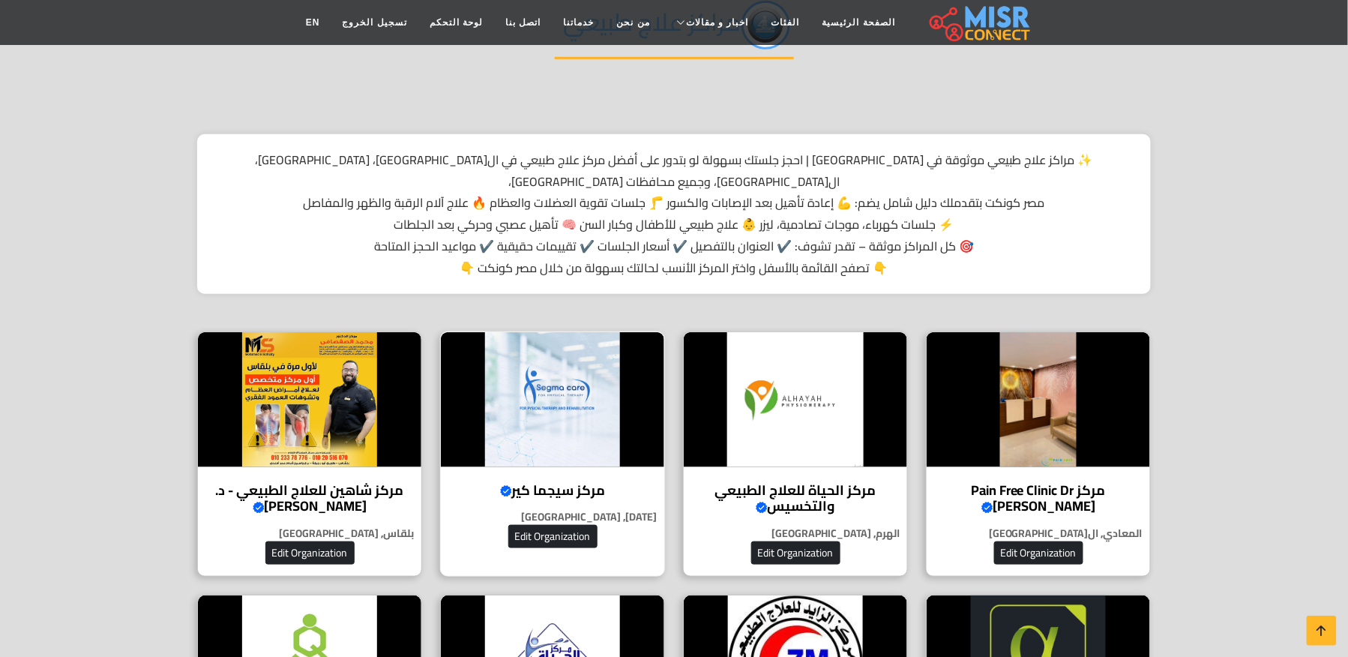
scroll to position [400, 0]
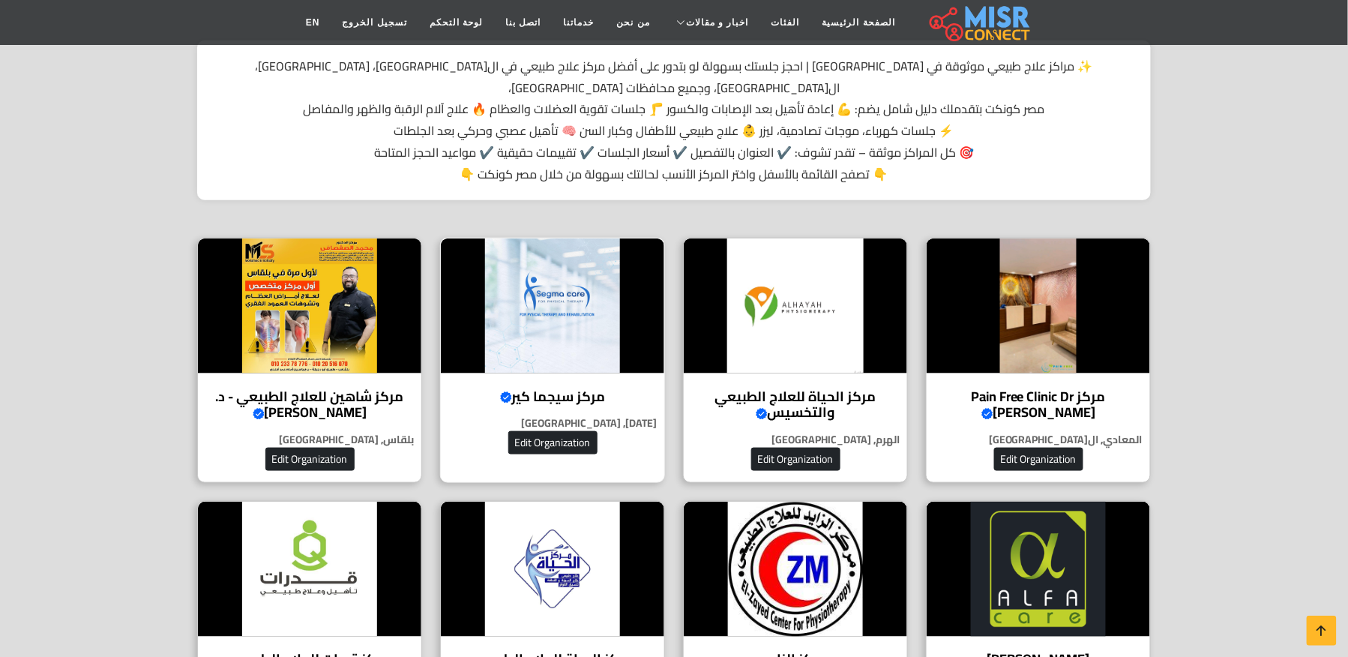
click at [591, 355] on div "مركز سيجما كير Verified account مركز سيجما كير للعلاج الطبيعي والتأهيل والتغذية…" at bounding box center [552, 360] width 225 height 245
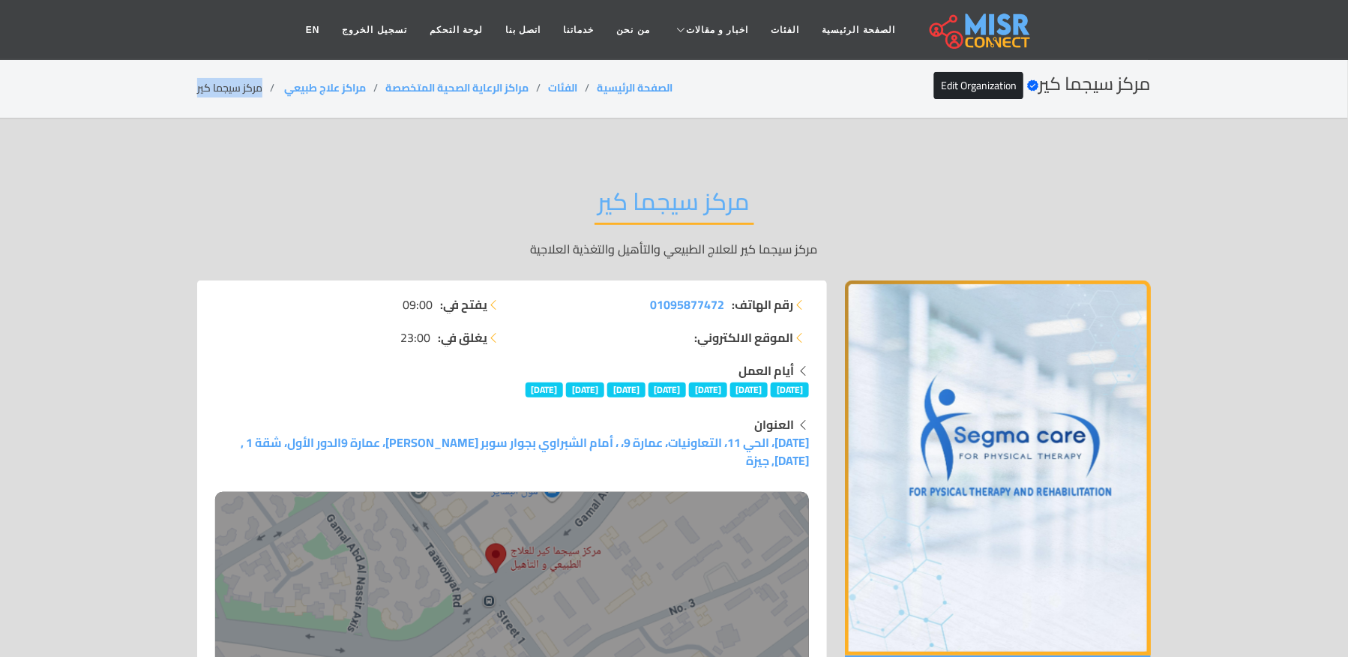
drag, startPoint x: 213, startPoint y: 85, endPoint x: 268, endPoint y: 84, distance: 55.5
click at [268, 84] on div "مركز سيجما كير Verified account Edit Organization الصفحة الرئيسية الفئات مراكز …" at bounding box center [674, 87] width 990 height 29
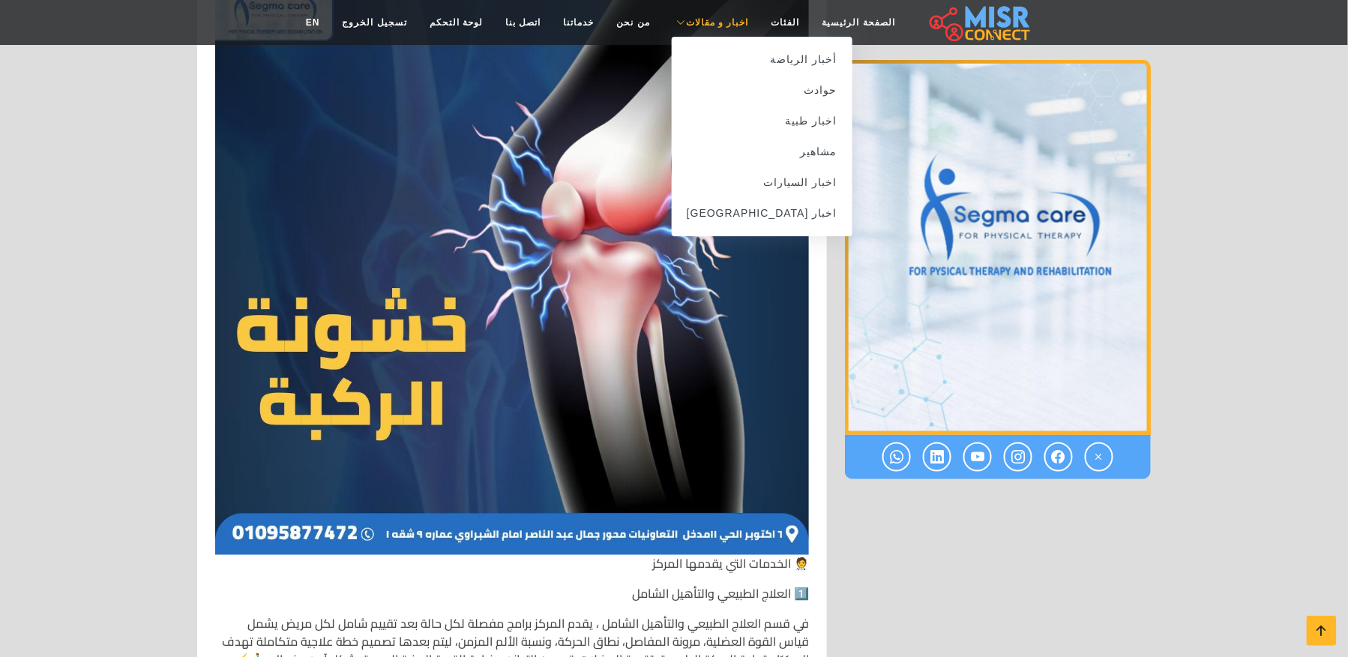
scroll to position [2598, 0]
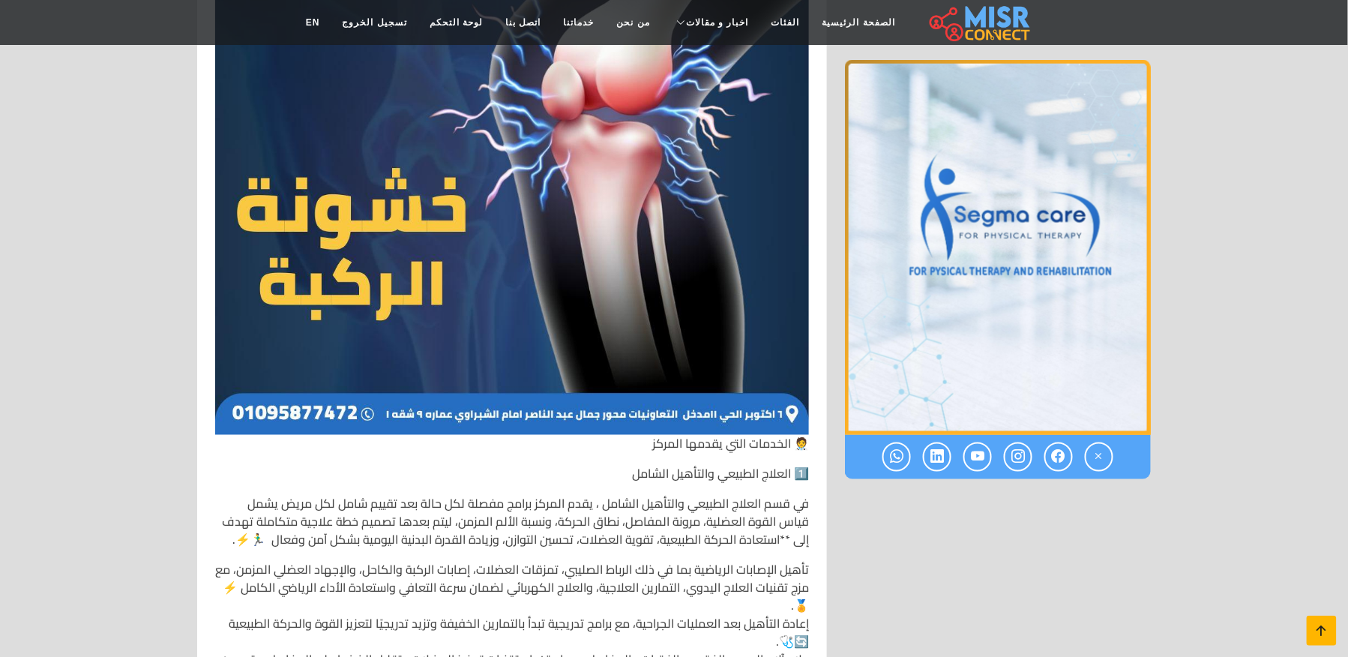
click at [1325, 621] on link at bounding box center [1322, 630] width 30 height 30
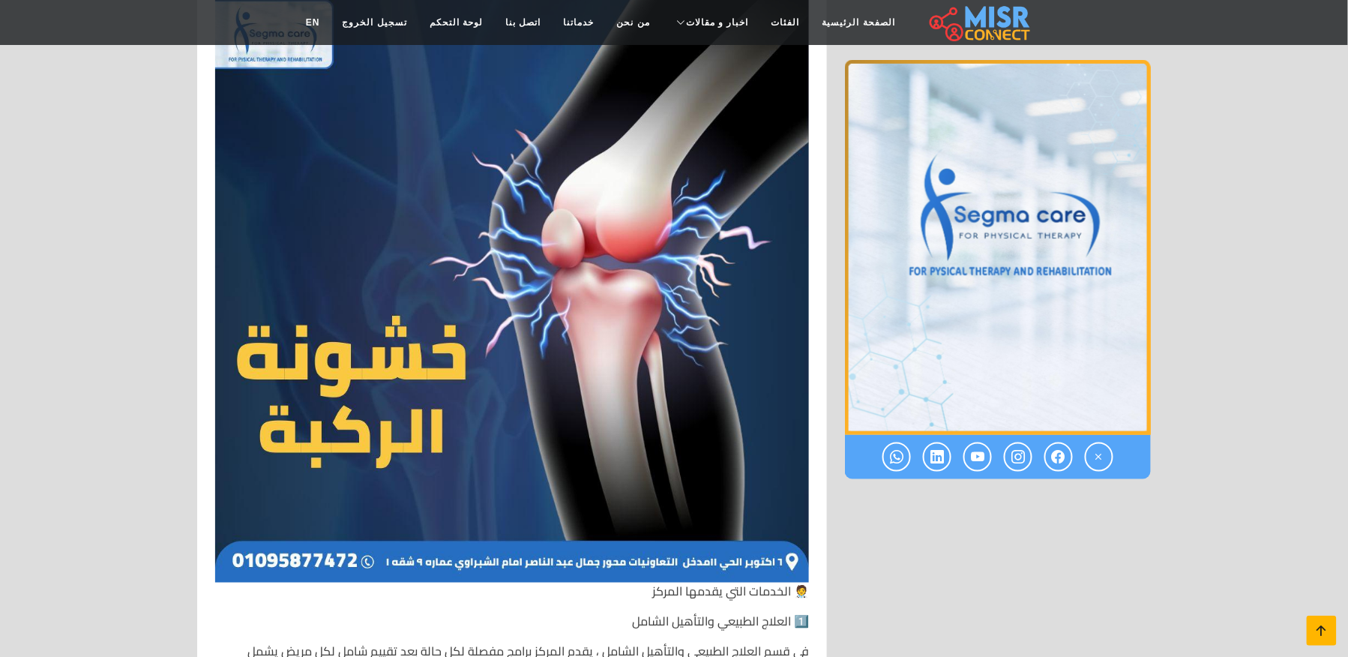
click at [1325, 624] on icon at bounding box center [1321, 630] width 21 height 21
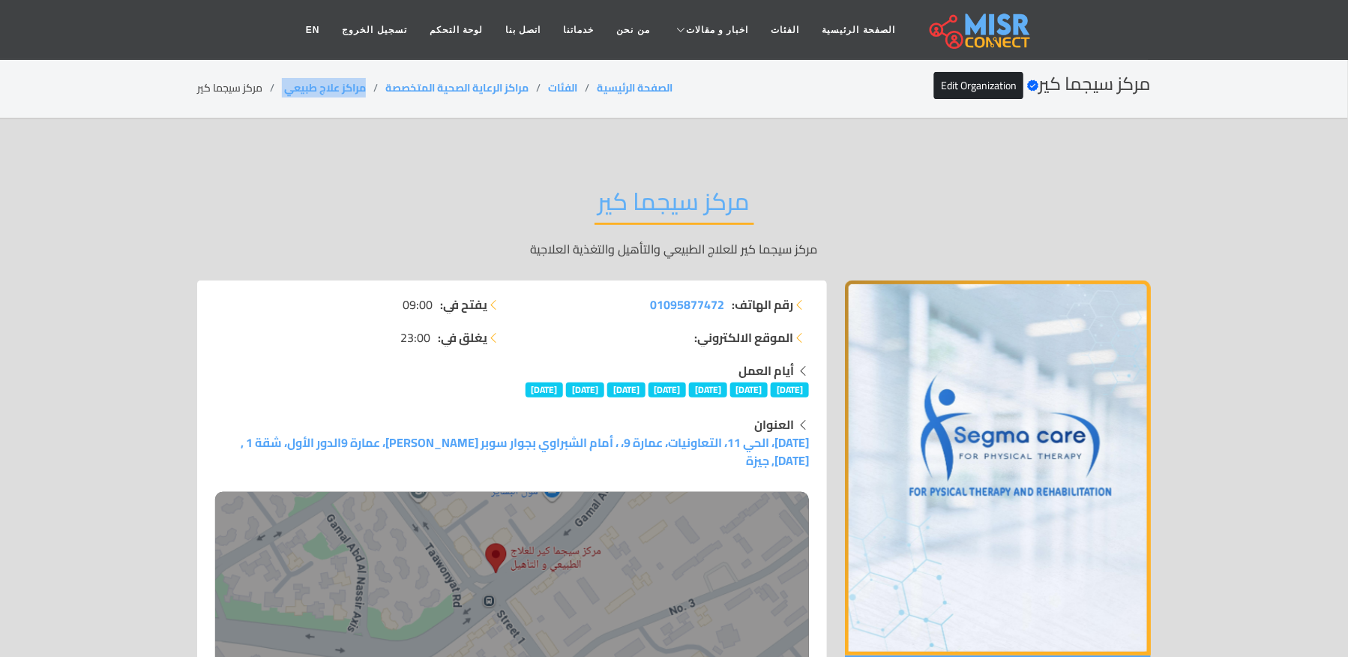
drag, startPoint x: 370, startPoint y: 87, endPoint x: 280, endPoint y: 85, distance: 90.0
click at [280, 85] on ol "الصفحة الرئيسية الفئات مراكز الرعاية الصحية المتخصصة مراكز علاج طبيعي ‎ مركز سي…" at bounding box center [434, 88] width 475 height 16
copy ol "مراكز علاج طبيعي ‎"
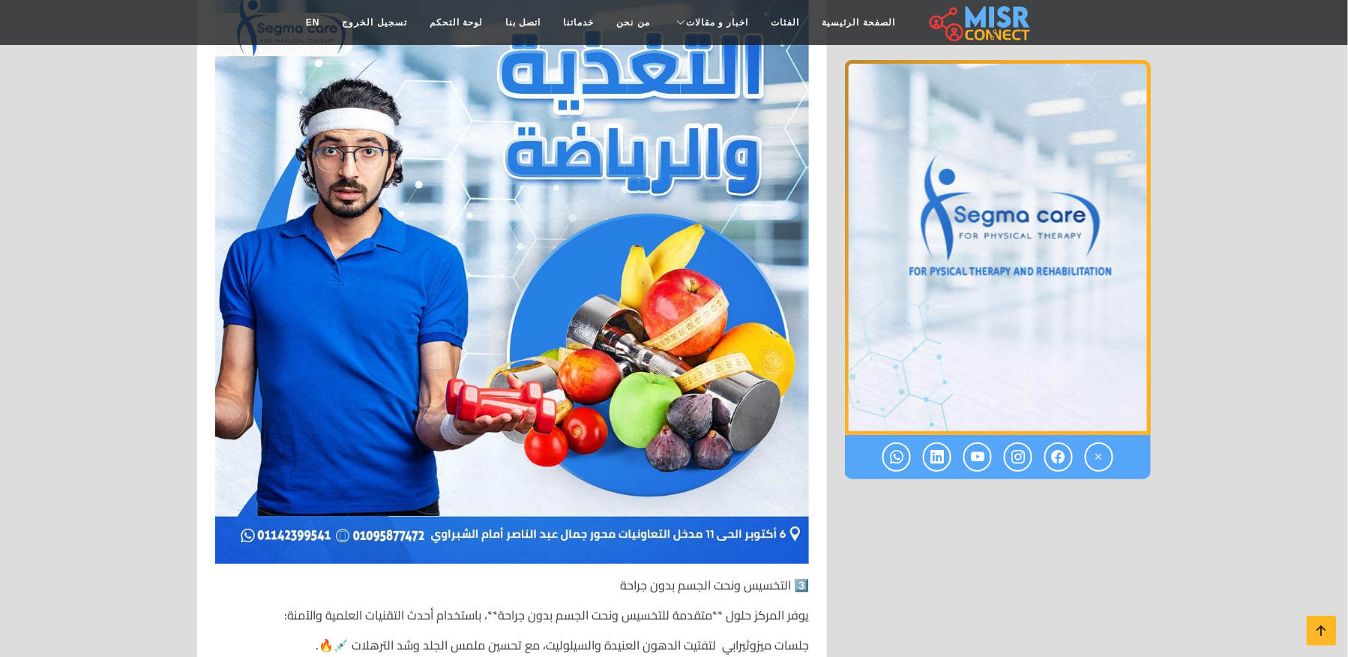
scroll to position [3898, 0]
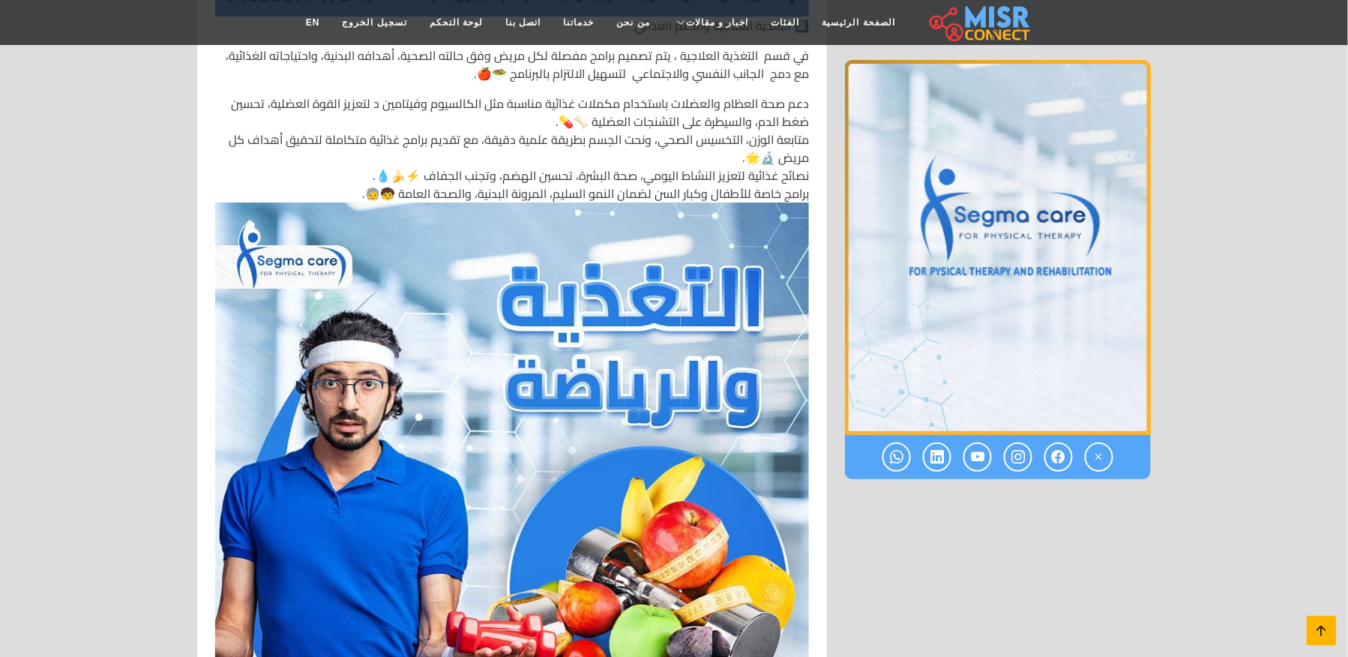
click at [1332, 621] on icon at bounding box center [1321, 630] width 21 height 21
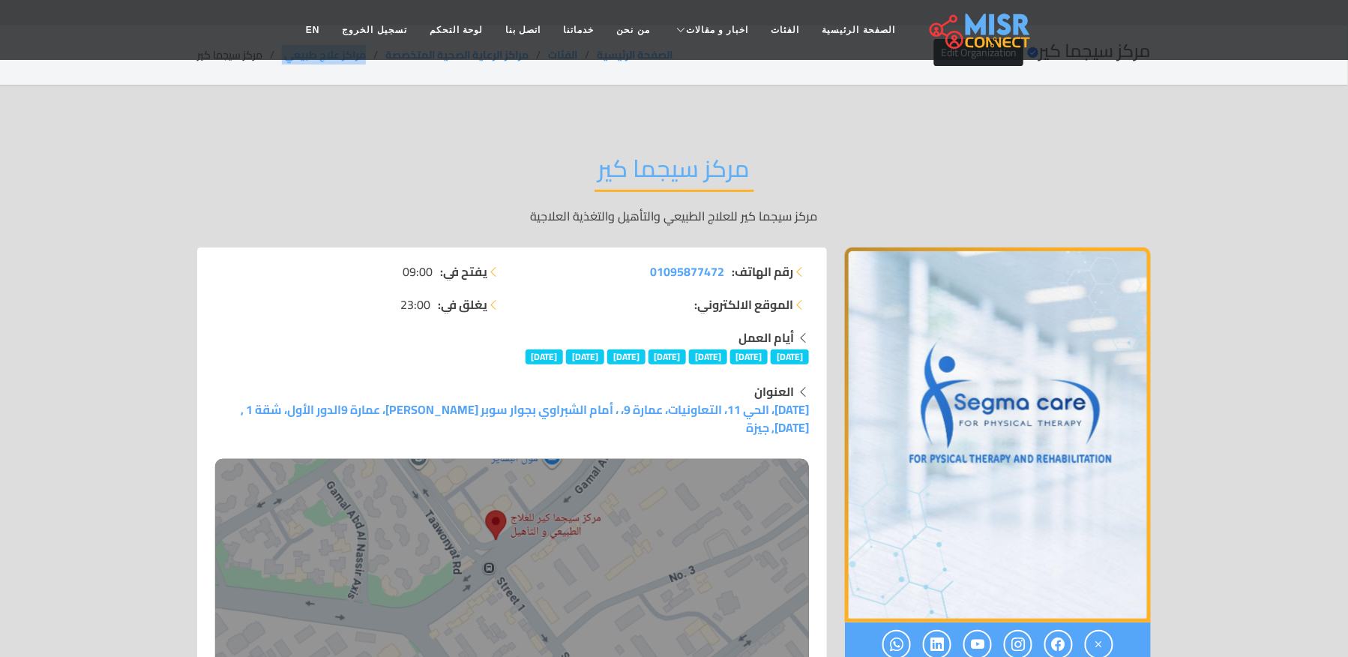
scroll to position [0, 0]
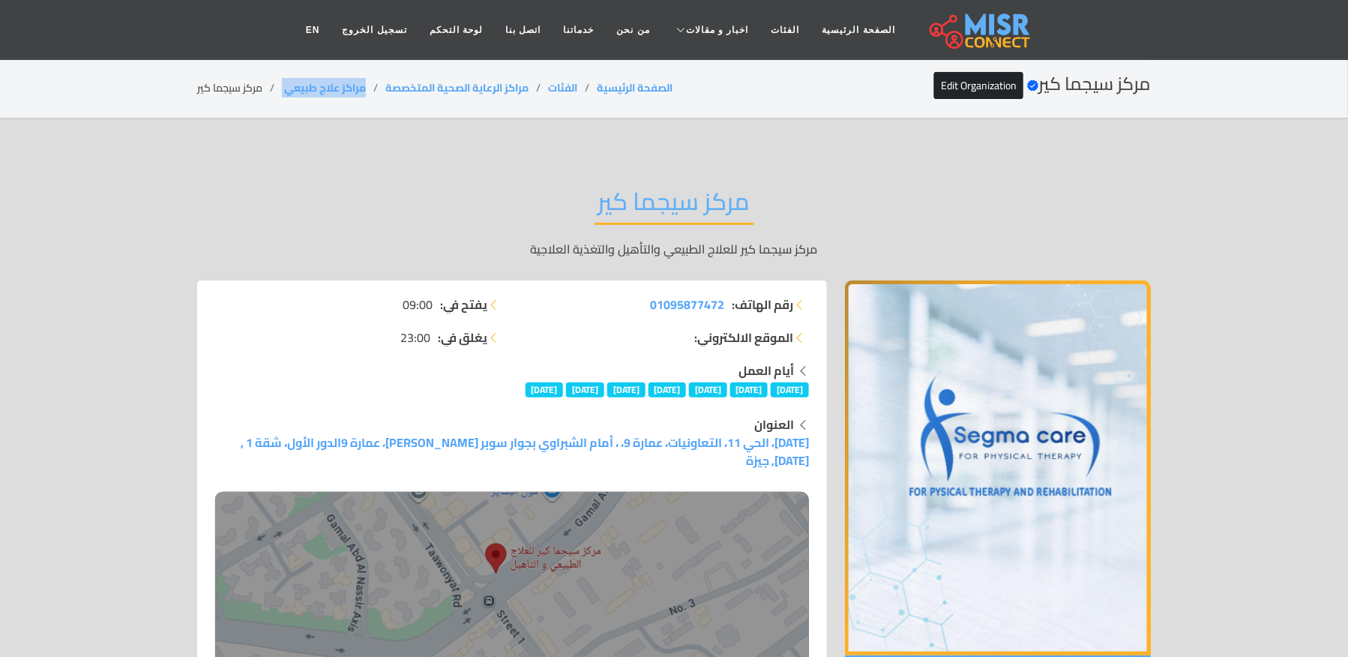
copy ol "مراكز علاج طبيعي ‎"
drag, startPoint x: 174, startPoint y: 87, endPoint x: 265, endPoint y: 87, distance: 91.5
click at [265, 87] on section "مركز سيجما كير Verified account Edit Organization الصفحة الرئيسية الفئات مراكز …" at bounding box center [674, 88] width 1348 height 61
copy li "مركز سيجما كير"
drag, startPoint x: 375, startPoint y: 79, endPoint x: 277, endPoint y: 90, distance: 98.0
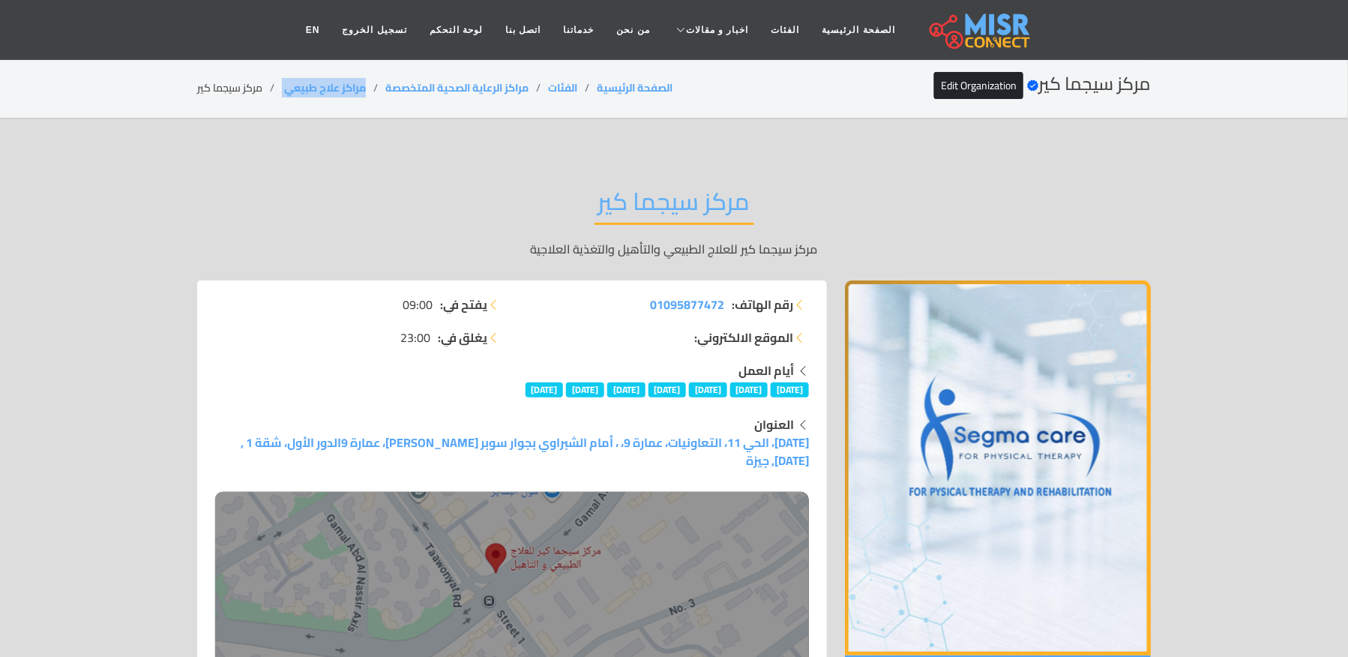
click at [277, 90] on ol "الصفحة الرئيسية الفئات مراكز الرعاية الصحية المتخصصة مراكز علاج طبيعي ‎ مركز سي…" at bounding box center [434, 88] width 475 height 16
copy ol "مراكز علاج طبيعي ‎"
click at [235, 84] on li "مركز سيجما كير" at bounding box center [239, 88] width 85 height 16
click at [234, 82] on li "مركز سيجما كير" at bounding box center [239, 88] width 85 height 16
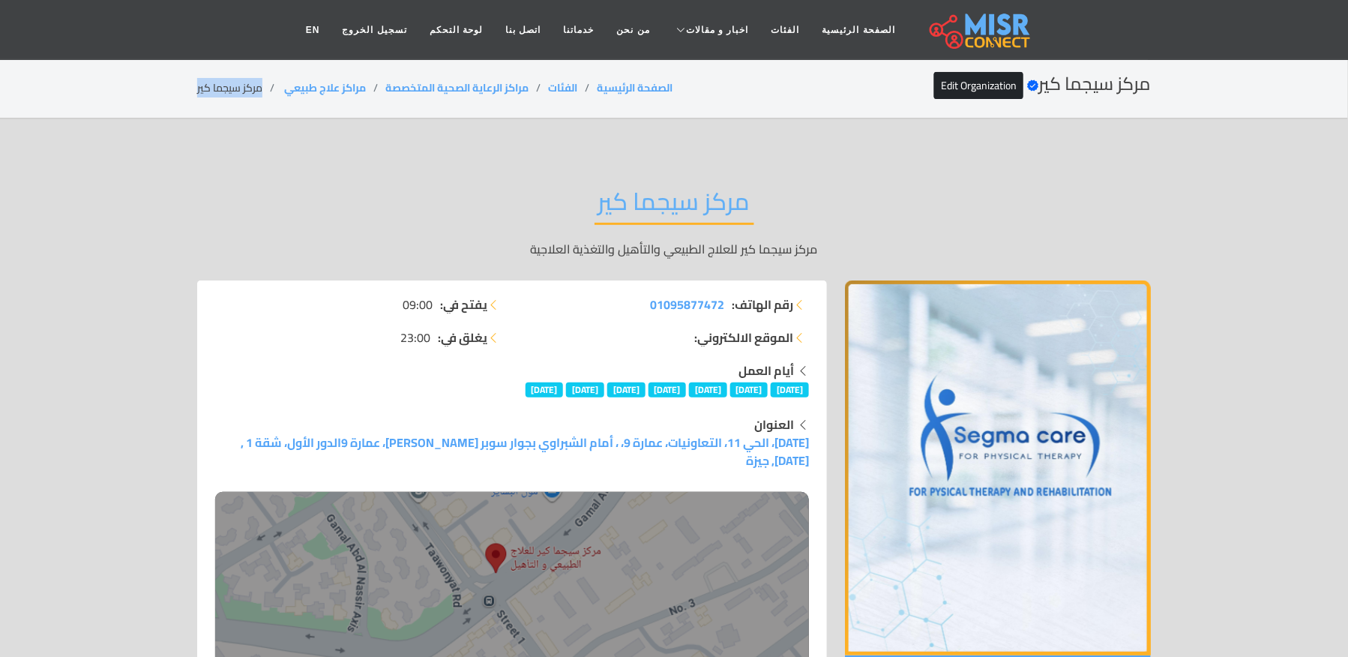
copy main "مركز سيجما كير"
copy ol "مراكز علاج طبيعي ‎"
drag, startPoint x: 366, startPoint y: 88, endPoint x: 273, endPoint y: 88, distance: 93.0
click at [273, 88] on ol "الصفحة الرئيسية الفئات مراكز الرعاية الصحية المتخصصة مراكز علاج طبيعي ‎ مركز سي…" at bounding box center [434, 88] width 475 height 16
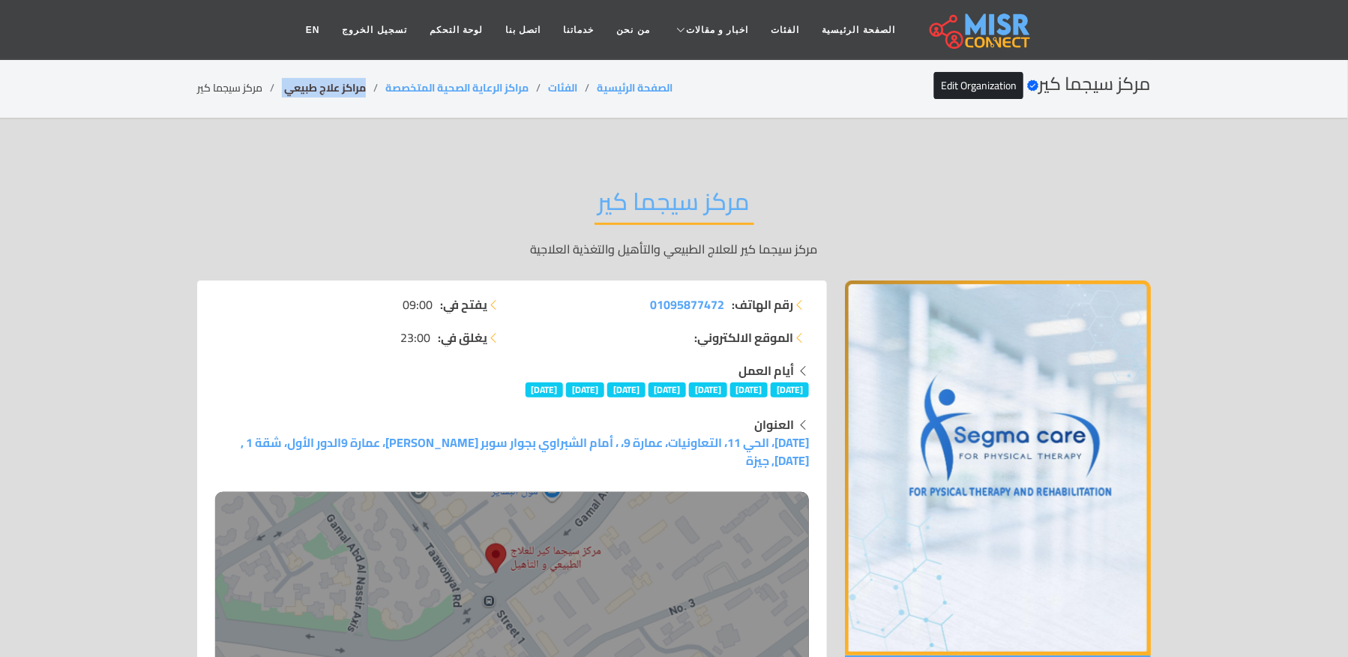
copy ol "مراكز علاج طبيعي ‎"
click at [253, 85] on li "مركز سيجما كير" at bounding box center [239, 88] width 85 height 16
copy main "مركز سيجما كير"
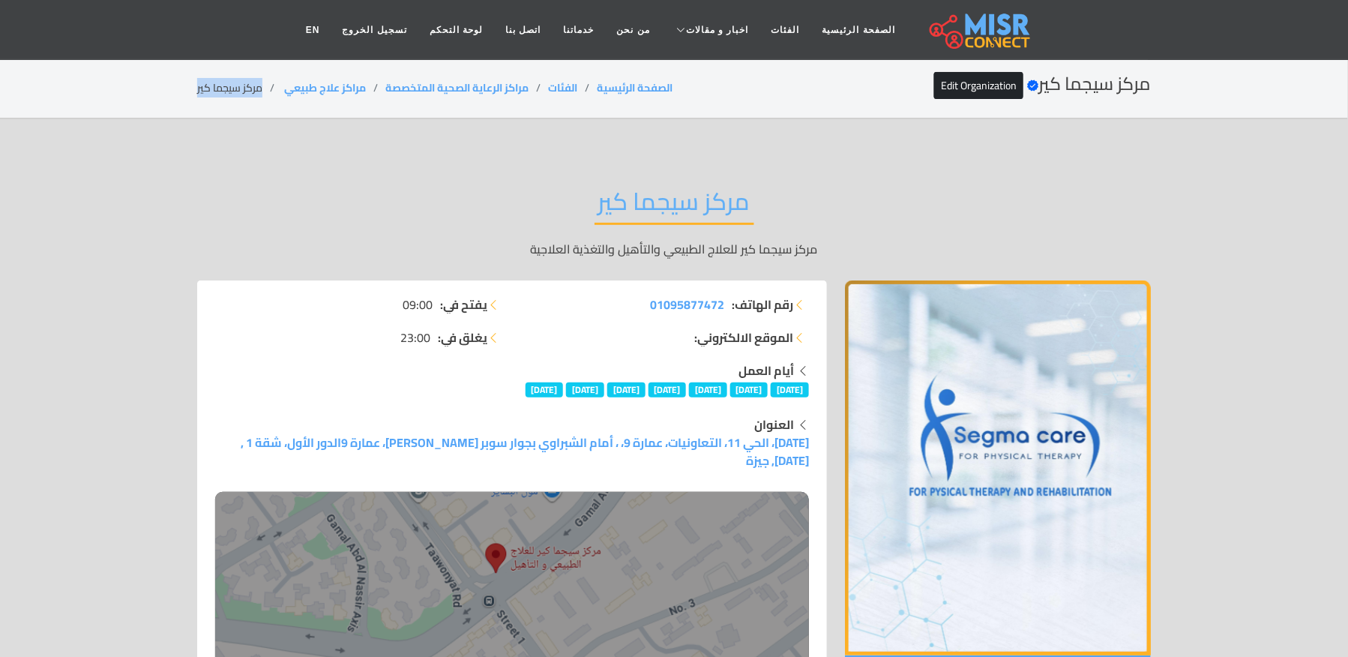
copy main "مركز سيجما كير"
drag, startPoint x: 369, startPoint y: 85, endPoint x: 285, endPoint y: 97, distance: 84.8
click at [285, 96] on li "مراكز علاج طبيعي ‎" at bounding box center [333, 88] width 103 height 16
click at [235, 85] on li "مركز سيجما كير" at bounding box center [239, 88] width 85 height 16
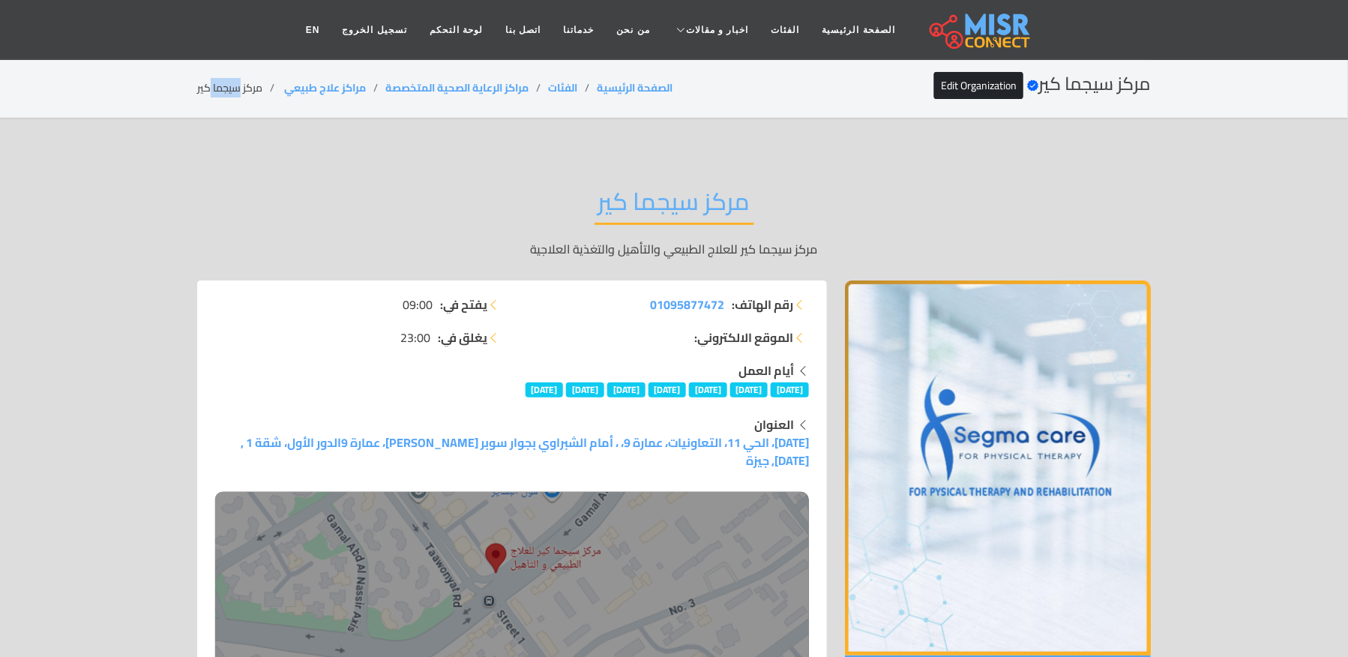
click at [235, 85] on li "مركز سيجما كير" at bounding box center [239, 88] width 85 height 16
drag, startPoint x: 372, startPoint y: 85, endPoint x: 280, endPoint y: 82, distance: 92.3
click at [280, 82] on ol "الصفحة الرئيسية الفئات مراكز الرعاية الصحية المتخصصة مراكز علاج طبيعي ‎ مركز سي…" at bounding box center [434, 88] width 475 height 16
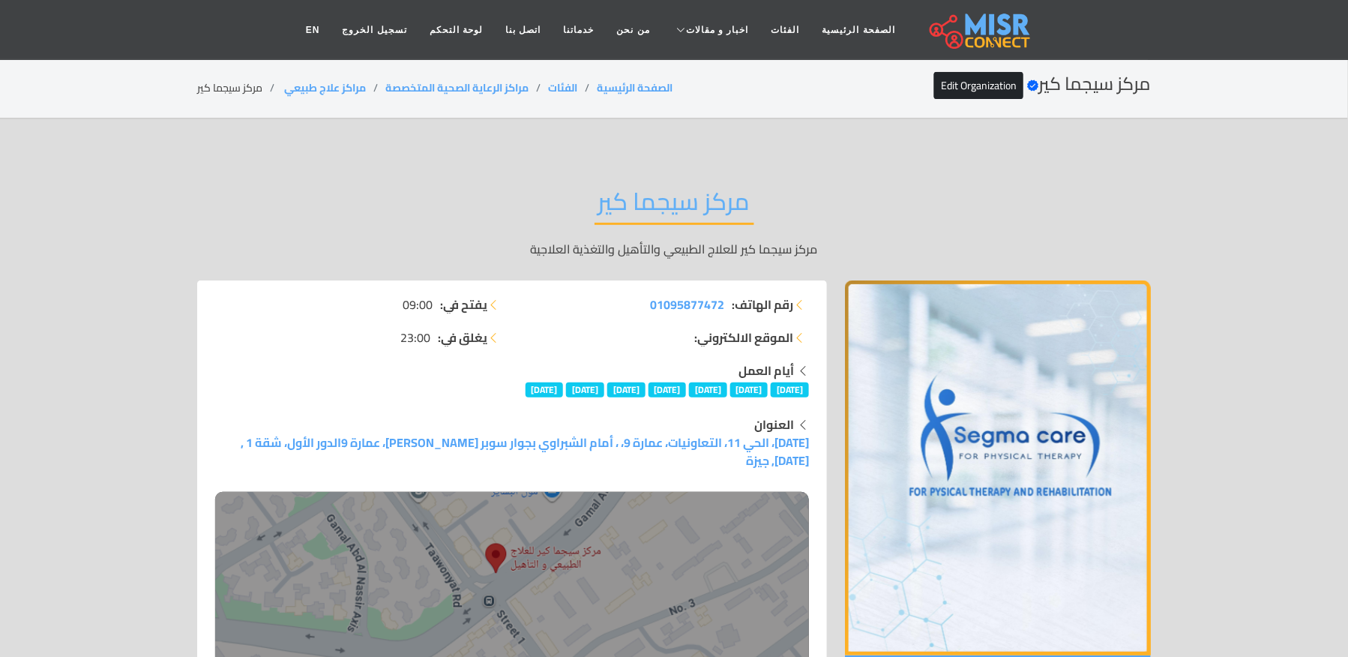
click at [247, 97] on div "مركز سيجما كير Verified account Edit Organization الصفحة الرئيسية الفئات مراكز …" at bounding box center [674, 87] width 954 height 29
click at [243, 94] on li "مركز سيجما كير" at bounding box center [239, 88] width 85 height 16
drag, startPoint x: 367, startPoint y: 82, endPoint x: 282, endPoint y: 82, distance: 85.5
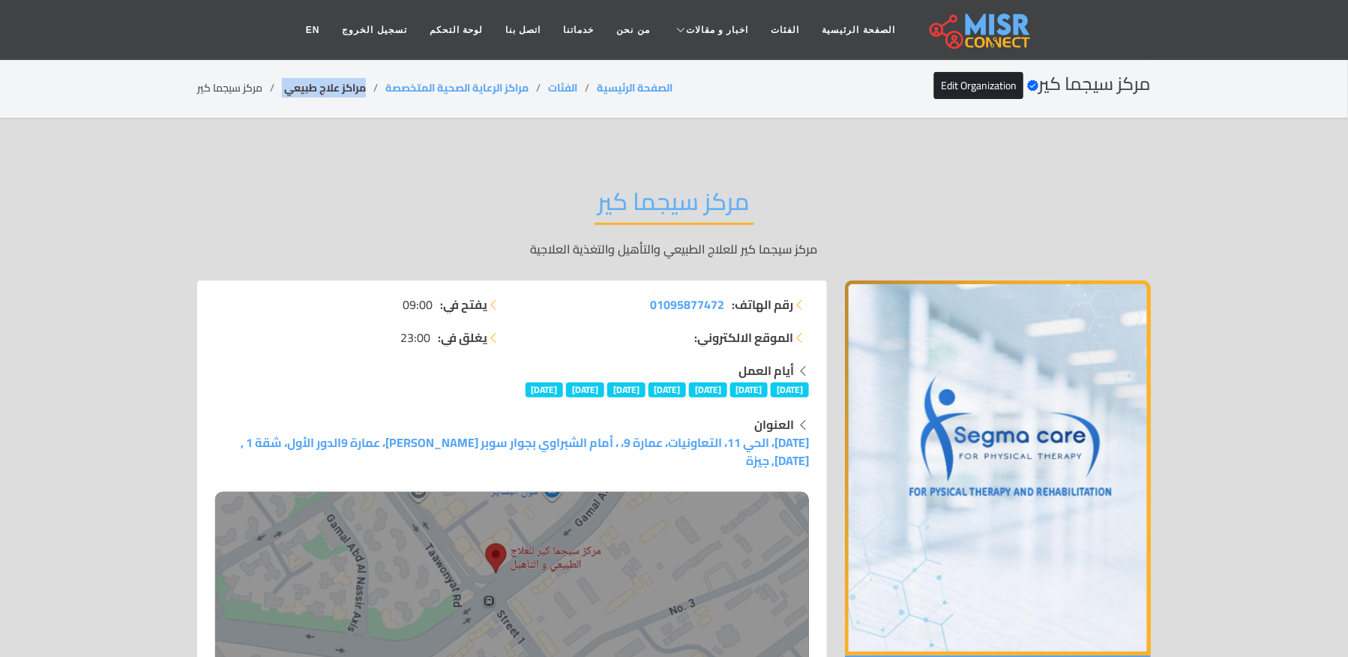
click at [282, 82] on li "مراكز علاج طبيعي ‎" at bounding box center [333, 88] width 103 height 16
click at [255, 73] on div "مركز سيجما كير Verified account Edit Organization الصفحة الرئيسية الفئات مراكز …" at bounding box center [674, 87] width 954 height 29
click at [253, 75] on div "مركز سيجما كير Verified account Edit Organization الصفحة الرئيسية الفئات مراكز …" at bounding box center [674, 87] width 954 height 29
click at [238, 90] on li "مركز سيجما كير" at bounding box center [239, 88] width 85 height 16
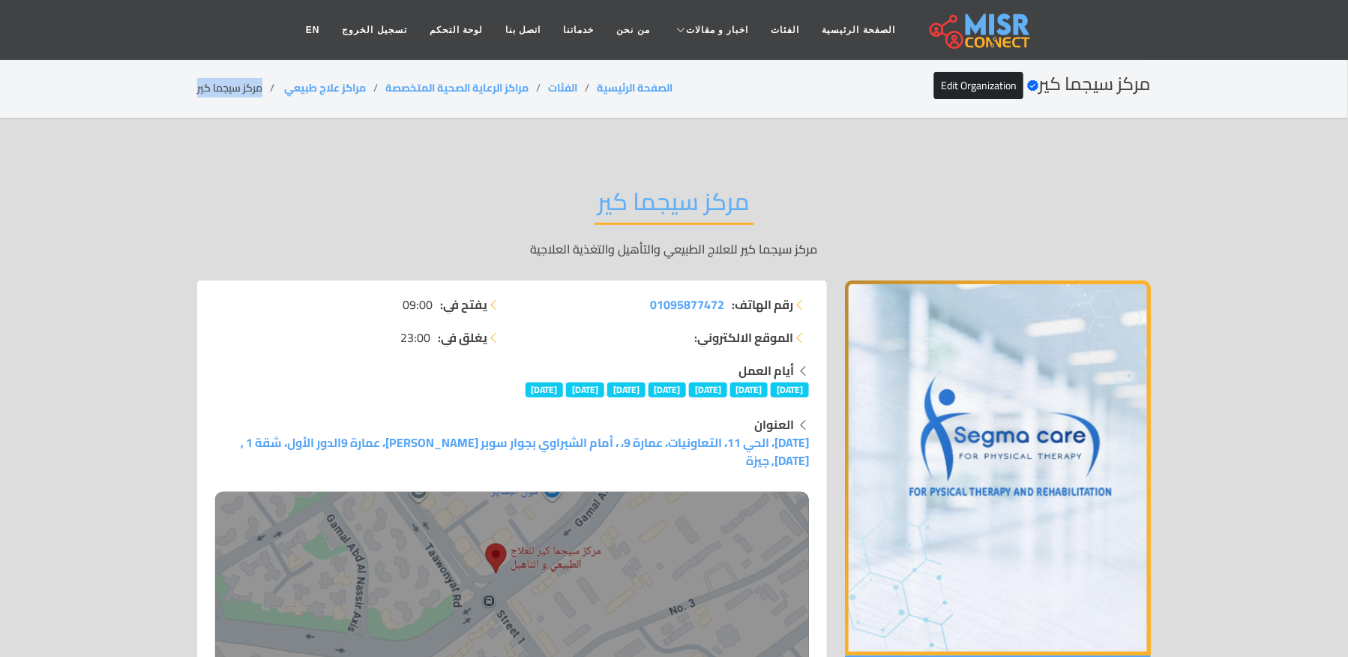
click at [238, 90] on li "مركز سيجما كير" at bounding box center [239, 88] width 85 height 16
drag, startPoint x: 360, startPoint y: 85, endPoint x: 286, endPoint y: 97, distance: 75.2
click at [286, 97] on div "مركز سيجما كير Verified account Edit Organization الصفحة الرئيسية الفئات مراكز …" at bounding box center [674, 87] width 954 height 29
click at [205, 80] on li "مركز سيجما كير" at bounding box center [239, 88] width 85 height 16
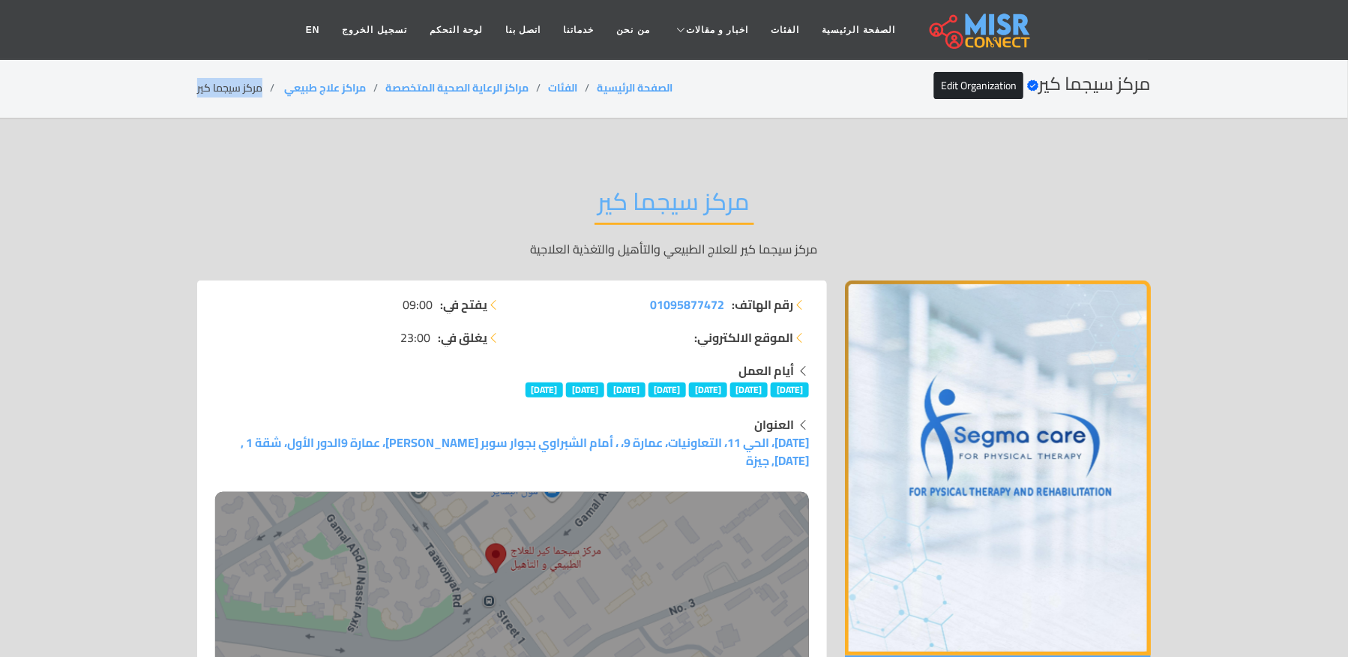
click at [205, 80] on li "مركز سيجما كير" at bounding box center [239, 88] width 85 height 16
drag, startPoint x: 370, startPoint y: 76, endPoint x: 282, endPoint y: 88, distance: 89.4
click at [282, 88] on div "مركز سيجما كير Verified account Edit Organization الصفحة الرئيسية الفئات مراكز …" at bounding box center [674, 87] width 954 height 29
click at [228, 88] on li "مركز سيجما كير" at bounding box center [239, 88] width 85 height 16
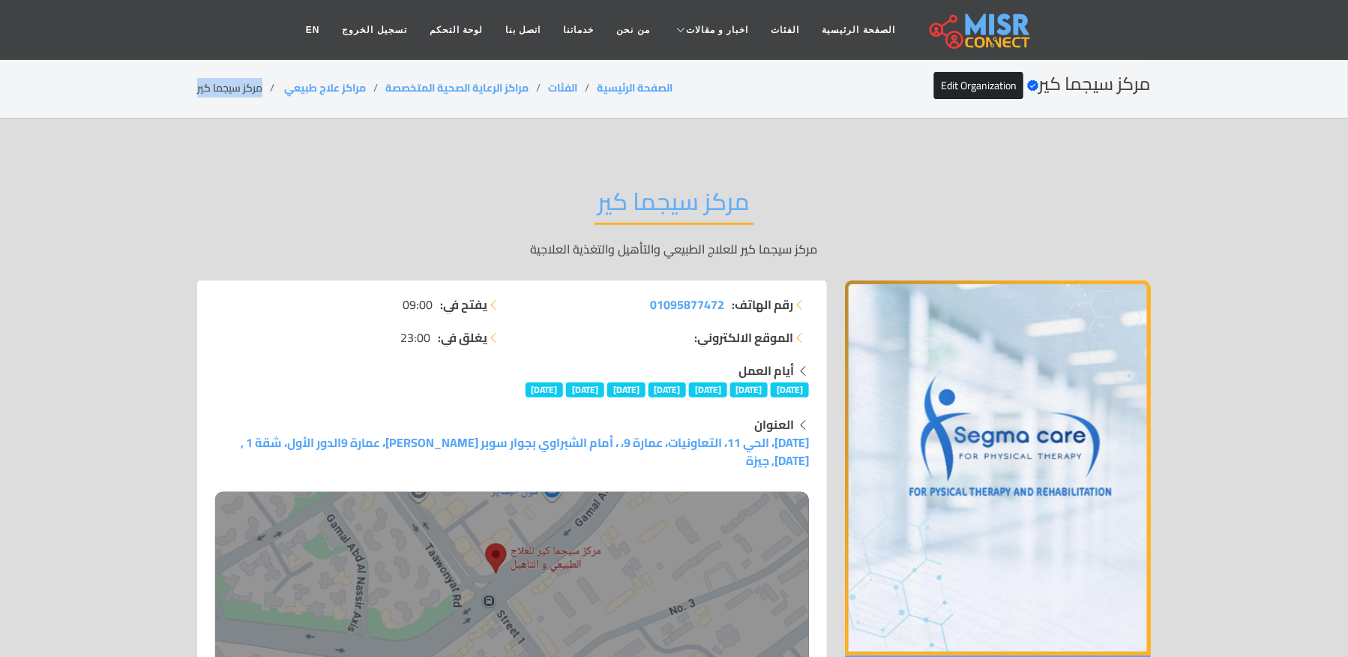
click at [228, 88] on li "مركز سيجما كير" at bounding box center [239, 88] width 85 height 16
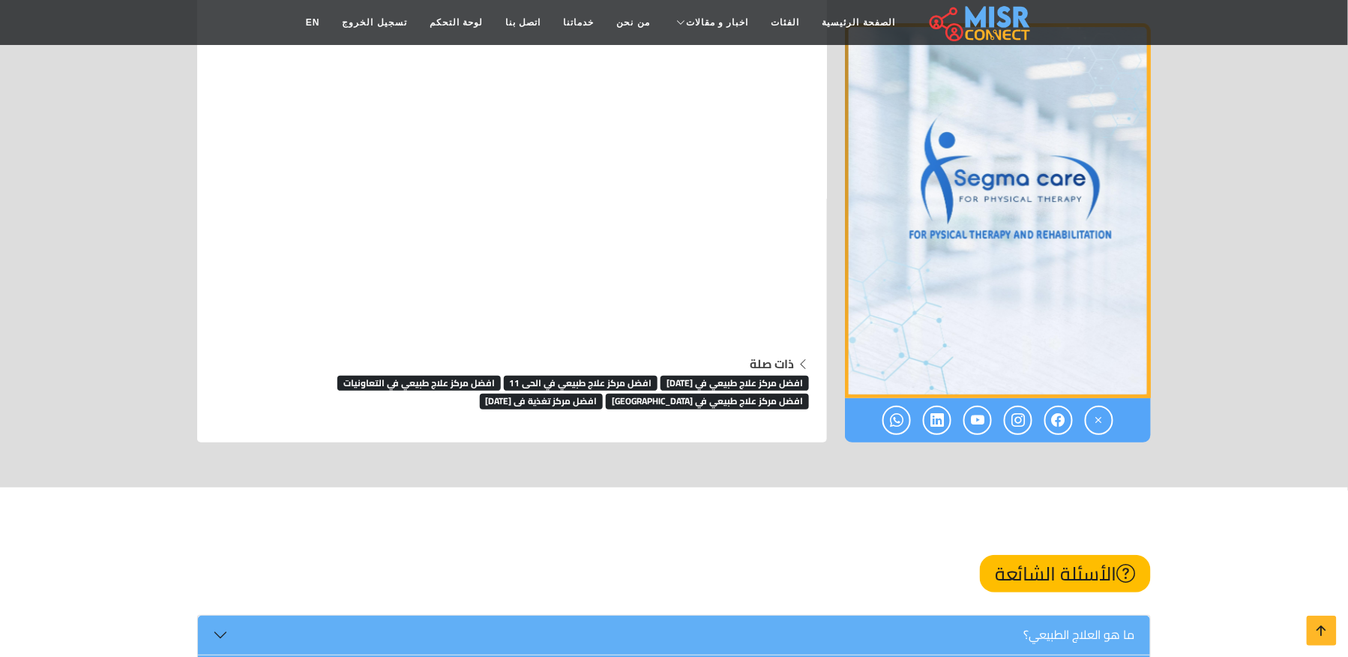
scroll to position [11882, 0]
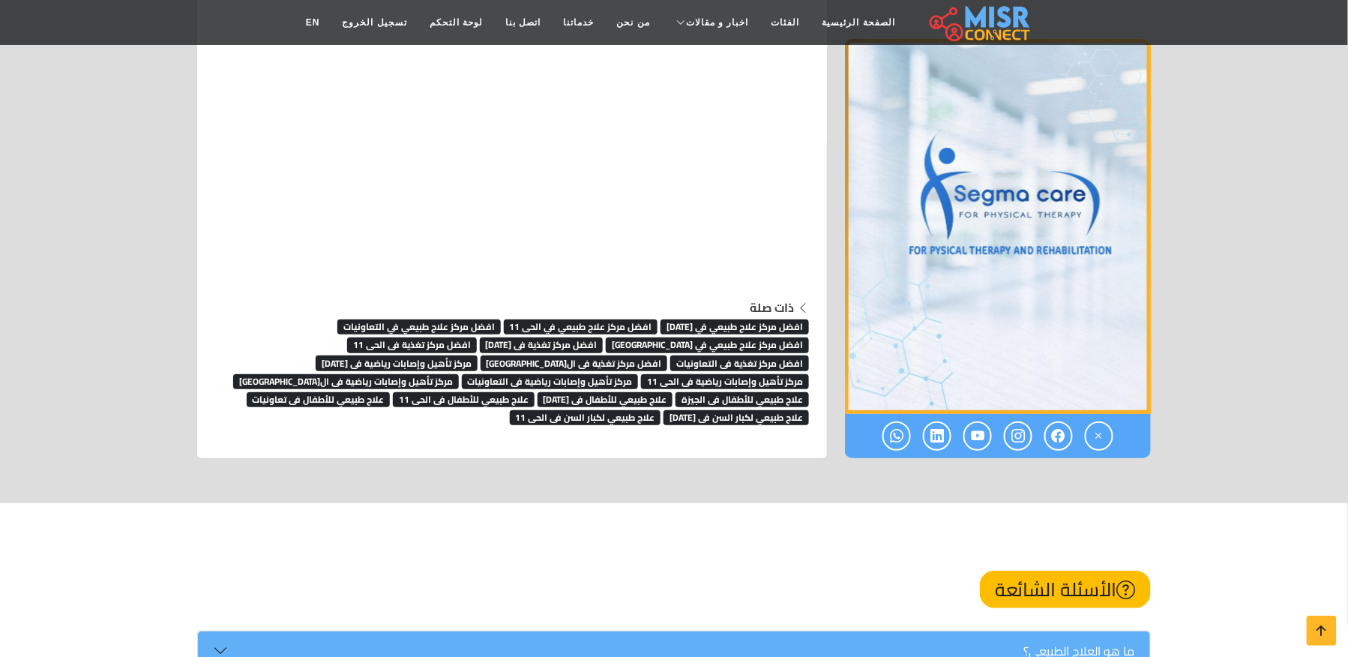
scroll to position [11983, 0]
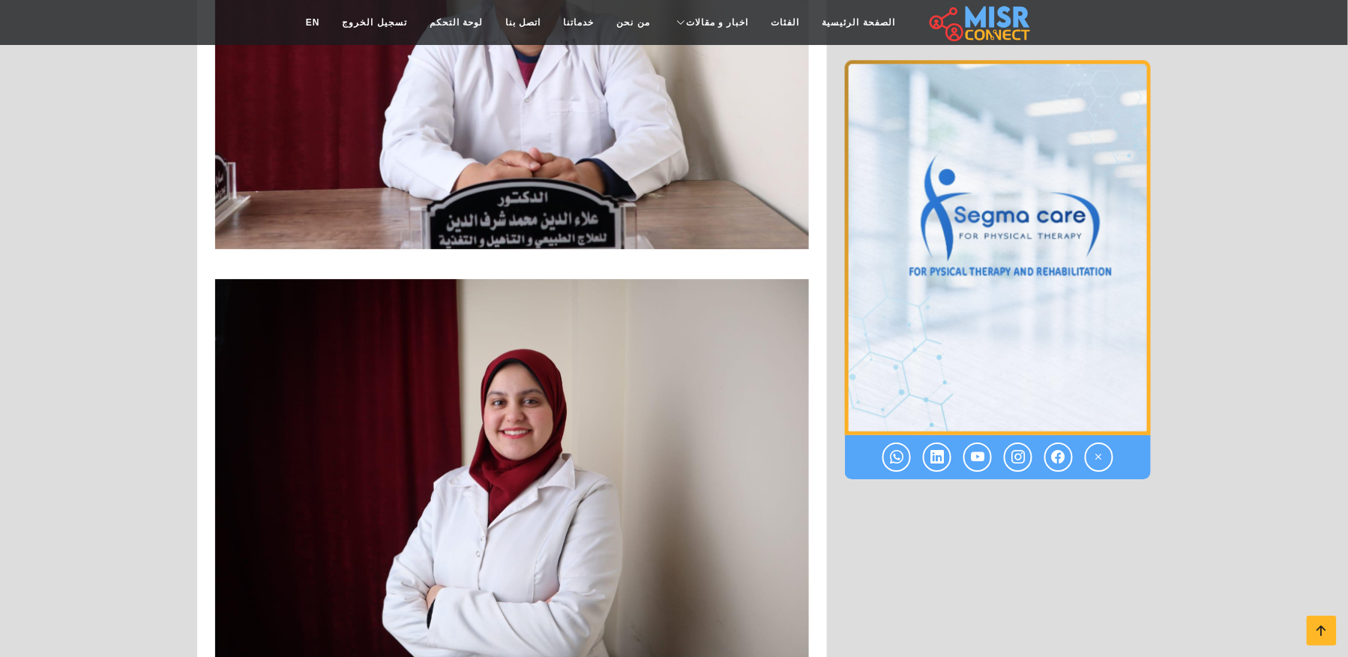
scroll to position [1499, 0]
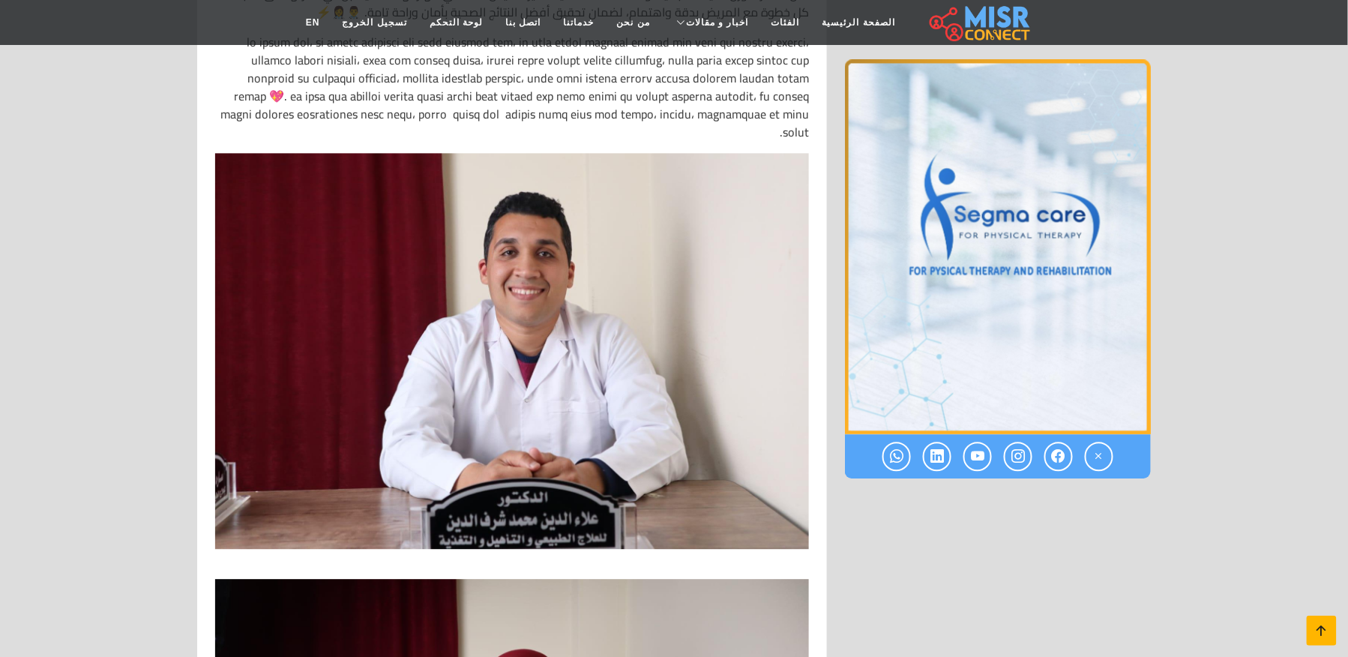
click at [1319, 621] on icon at bounding box center [1321, 630] width 21 height 21
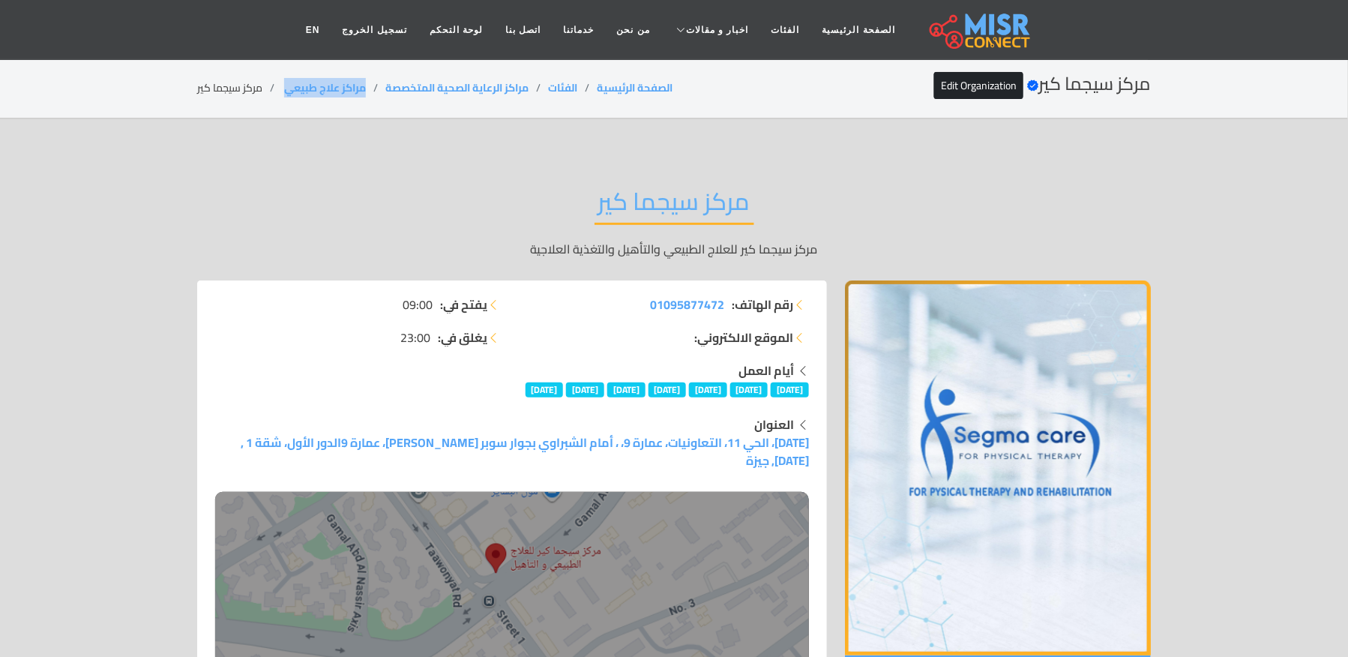
drag, startPoint x: 369, startPoint y: 87, endPoint x: 289, endPoint y: 103, distance: 81.0
click at [289, 103] on section "مركز سيجما كير Verified account Edit Organization الصفحة الرئيسية الفئات مراكز …" at bounding box center [674, 88] width 1348 height 61
copy link "مراكز علاج طبيع"
click at [372, 82] on li "مراكز علاج طبيعي ‎" at bounding box center [333, 88] width 103 height 16
drag, startPoint x: 363, startPoint y: 82, endPoint x: 283, endPoint y: 97, distance: 81.7
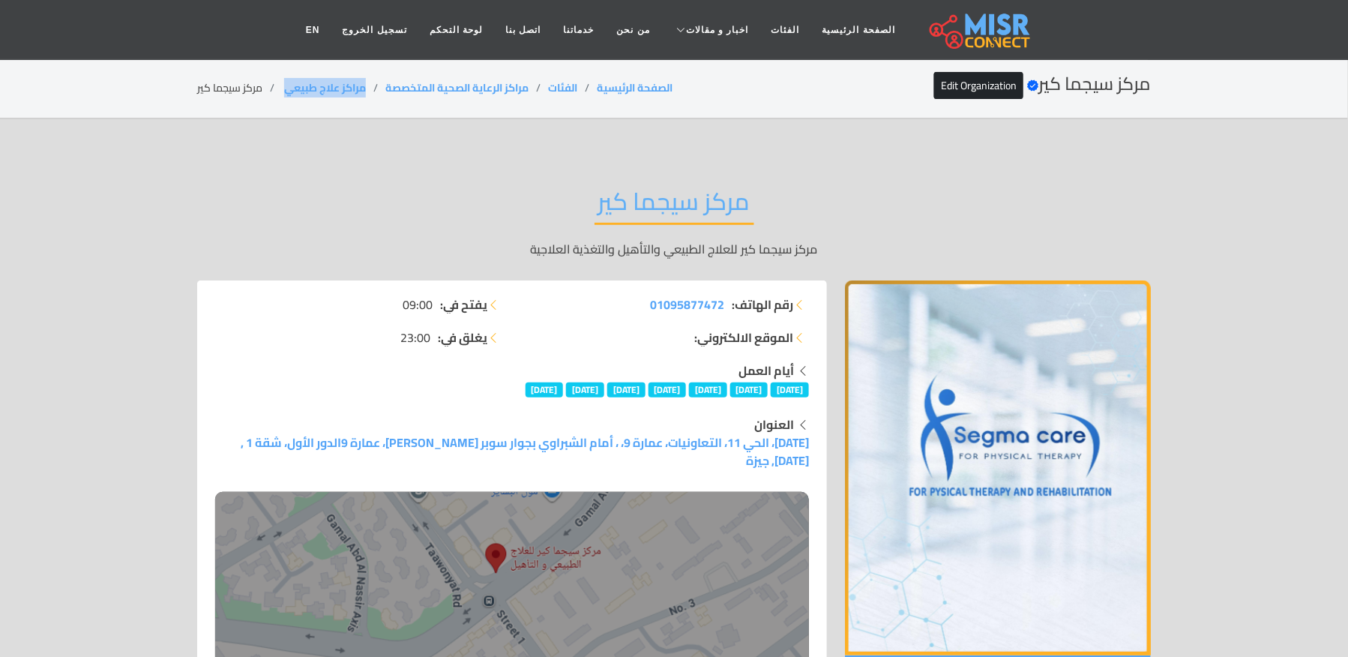
click at [283, 97] on div "مركز سيجما كير Verified account Edit Organization الصفحة الرئيسية الفئات مراكز …" at bounding box center [674, 87] width 954 height 29
copy link "مراكز علاج طبيعي"
click at [222, 94] on li "مركز سيجما كير" at bounding box center [239, 88] width 85 height 16
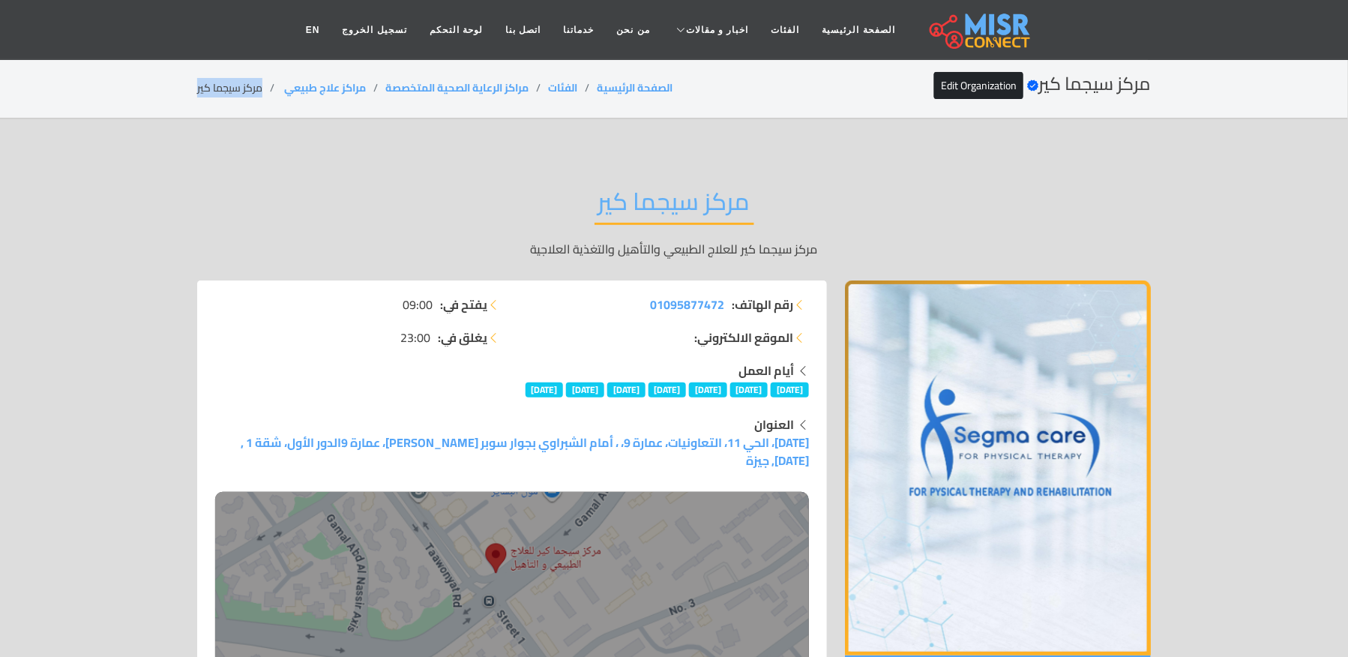
copy main "مركز سيجما كير"
click at [984, 76] on link "Edit Organization" at bounding box center [978, 85] width 89 height 27
drag, startPoint x: 369, startPoint y: 84, endPoint x: 286, endPoint y: 87, distance: 83.3
click at [286, 87] on li "مراكز علاج طبيعي ‎" at bounding box center [333, 88] width 103 height 16
copy link "مراكز علاج طبيعي"
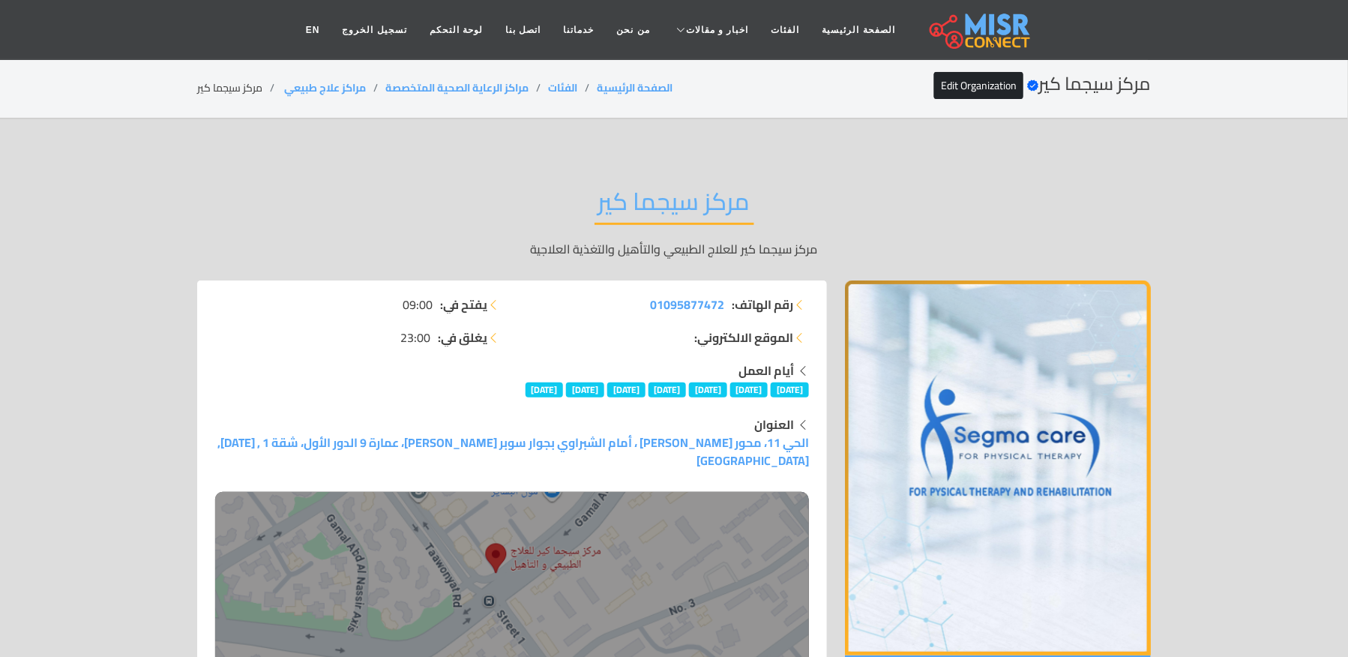
click at [243, 88] on li "مركز سيجما كير" at bounding box center [239, 88] width 85 height 16
copy main "مركز سيجما كير"
copy link "مراكز علاج طبيعي"
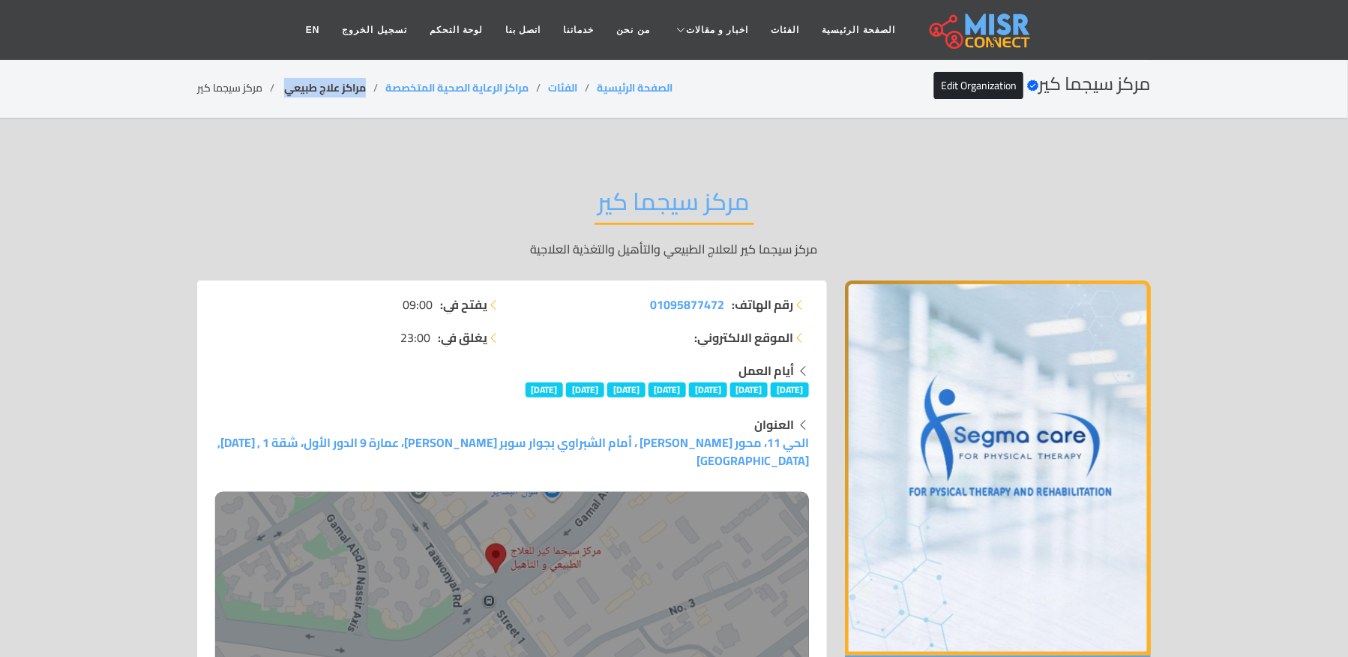
drag, startPoint x: 379, startPoint y: 88, endPoint x: 283, endPoint y: 91, distance: 95.2
click at [283, 91] on li "مراكز علاج طبيعي ‎" at bounding box center [333, 88] width 103 height 16
click at [216, 94] on li "مركز سيجما كير" at bounding box center [239, 88] width 85 height 16
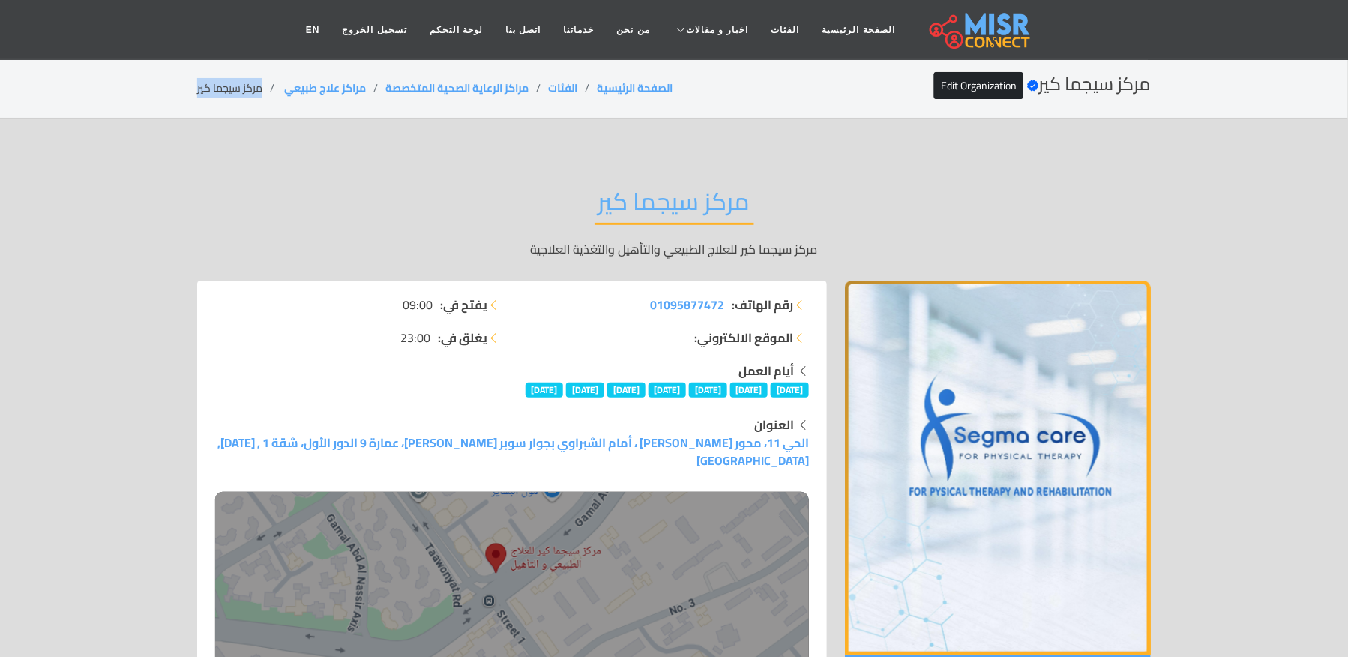
copy main "مركز سيجما كير"
copy link "مراكز علاج طبيعي"
drag, startPoint x: 370, startPoint y: 84, endPoint x: 288, endPoint y: 94, distance: 83.0
click at [288, 94] on li "مراكز علاج طبيعي ‎" at bounding box center [333, 88] width 103 height 16
click at [247, 88] on li "مركز سيجما كير" at bounding box center [239, 88] width 85 height 16
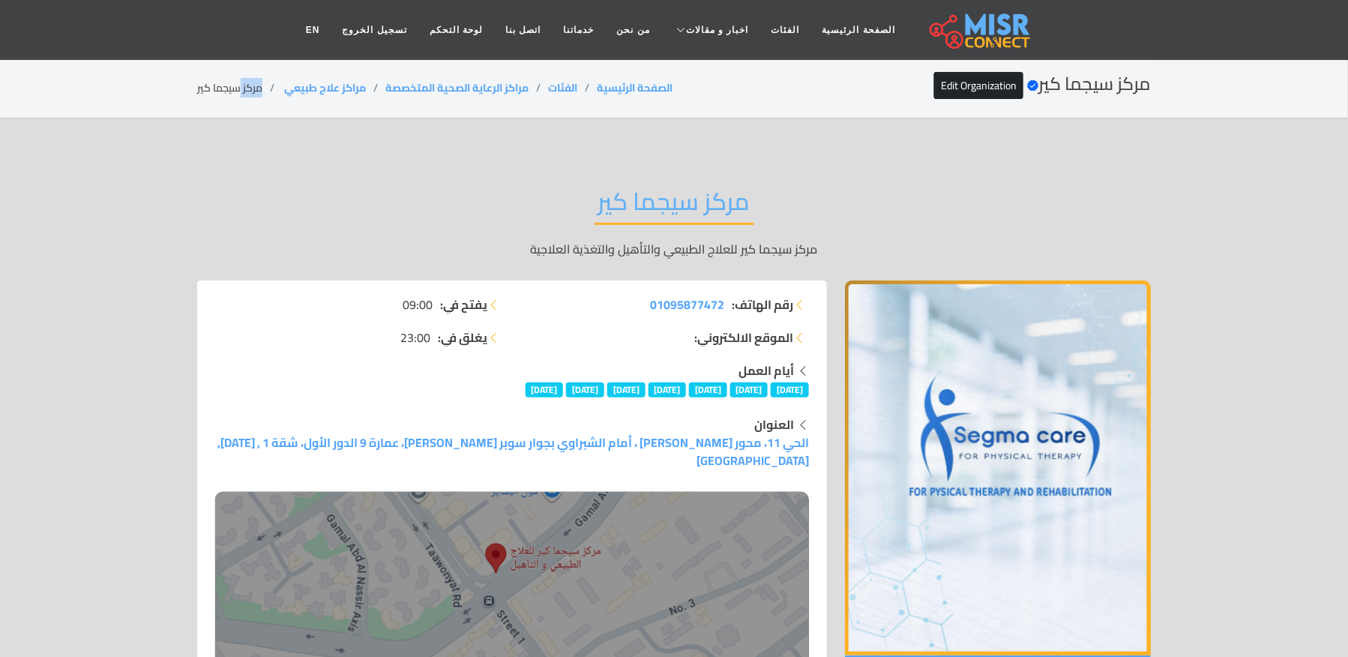
click at [247, 88] on li "مركز سيجما كير" at bounding box center [239, 88] width 85 height 16
copy main "مركز سيجما كير"
copy ol "مراكز علاج طبيعي ‎"
drag, startPoint x: 367, startPoint y: 79, endPoint x: 279, endPoint y: 88, distance: 88.2
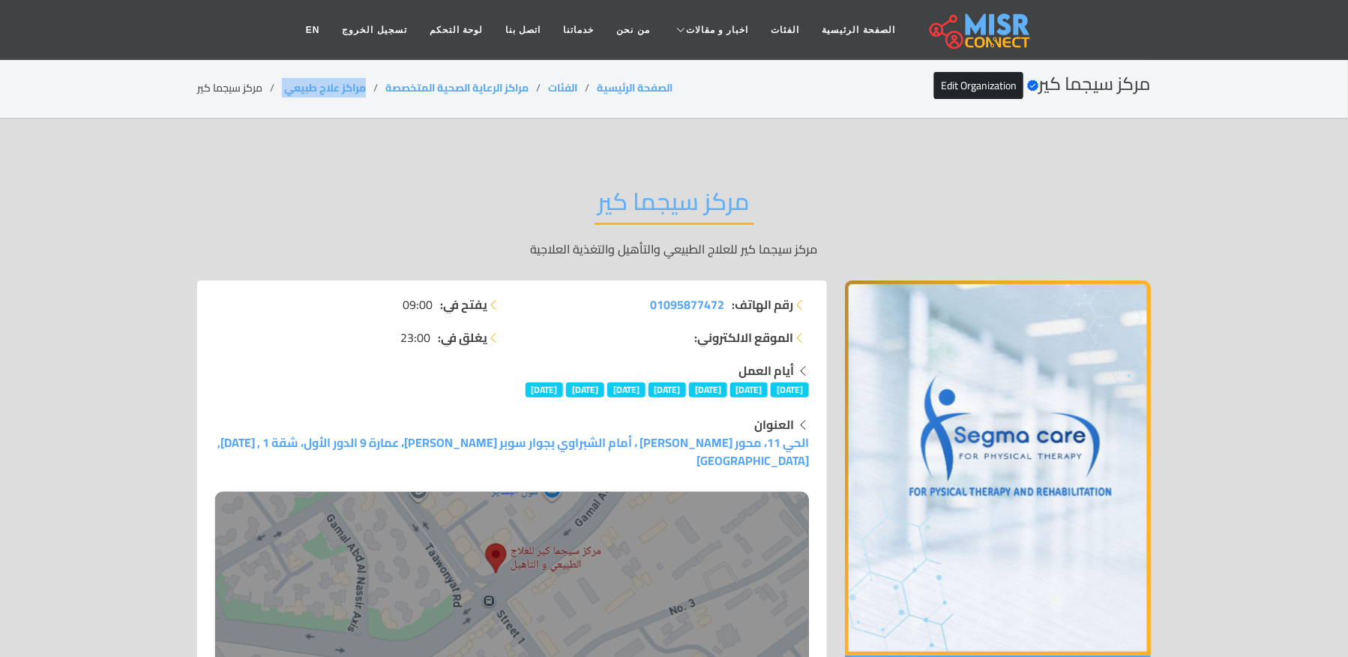
click at [279, 88] on ol "الصفحة الرئيسية الفئات مراكز الرعاية الصحية المتخصصة مراكز علاج طبيعي ‎ مركز سي…" at bounding box center [434, 88] width 475 height 16
click at [252, 81] on li "مركز سيجما كير" at bounding box center [239, 88] width 85 height 16
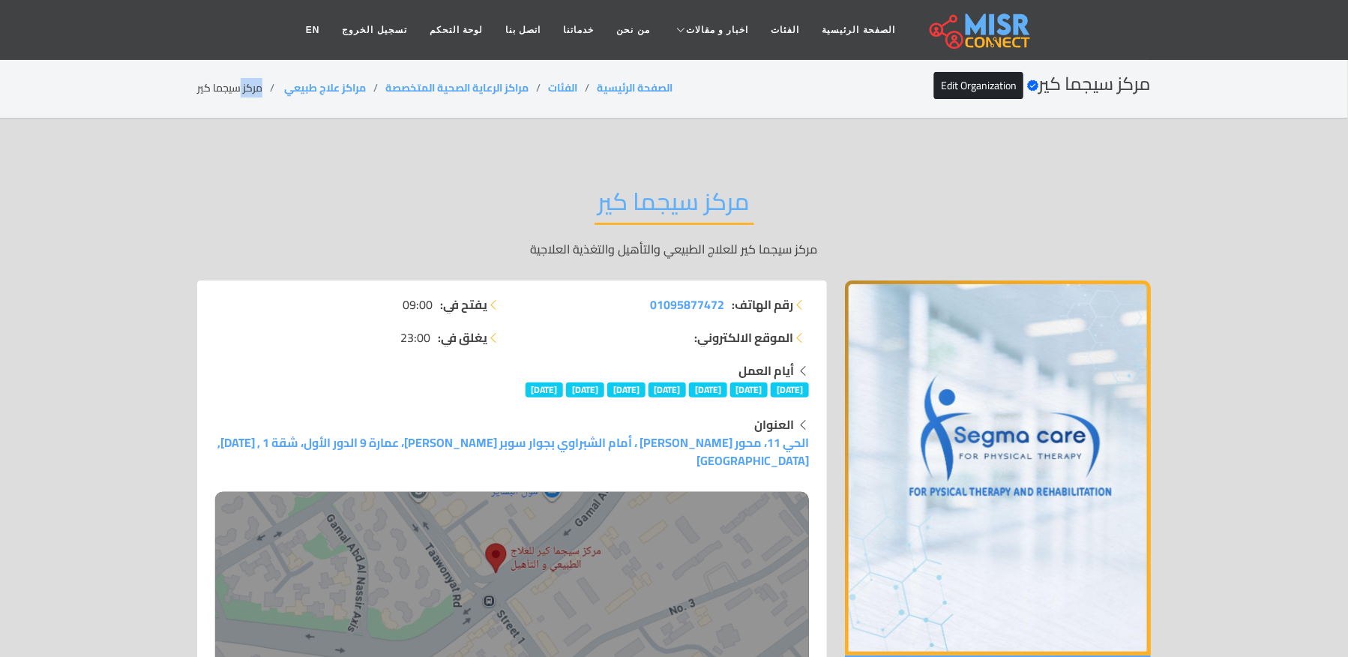
click at [252, 81] on li "مركز سيجما كير" at bounding box center [239, 88] width 85 height 16
click at [252, 82] on li "مركز سيجما كير" at bounding box center [239, 88] width 85 height 16
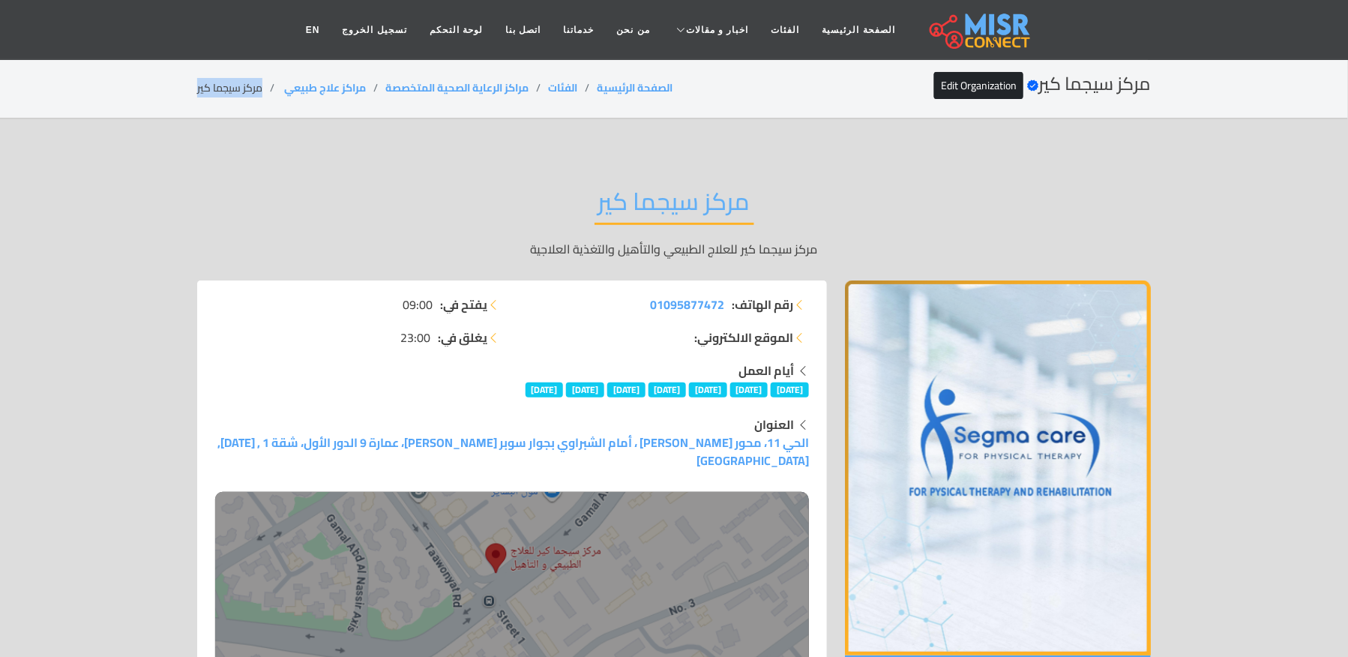
click at [252, 82] on li "مركز سيجما كير" at bounding box center [239, 88] width 85 height 16
copy main "مركز سيجما كير"
copy link "مراكز علاج طبيعي"
drag, startPoint x: 373, startPoint y: 82, endPoint x: 286, endPoint y: 91, distance: 88.2
click at [286, 91] on li "مراكز علاج طبيعي ‎" at bounding box center [333, 88] width 103 height 16
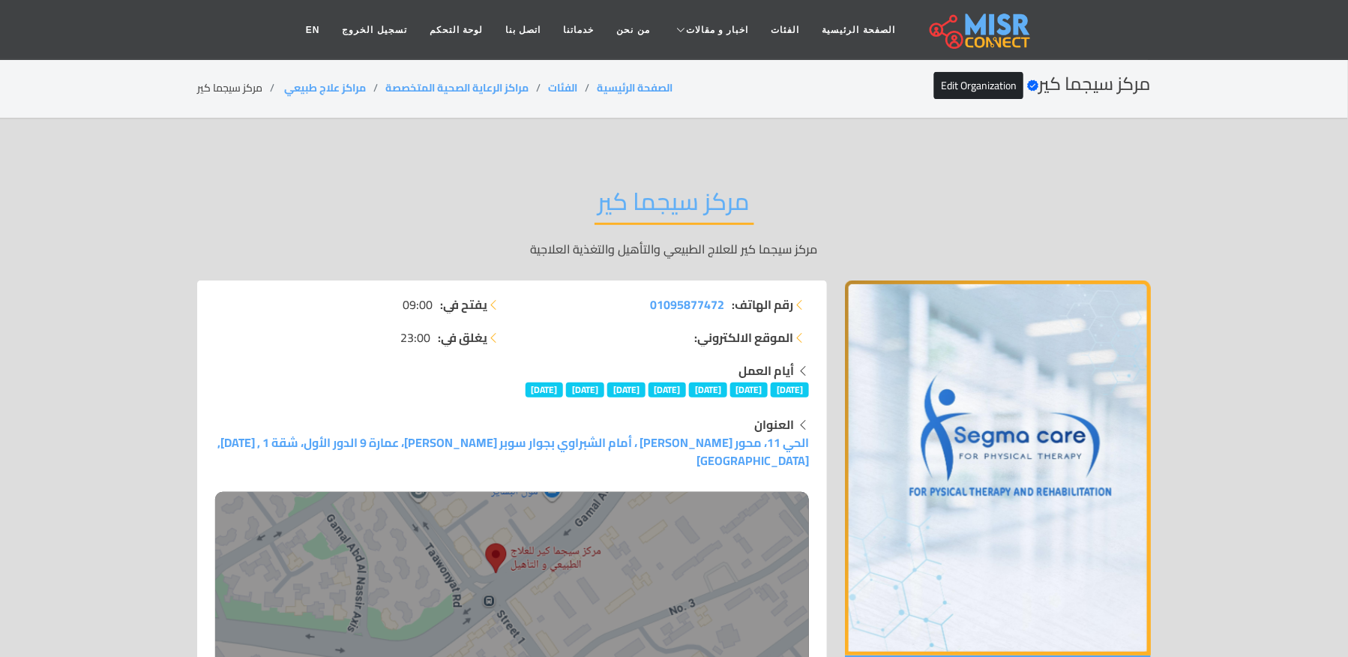
click at [237, 73] on div "مركز سيجما كير Verified account Edit Organization الصفحة الرئيسية الفئات مراكز …" at bounding box center [674, 87] width 954 height 29
click at [238, 76] on div "مركز سيجما كير Verified account Edit Organization الصفحة الرئيسية الفئات مراكز …" at bounding box center [674, 87] width 954 height 29
copy main "مركز سيجما كير"
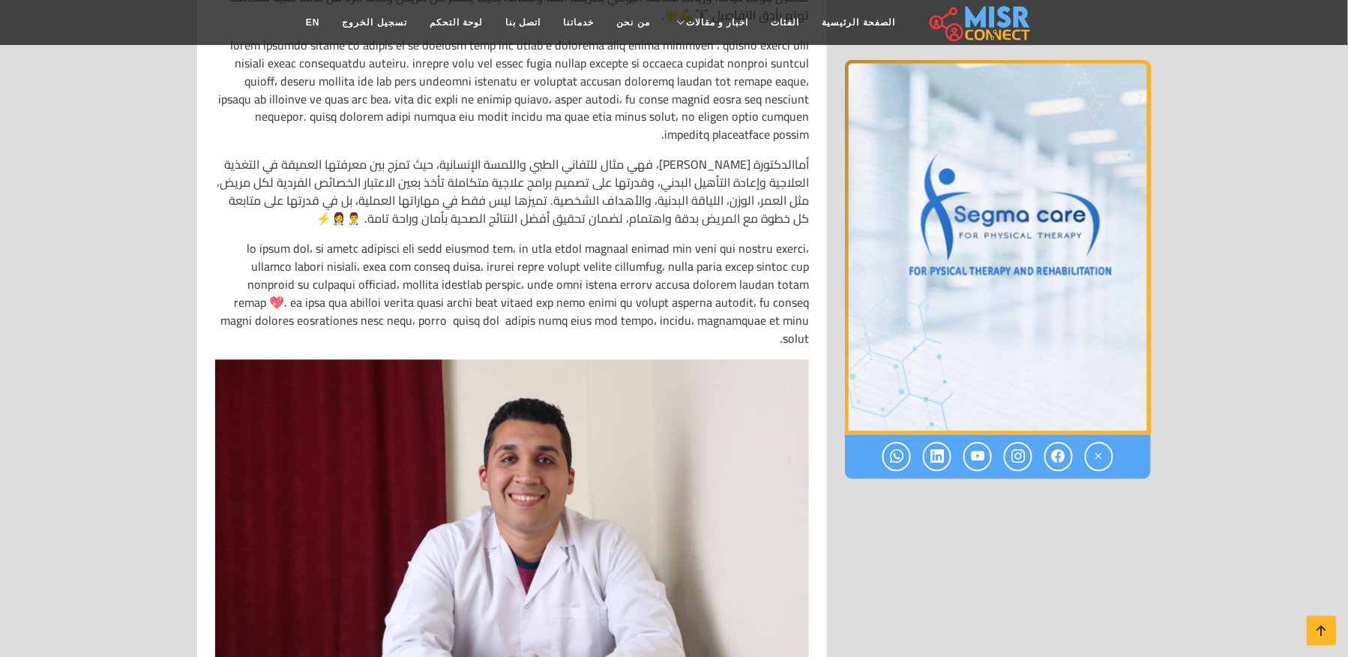
scroll to position [1099, 0]
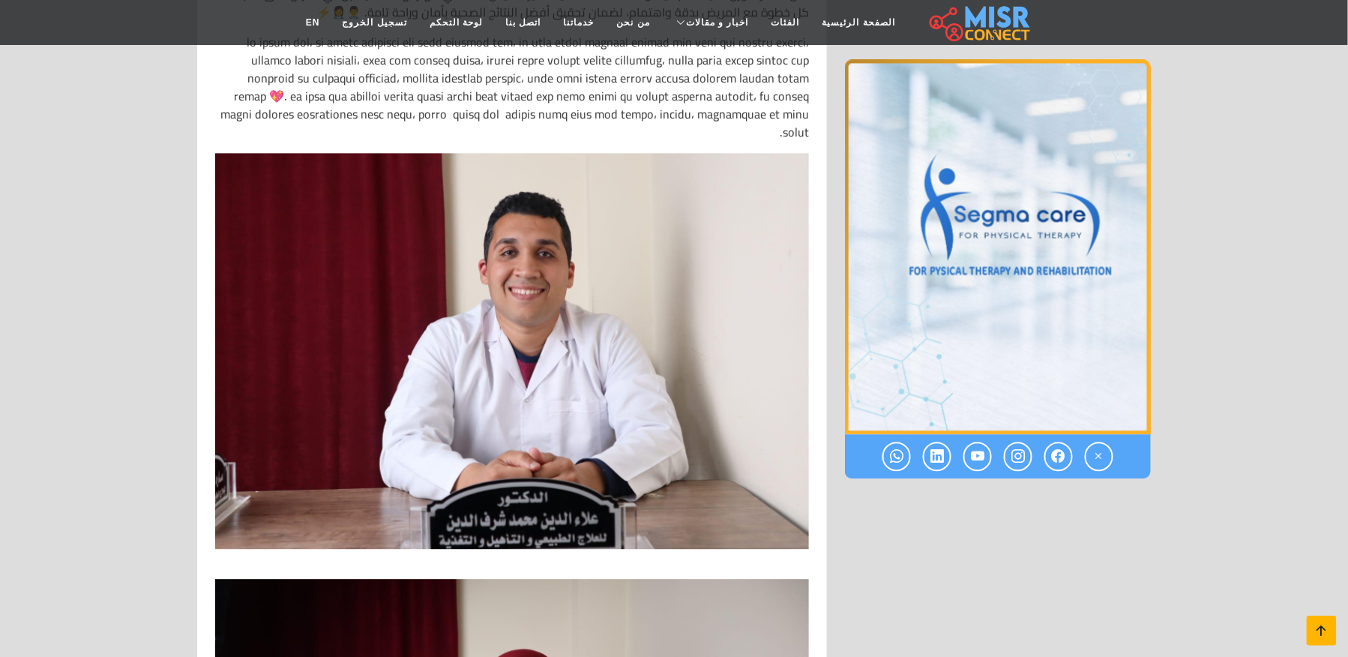
click at [1324, 628] on icon at bounding box center [1321, 630] width 21 height 21
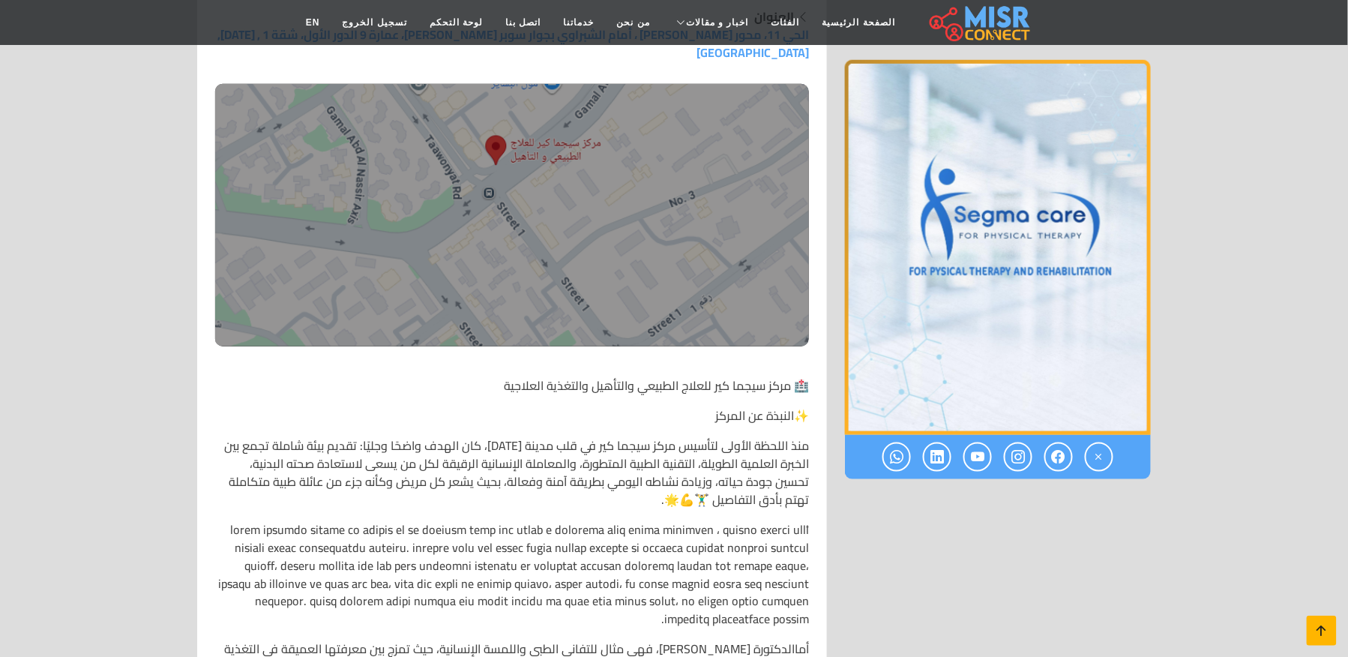
scroll to position [0, 0]
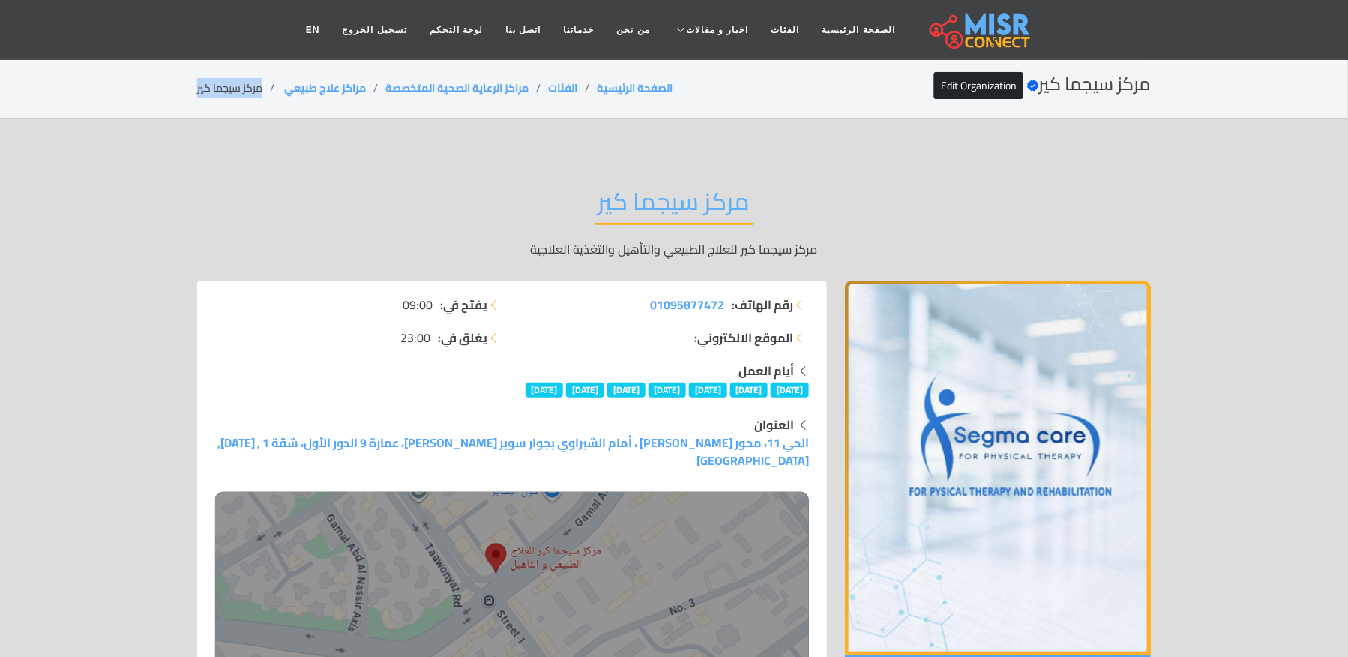
drag, startPoint x: 333, startPoint y: 88, endPoint x: 280, endPoint y: 91, distance: 52.6
click at [280, 91] on ol "الصفحة الرئيسية الفئات مراكز الرعاية الصحية المتخصصة مراكز علاج طبيعي ‎ مركز سي…" at bounding box center [434, 88] width 475 height 16
click at [216, 99] on div "مركز سيجما كير Verified account Edit Organization الصفحة الرئيسية الفئات مراكز …" at bounding box center [674, 87] width 954 height 29
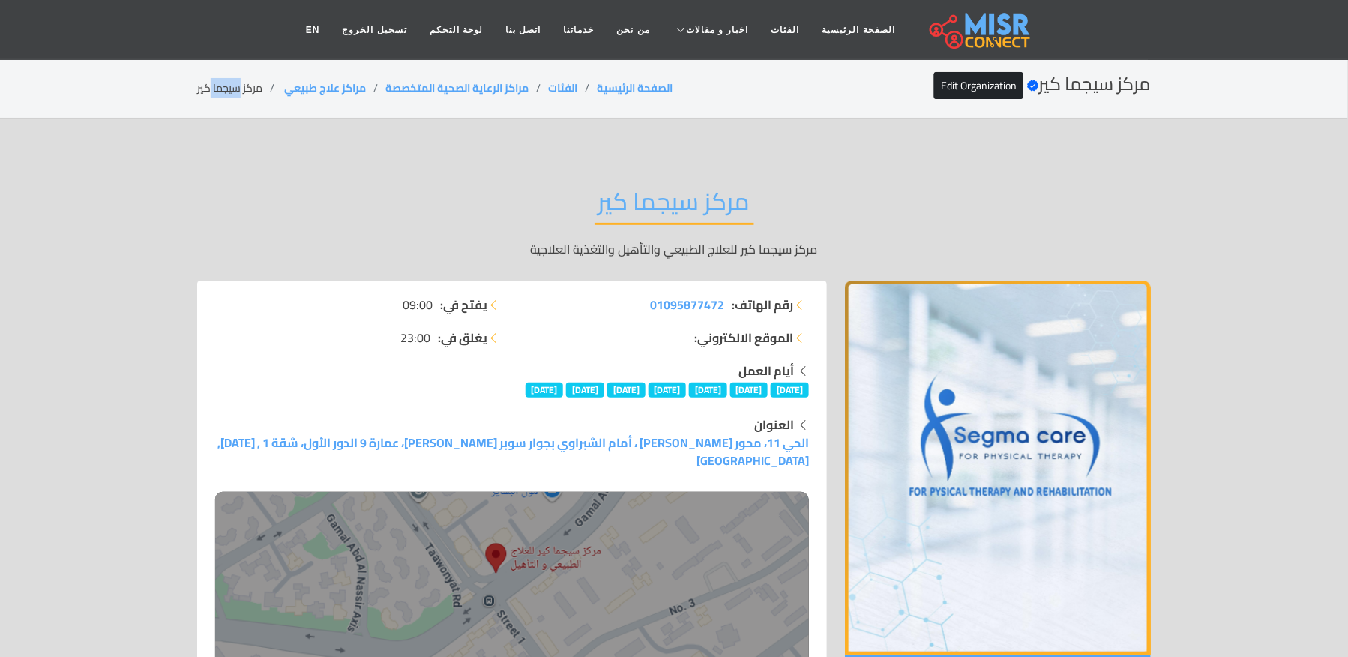
click at [216, 99] on div "مركز سيجما كير Verified account Edit Organization الصفحة الرئيسية الفئات مراكز …" at bounding box center [674, 87] width 954 height 29
click at [219, 99] on div "مركز سيجما كير Verified account Edit Organization الصفحة الرئيسية الفئات مراكز …" at bounding box center [674, 87] width 954 height 29
click at [219, 94] on li "مركز سيجما كير" at bounding box center [239, 88] width 85 height 16
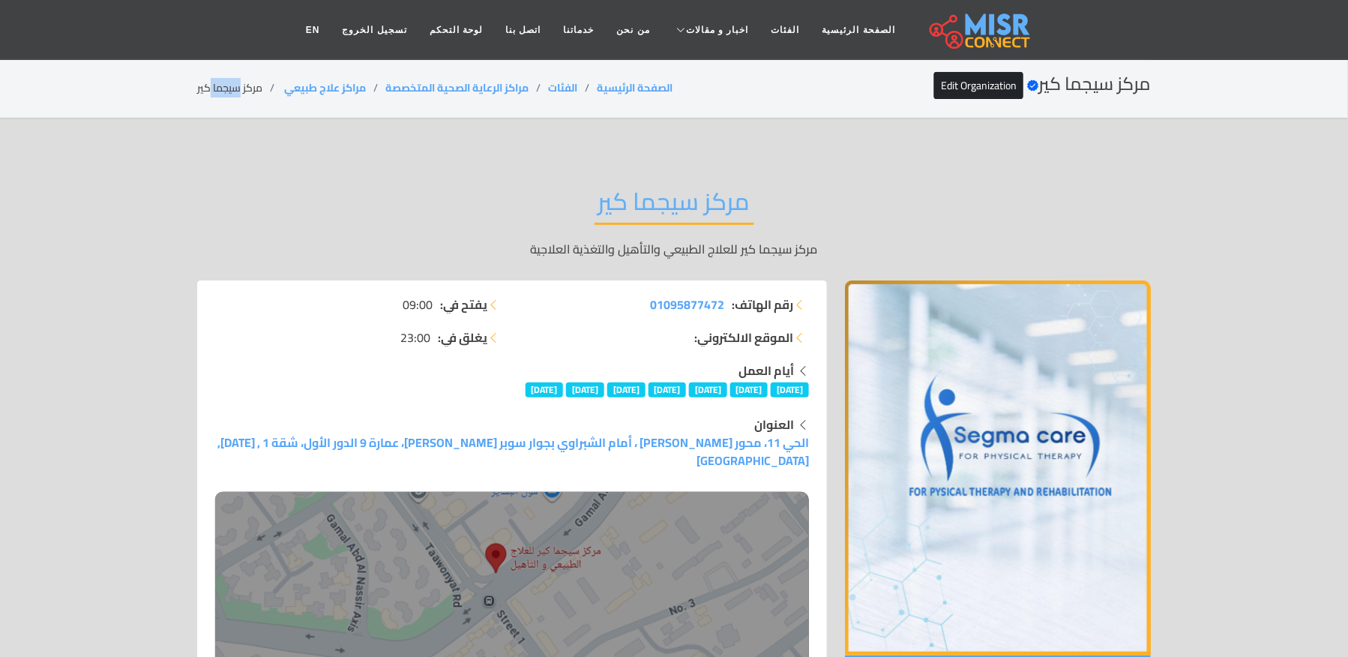
click at [219, 94] on li "مركز سيجما كير" at bounding box center [239, 88] width 85 height 16
drag, startPoint x: 378, startPoint y: 88, endPoint x: 286, endPoint y: 96, distance: 91.8
click at [286, 96] on li "مراكز علاج طبيعي ‎" at bounding box center [333, 88] width 103 height 16
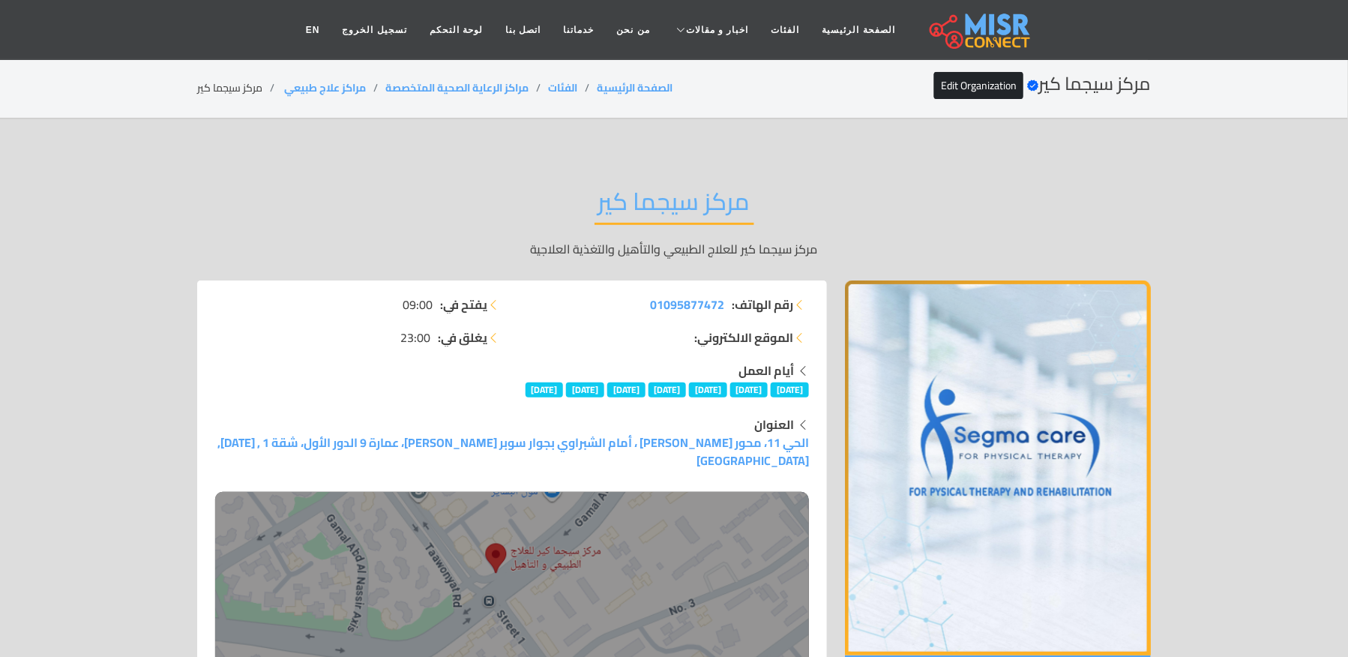
click at [249, 82] on li "مركز سيجما كير" at bounding box center [239, 88] width 85 height 16
drag, startPoint x: 361, startPoint y: 84, endPoint x: 282, endPoint y: 85, distance: 78.7
click at [282, 85] on li "مراكز علاج طبيعي ‎" at bounding box center [333, 88] width 103 height 16
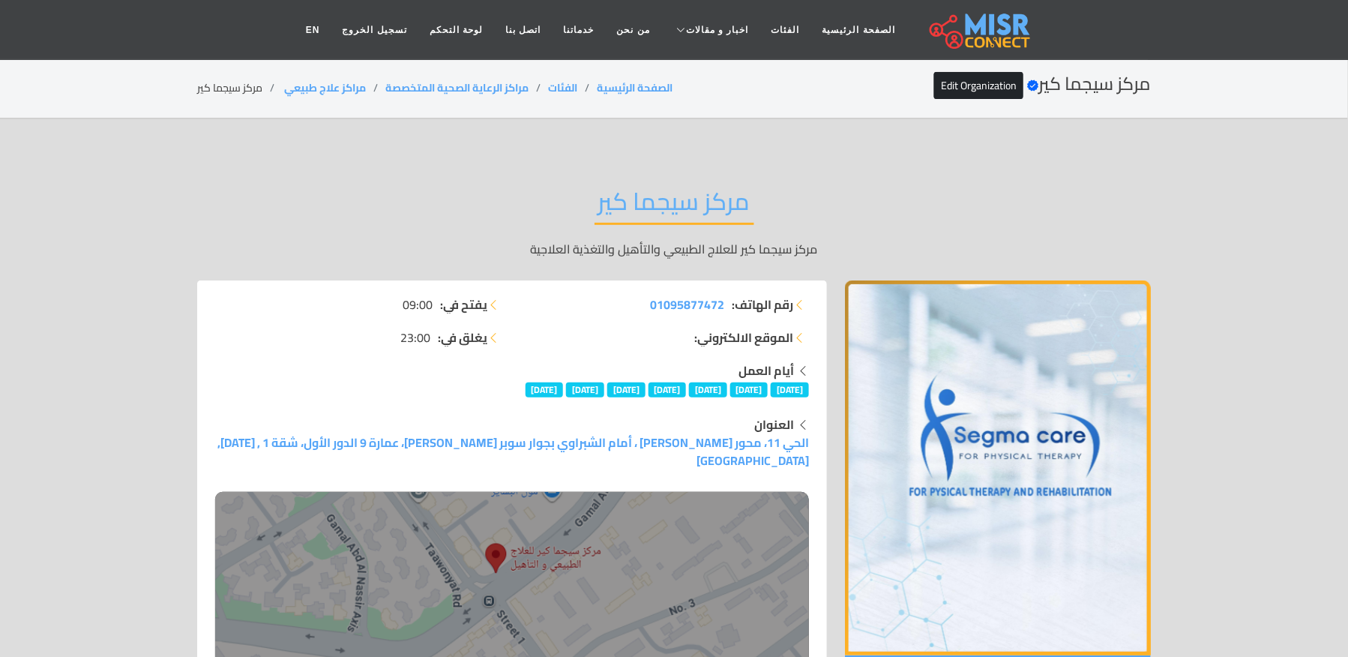
click at [232, 85] on li "مركز سيجما كير" at bounding box center [239, 88] width 85 height 16
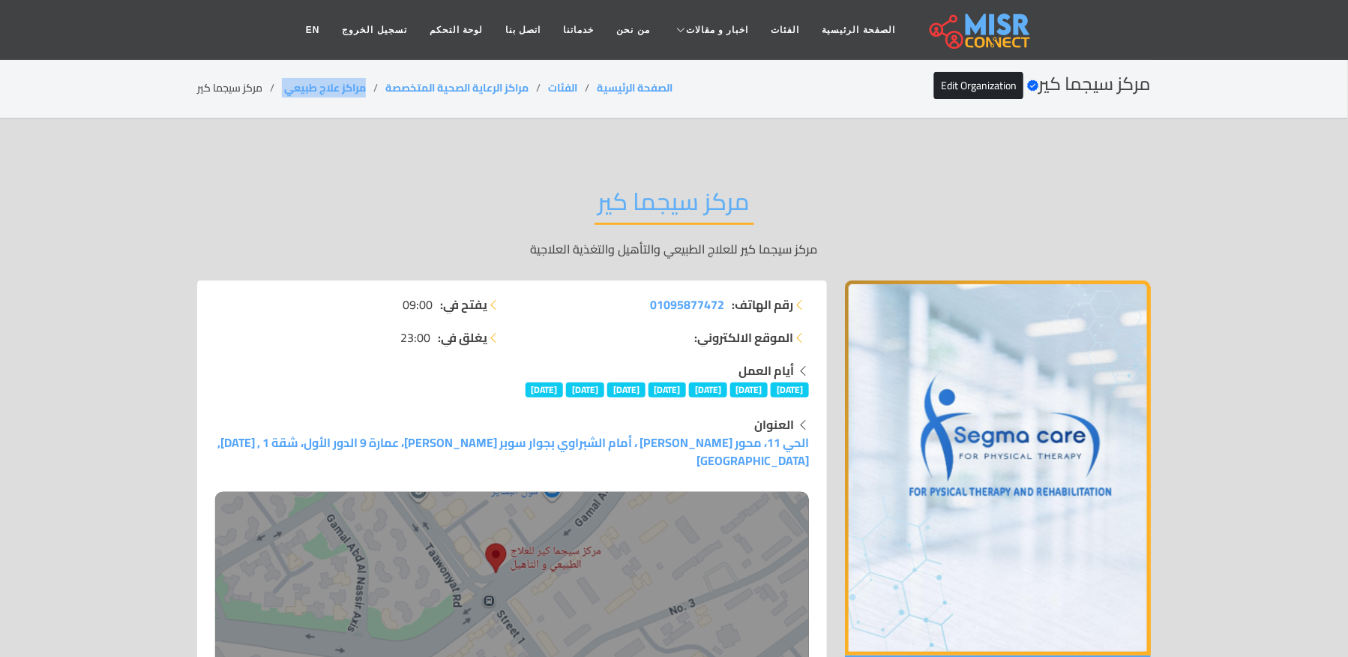
drag, startPoint x: 370, startPoint y: 82, endPoint x: 279, endPoint y: 96, distance: 92.6
click at [279, 96] on div "مركز سيجما كير Verified account Edit Organization الصفحة الرئيسية الفئات مراكز …" at bounding box center [674, 87] width 954 height 29
